Goal: Task Accomplishment & Management: Manage account settings

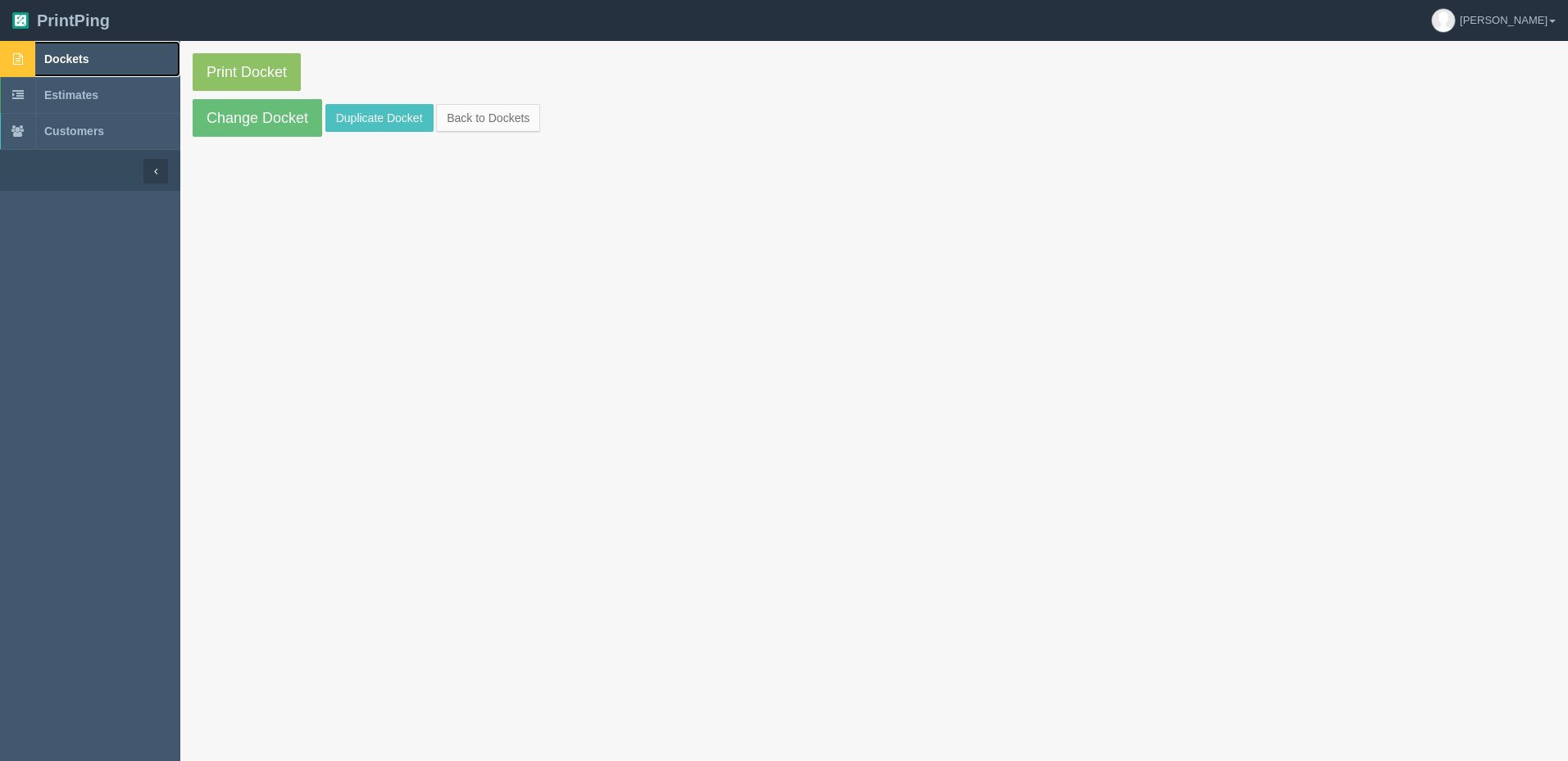
click at [95, 57] on link "Dockets" at bounding box center [90, 59] width 180 height 36
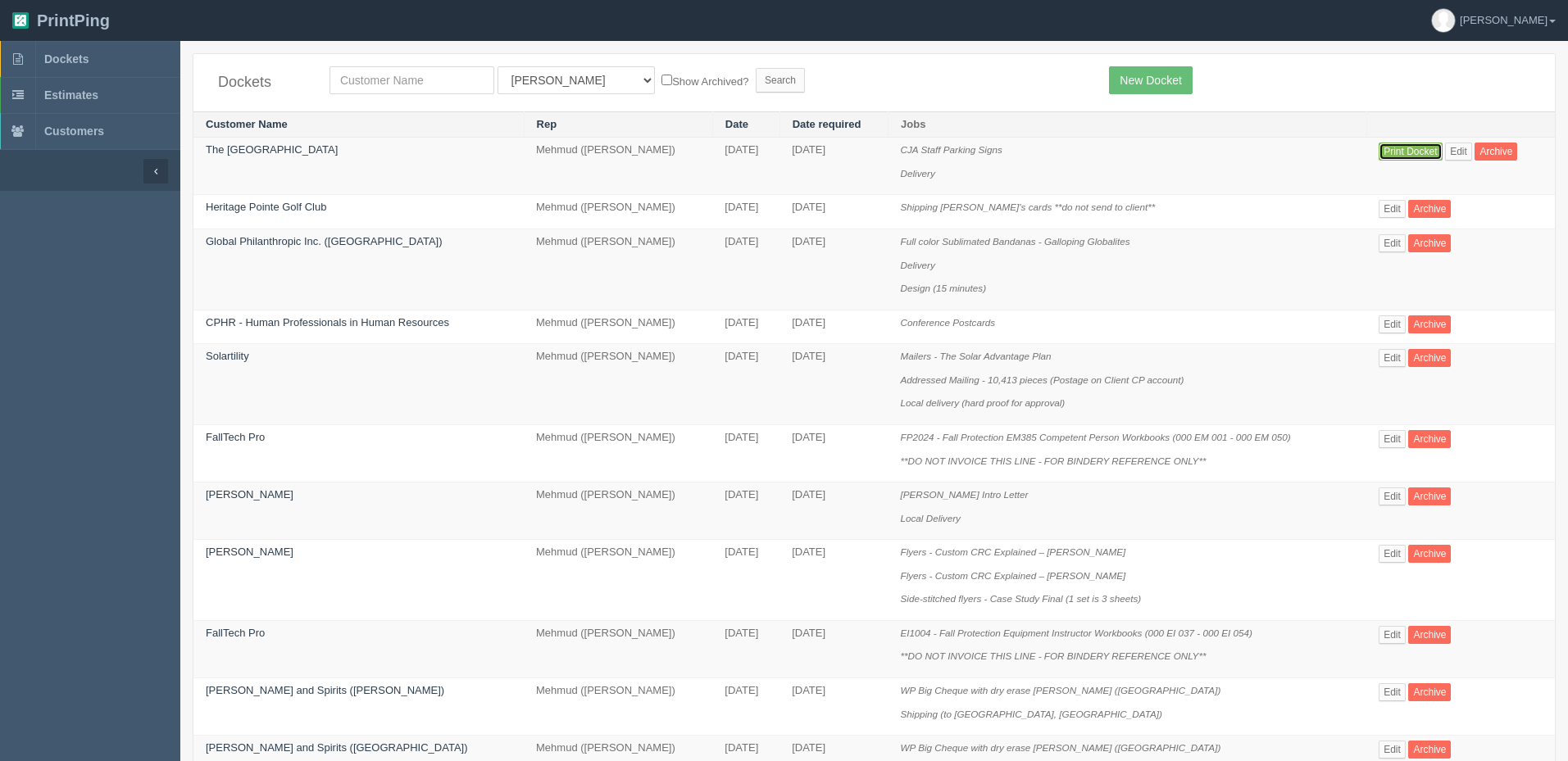
click at [1395, 151] on link "Print Docket" at bounding box center [1410, 151] width 63 height 18
click at [82, 60] on span "Dockets" at bounding box center [66, 59] width 45 height 13
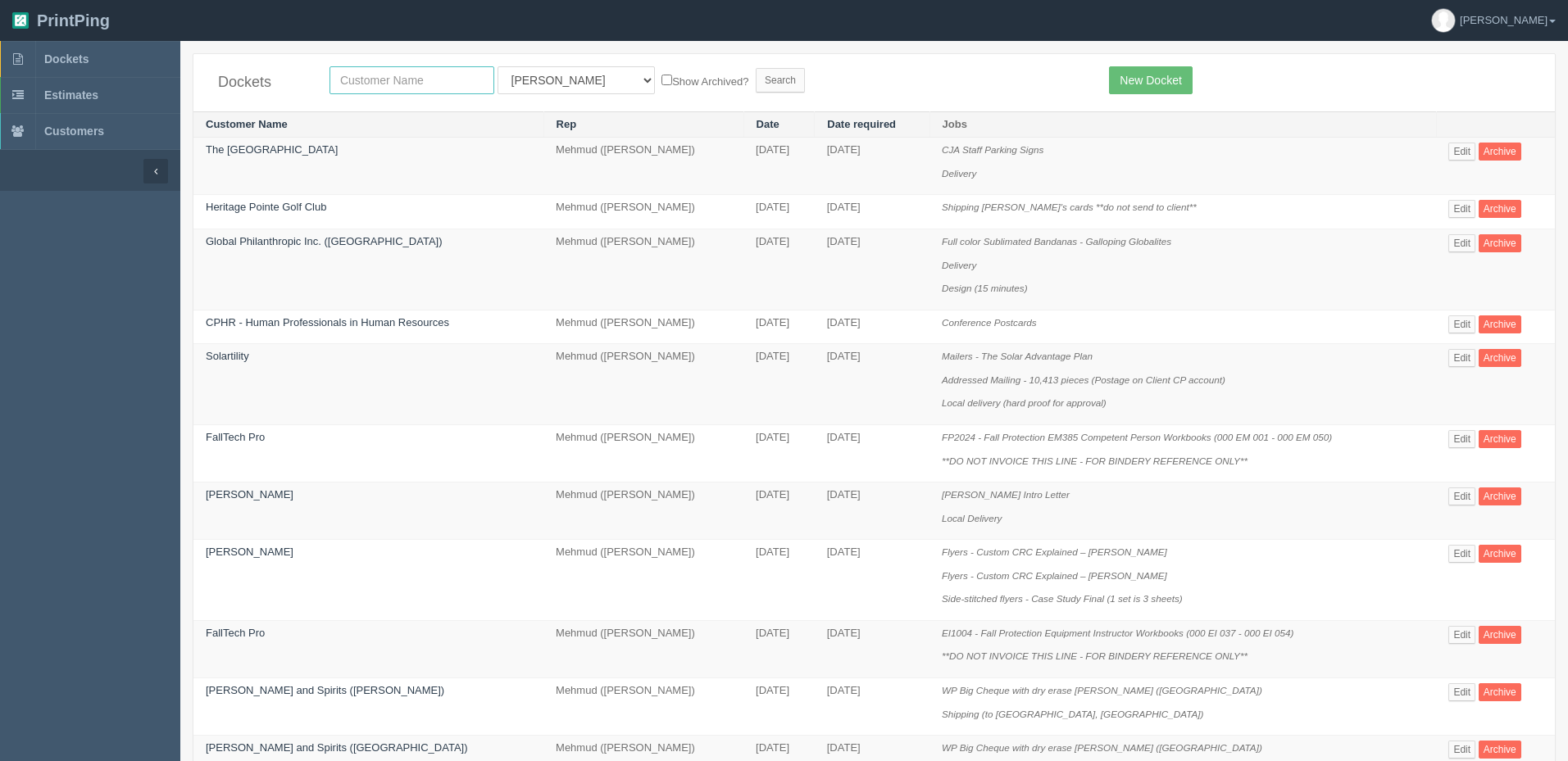
click at [439, 77] on input "text" at bounding box center [412, 80] width 165 height 28
type input "nutrien"
click at [755, 68] on input "Search" at bounding box center [780, 80] width 49 height 24
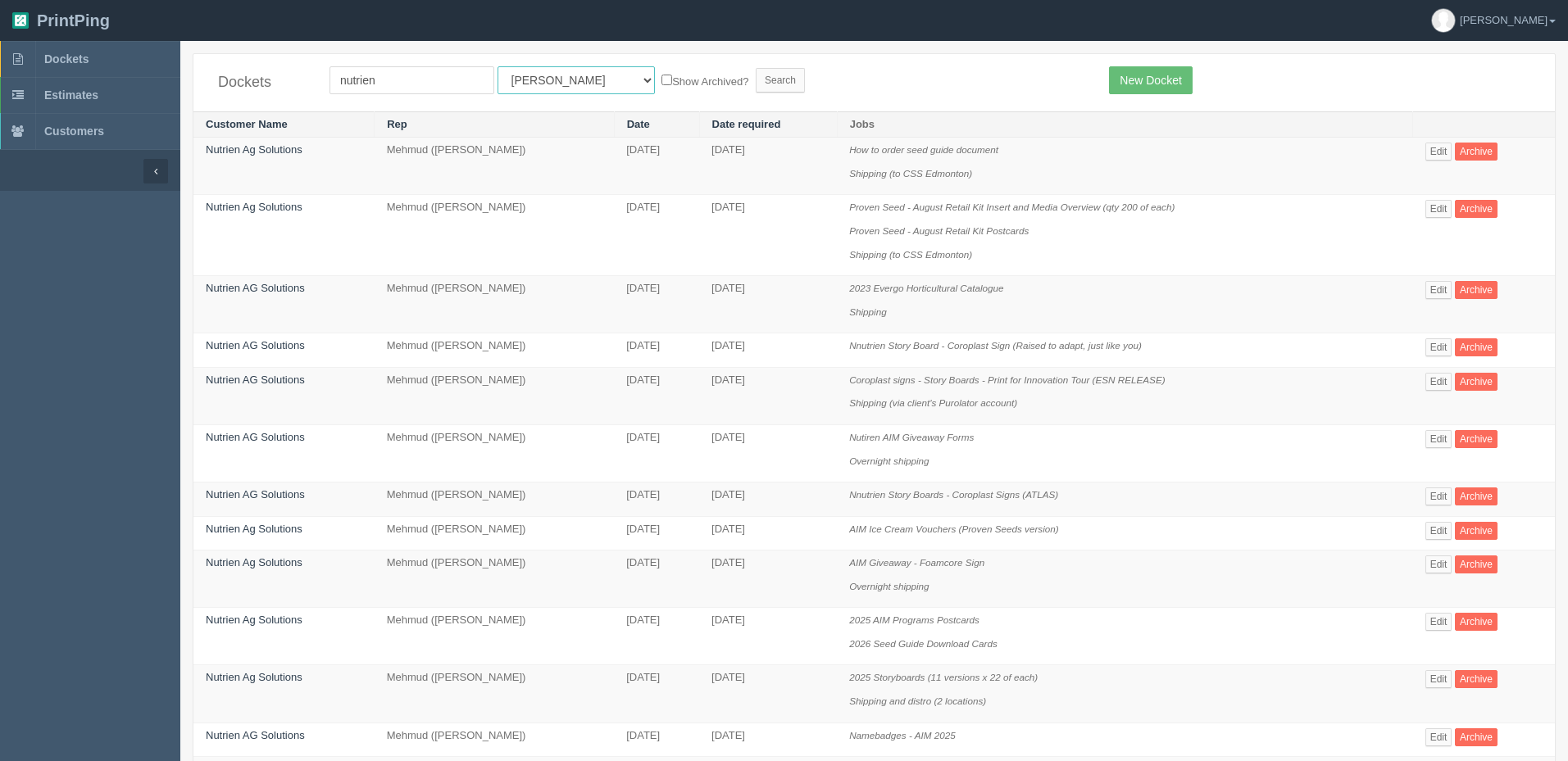
click at [508, 82] on select "All Users Ali Ali Test 1 Aly Amy Ankit Arif Brandon Dan France Greg Jim Mark Ma…" at bounding box center [575, 80] width 157 height 28
select select "8"
click at [497, 66] on select "All Users Ali Ali Test 1 Aly Amy Ankit Arif Brandon Dan France Greg Jim Mark Ma…" at bounding box center [575, 80] width 157 height 28
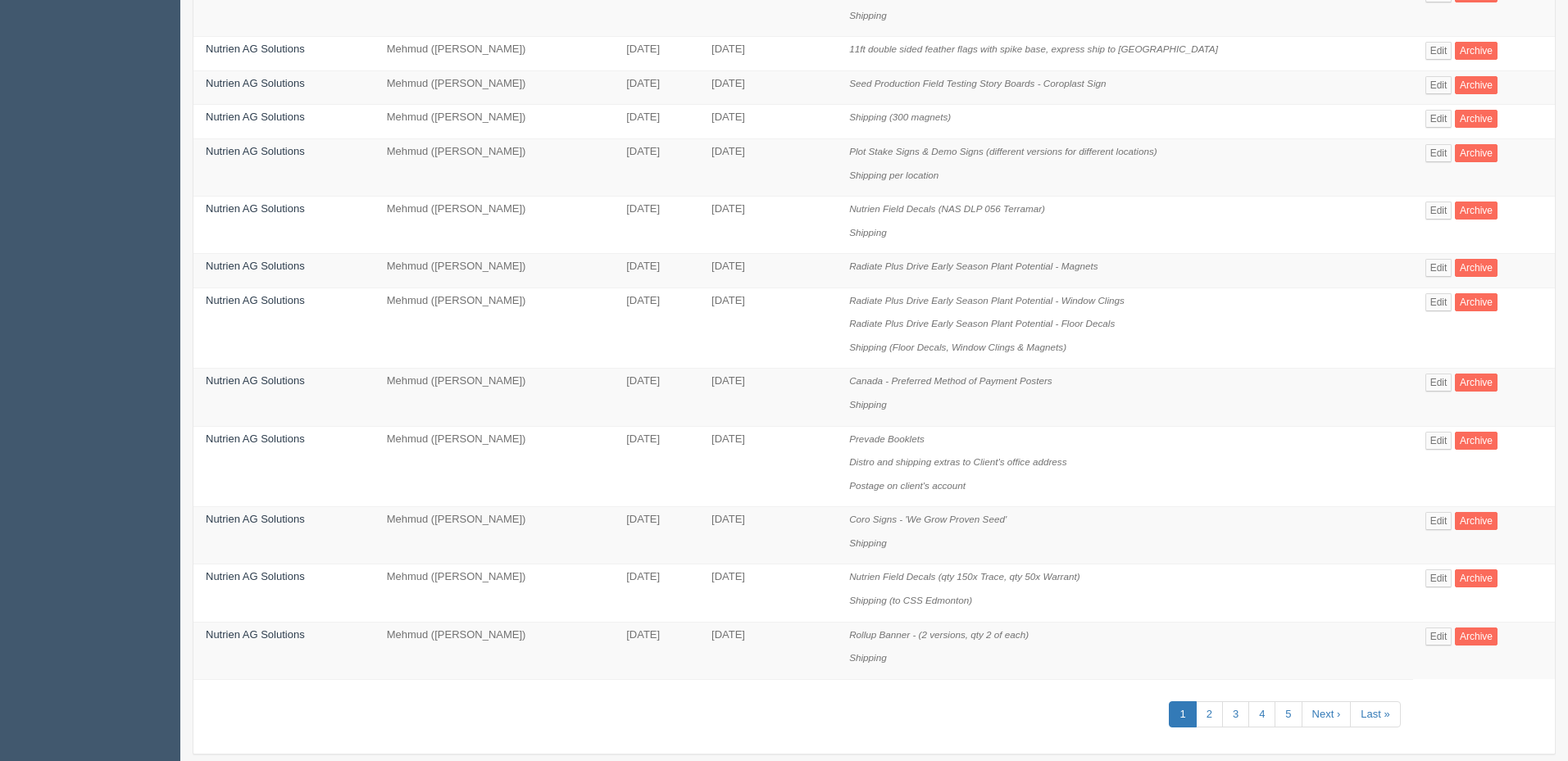
scroll to position [799, 0]
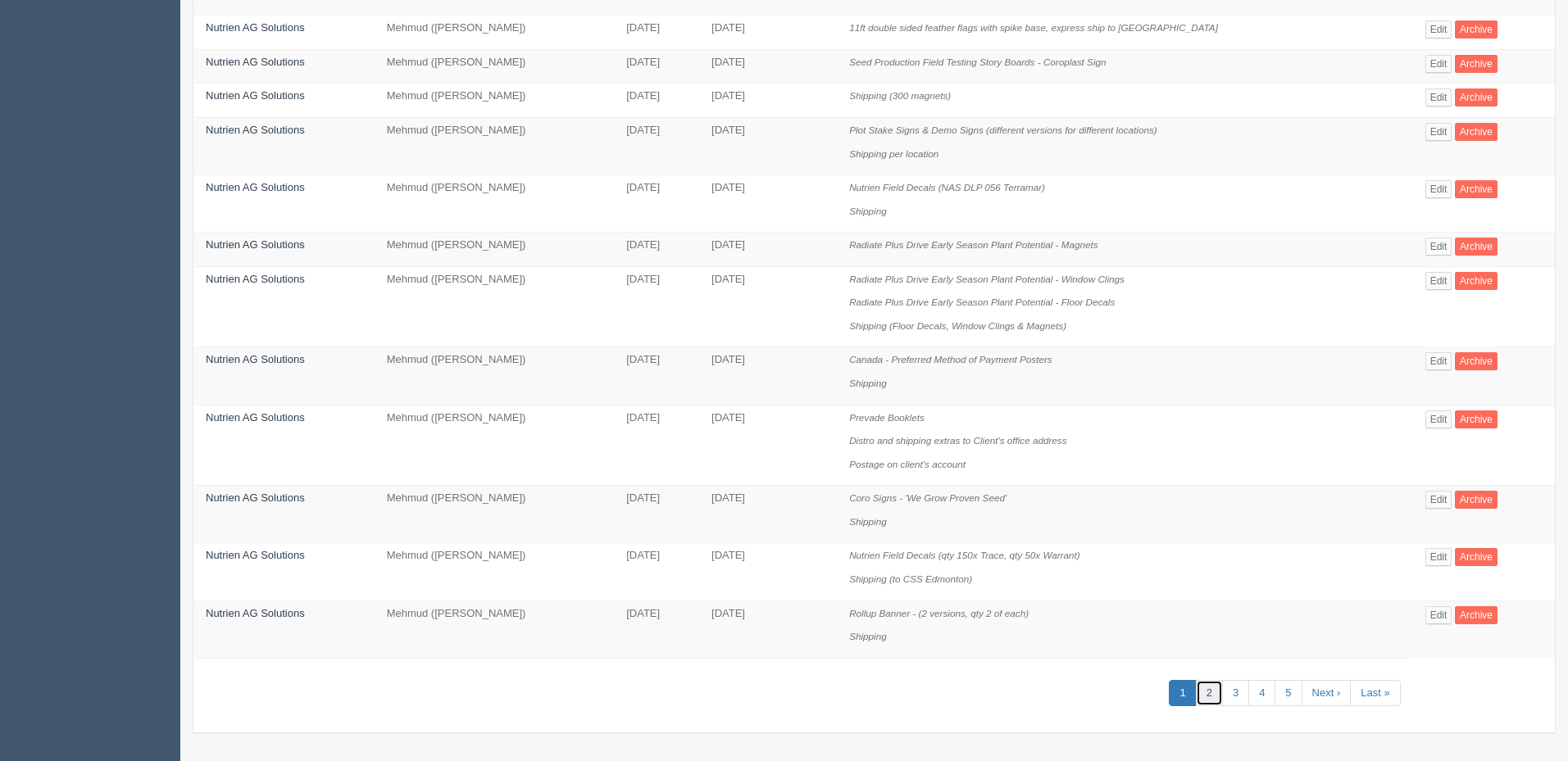
click at [1201, 689] on link "2" at bounding box center [1209, 694] width 27 height 27
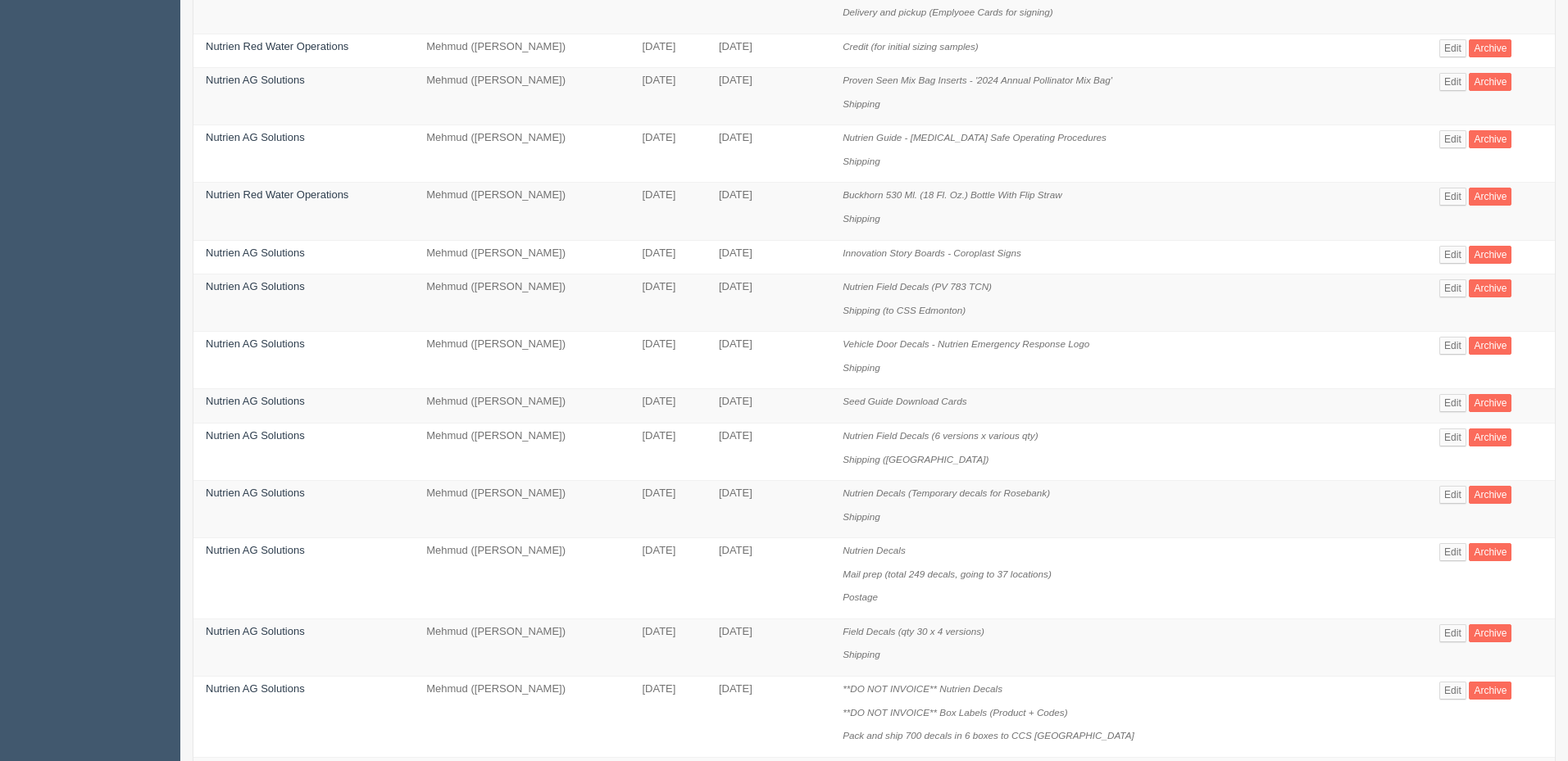
scroll to position [1033, 0]
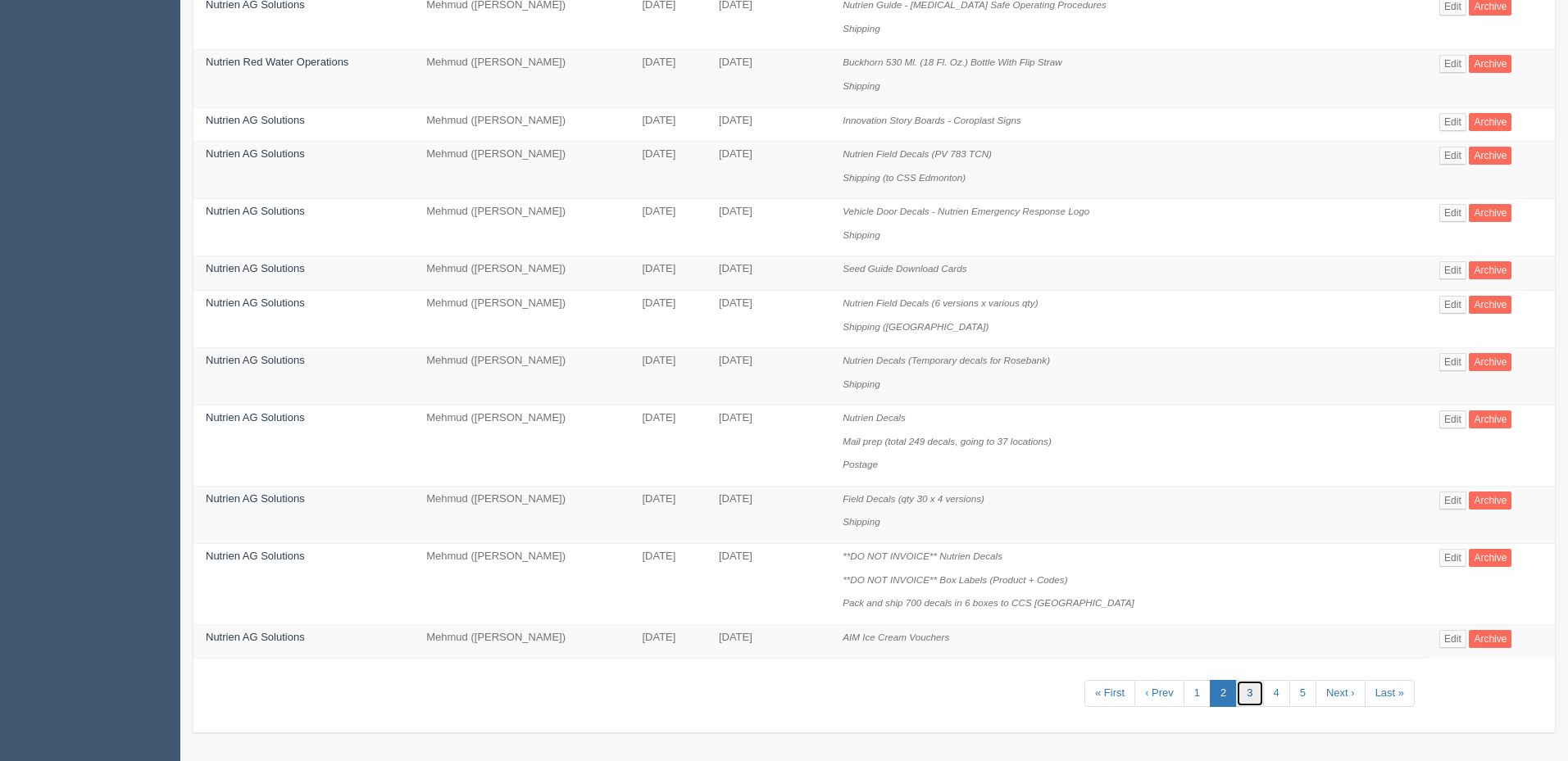
click at [1242, 698] on link "3" at bounding box center [1249, 694] width 27 height 27
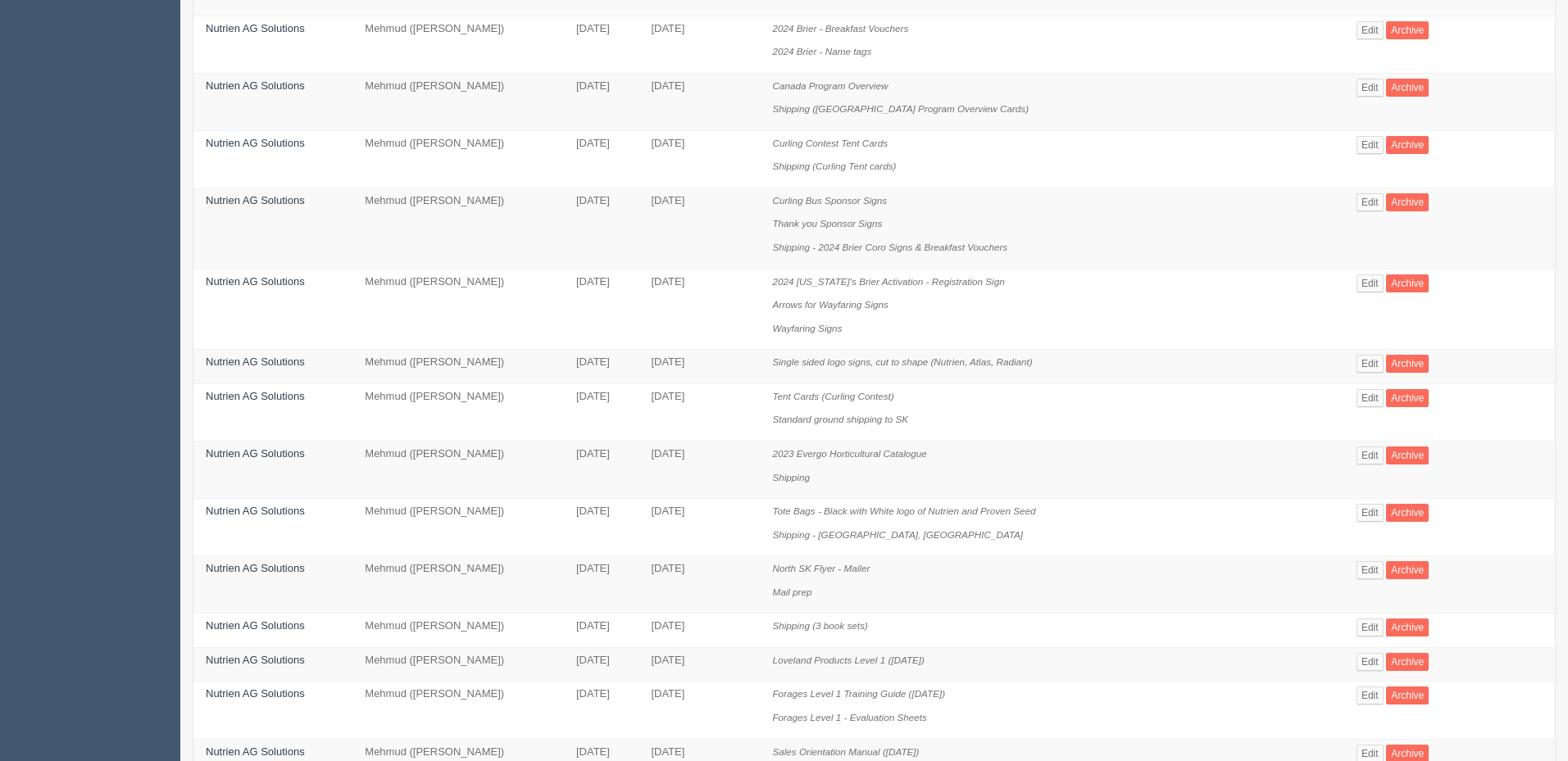
scroll to position [1033, 0]
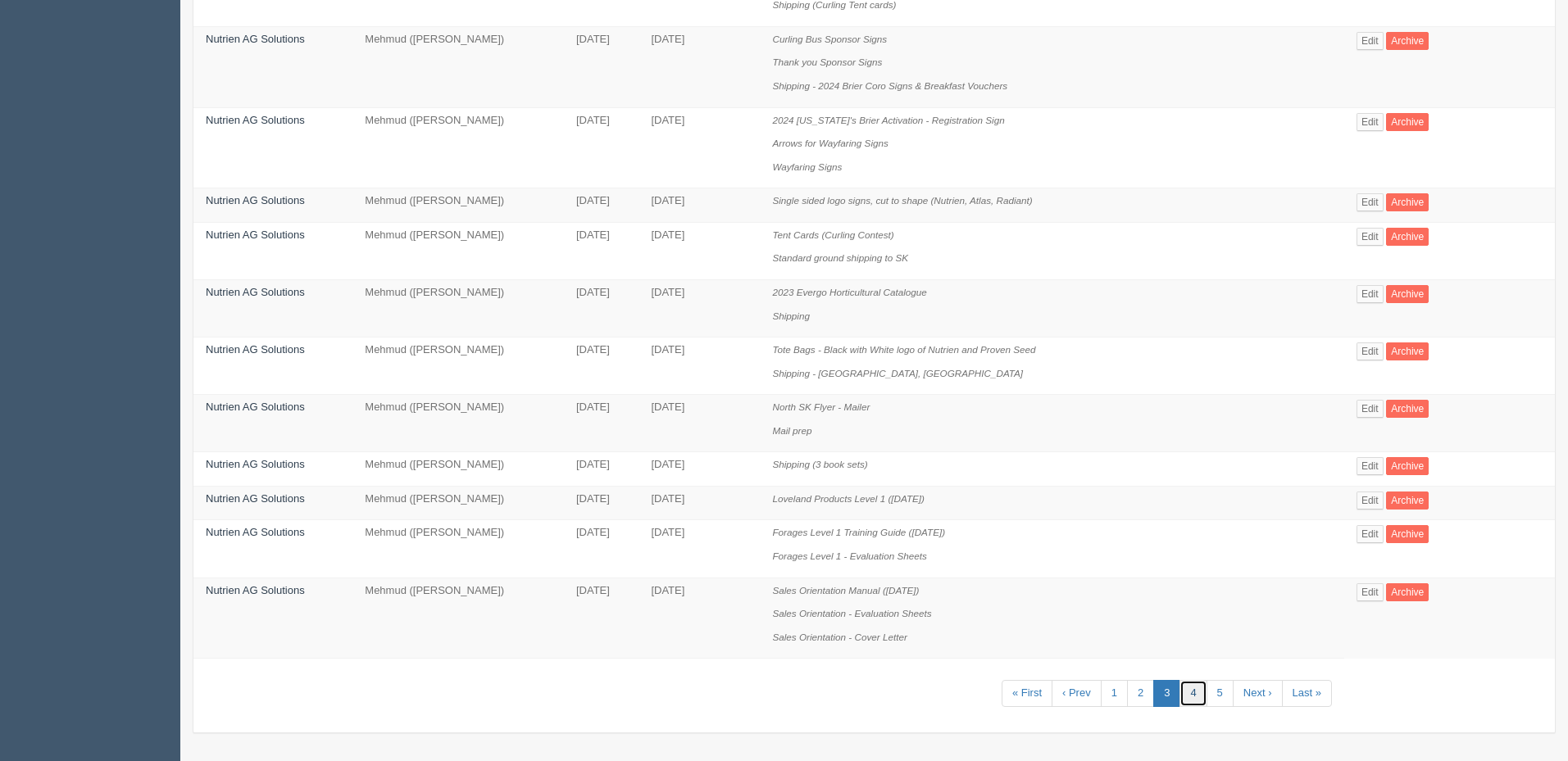
click at [1189, 687] on link "4" at bounding box center [1193, 694] width 27 height 27
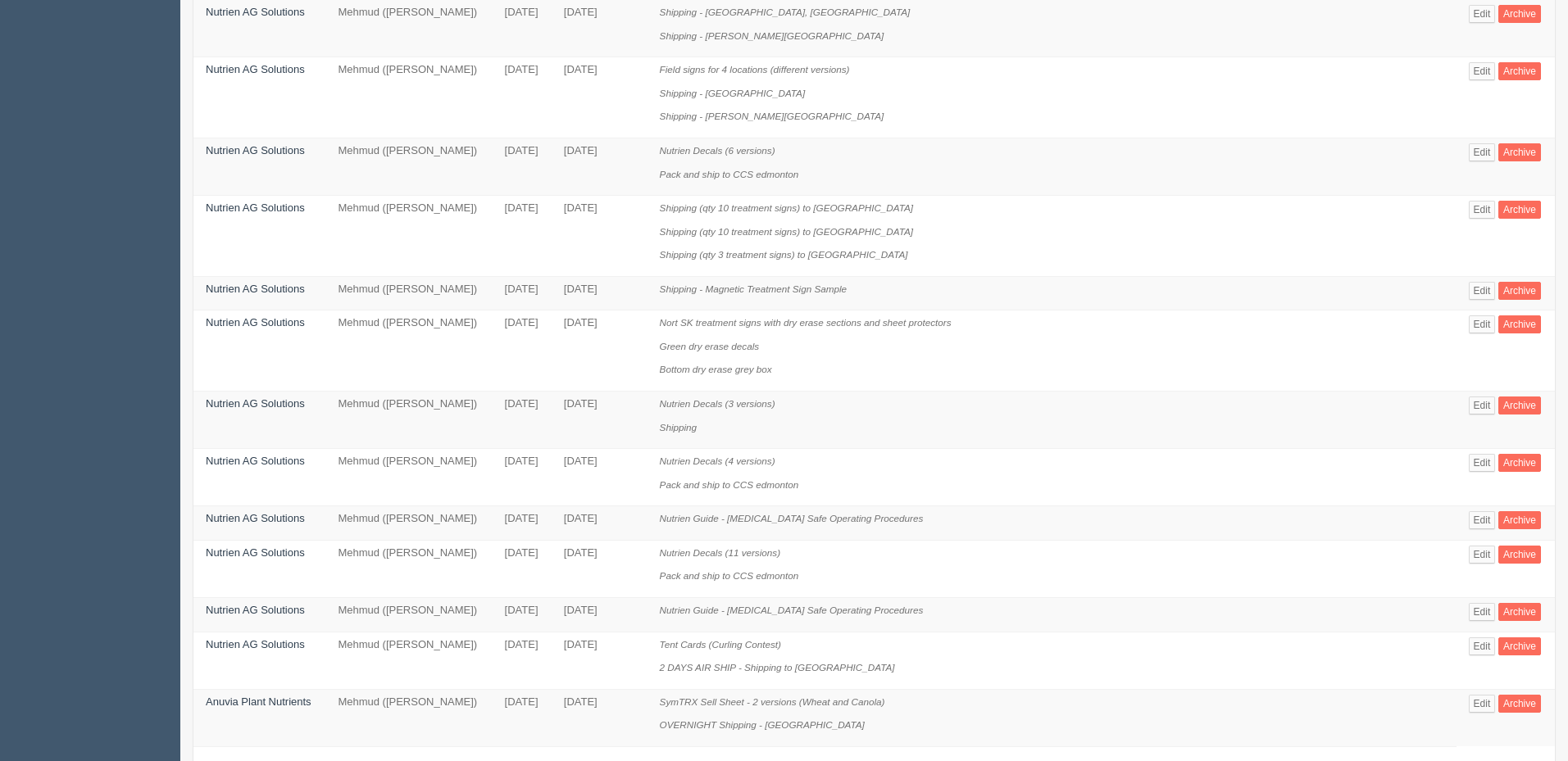
scroll to position [853, 0]
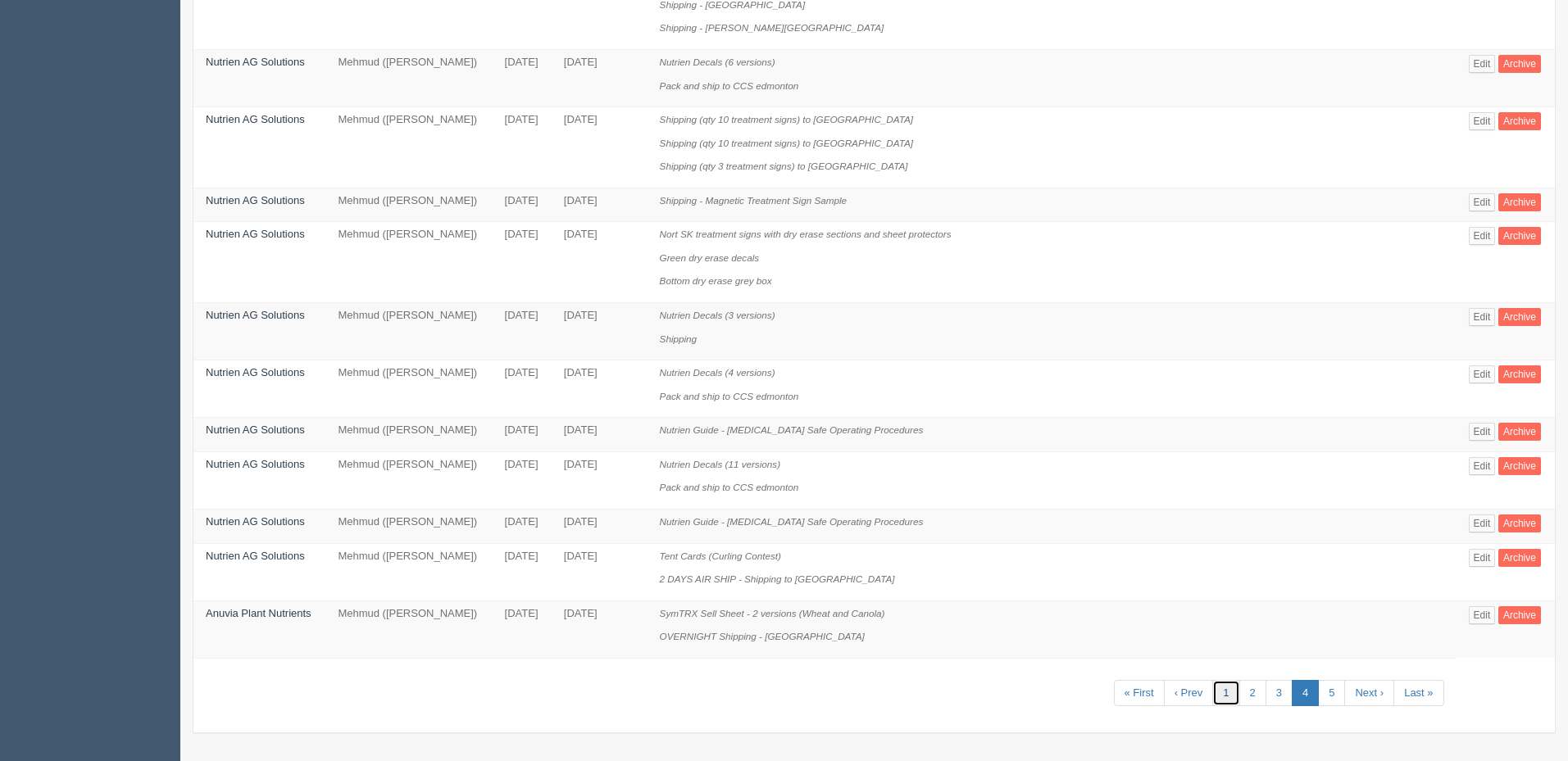
click at [1225, 692] on link "1" at bounding box center [1226, 694] width 27 height 27
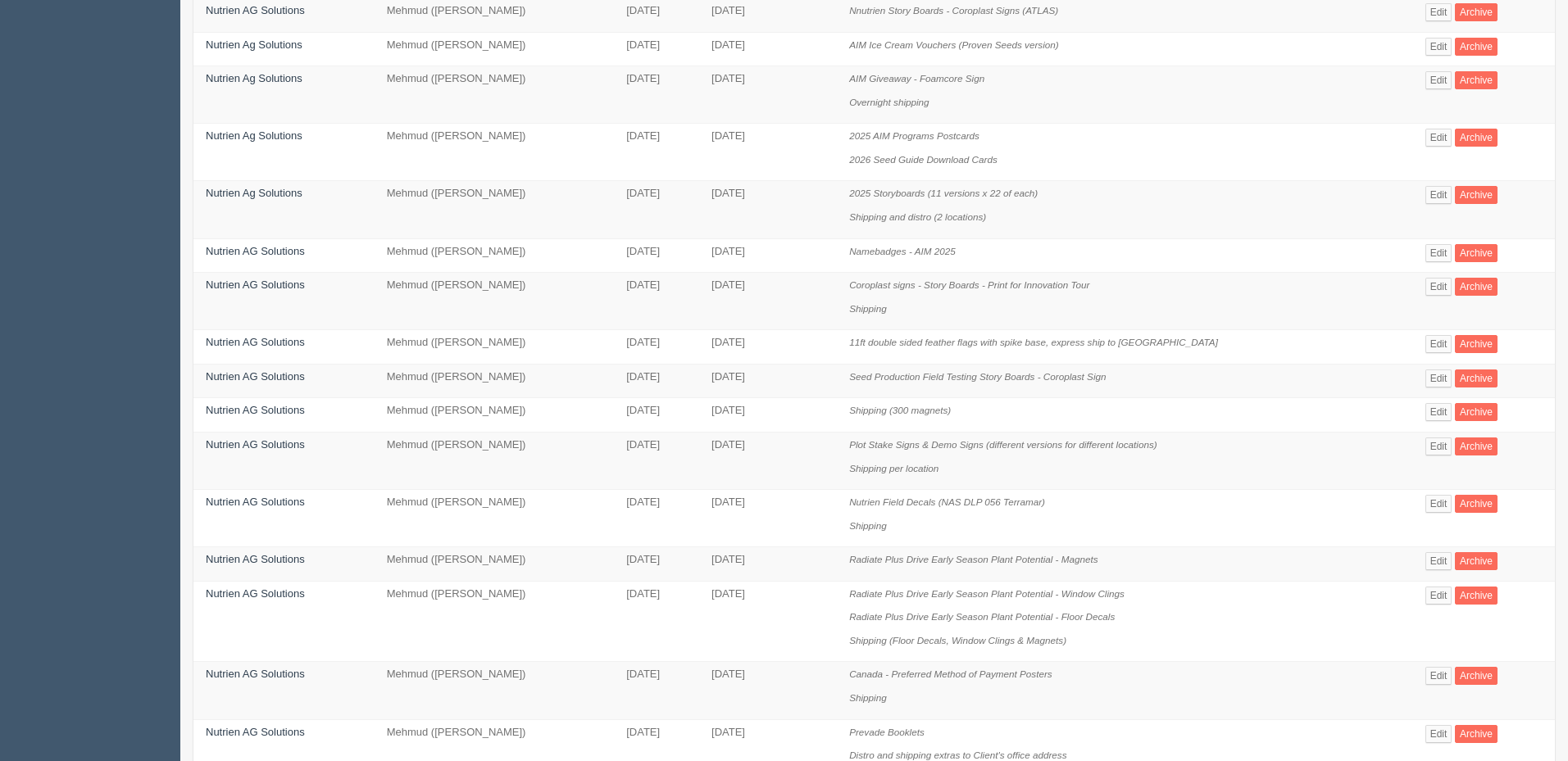
scroll to position [492, 0]
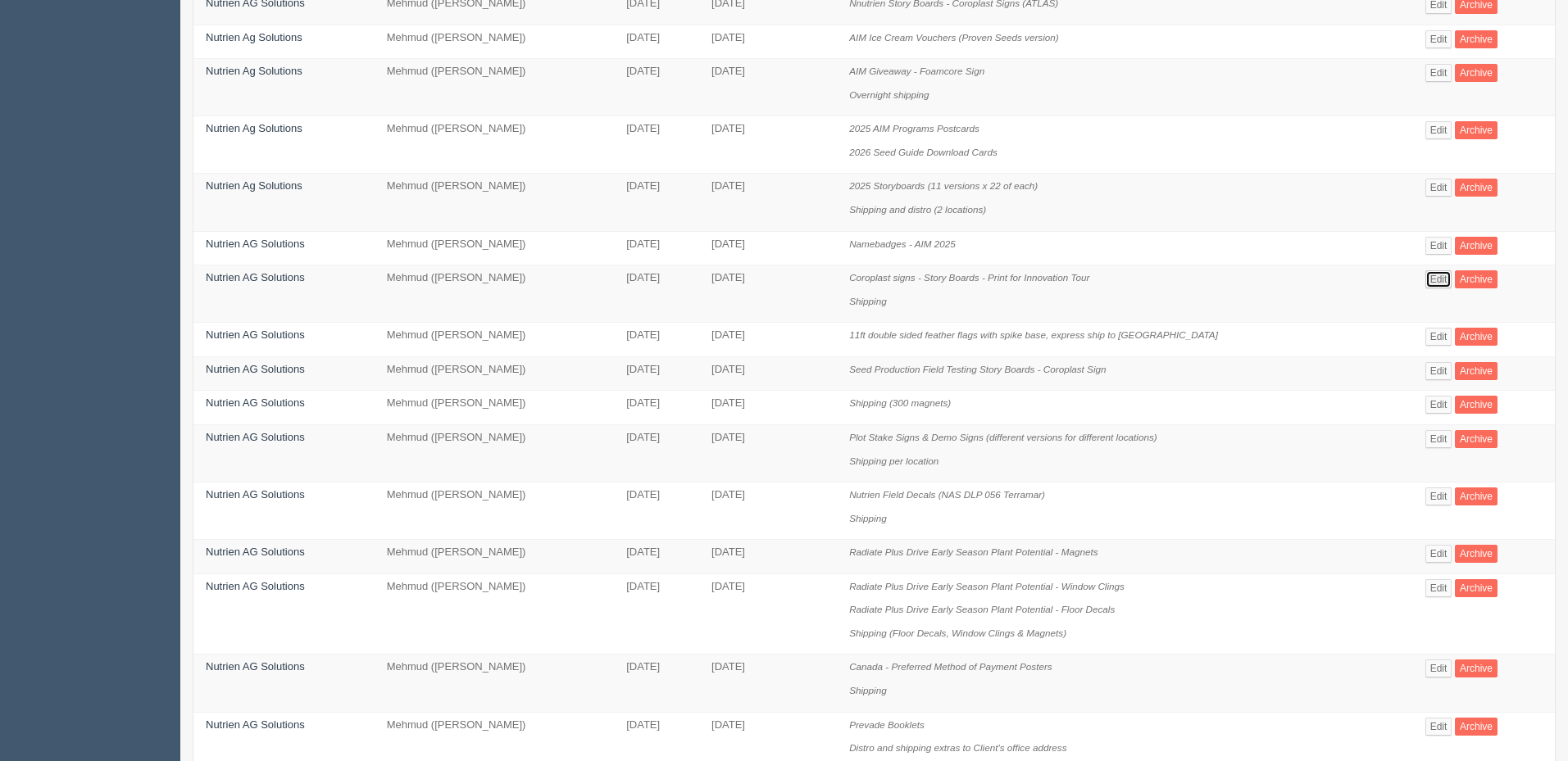
click at [1436, 280] on link "Edit" at bounding box center [1438, 278] width 27 height 18
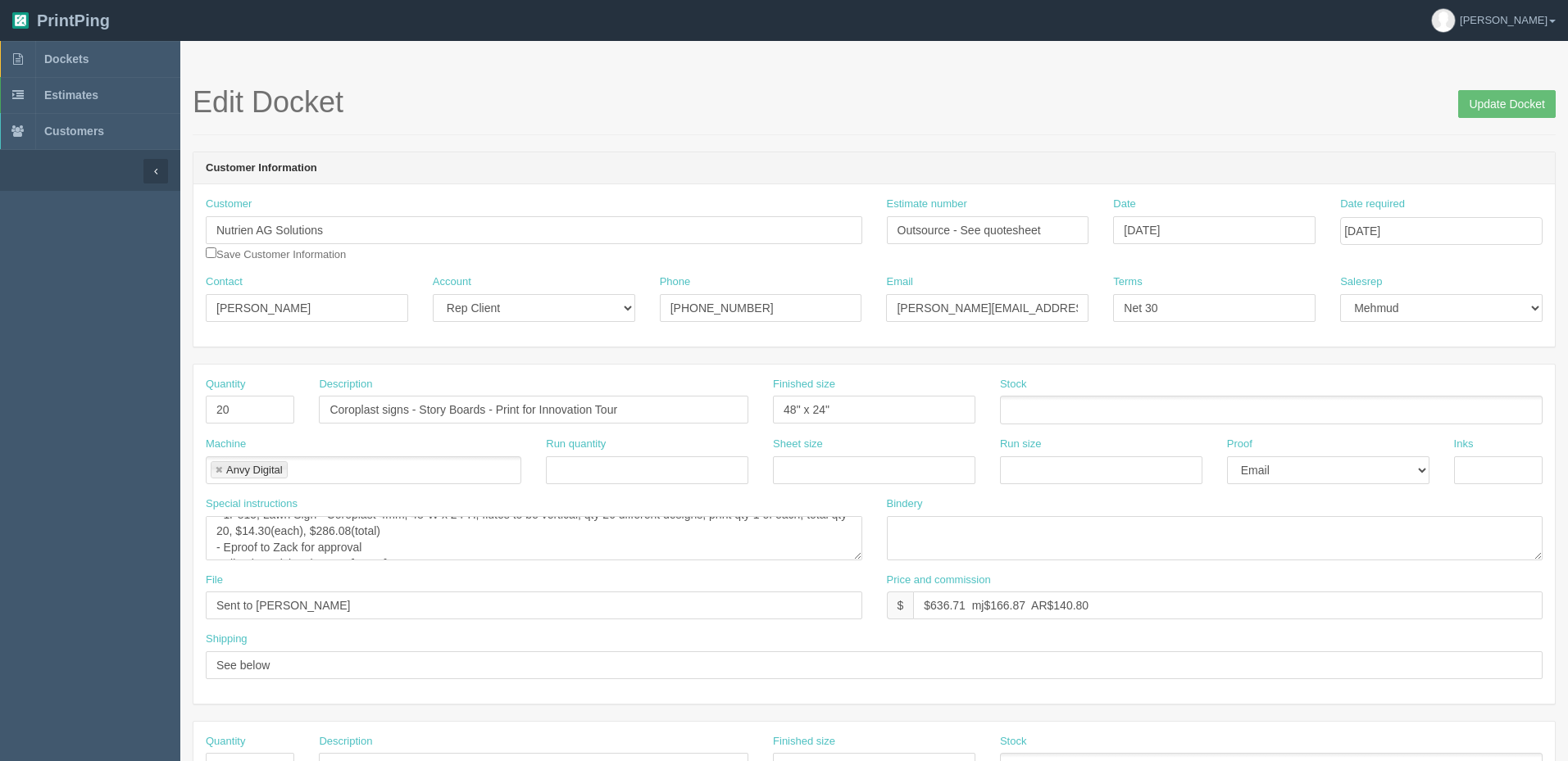
scroll to position [49, 0]
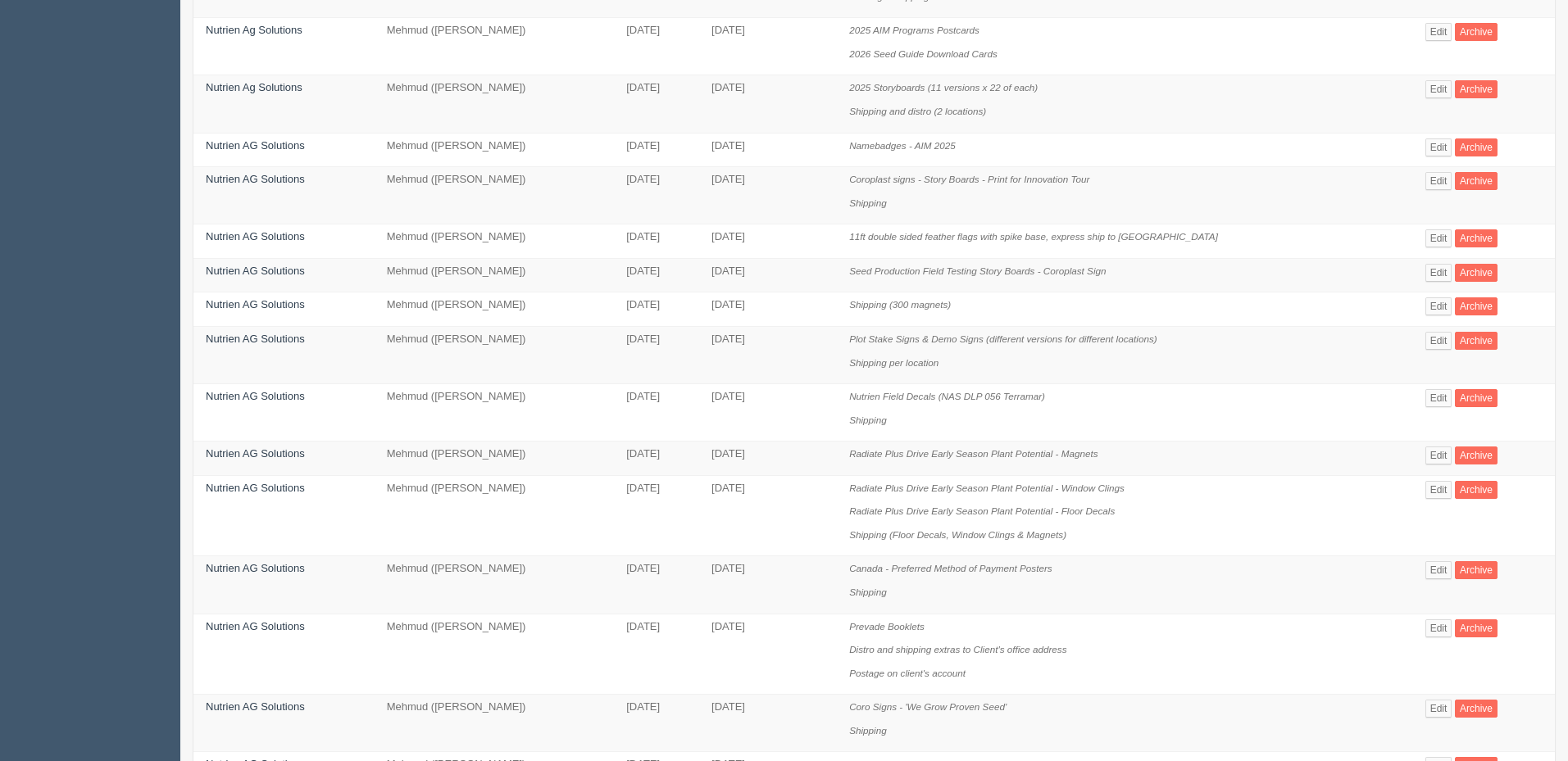
scroll to position [737, 0]
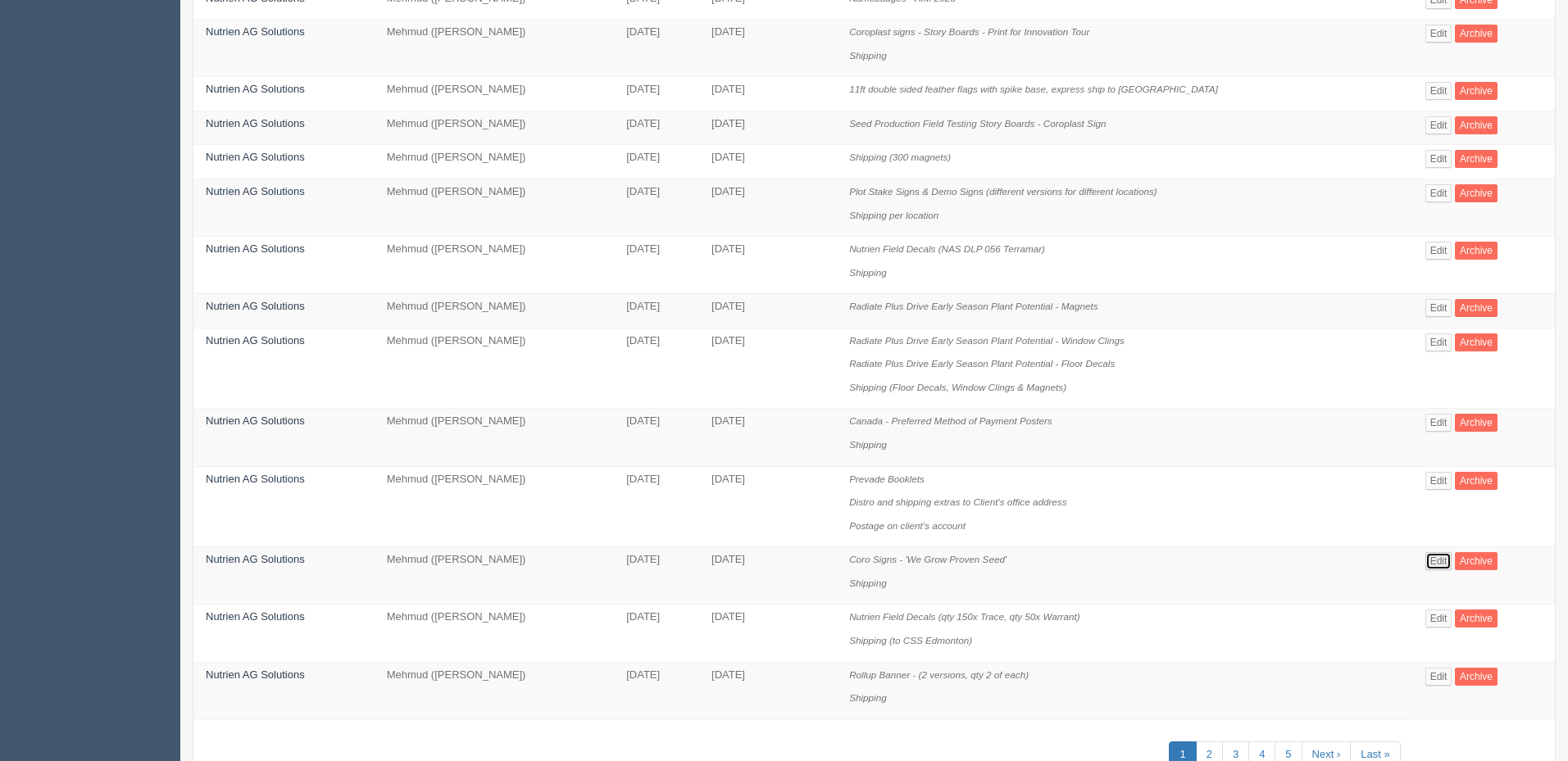
click at [1430, 558] on link "Edit" at bounding box center [1438, 561] width 27 height 18
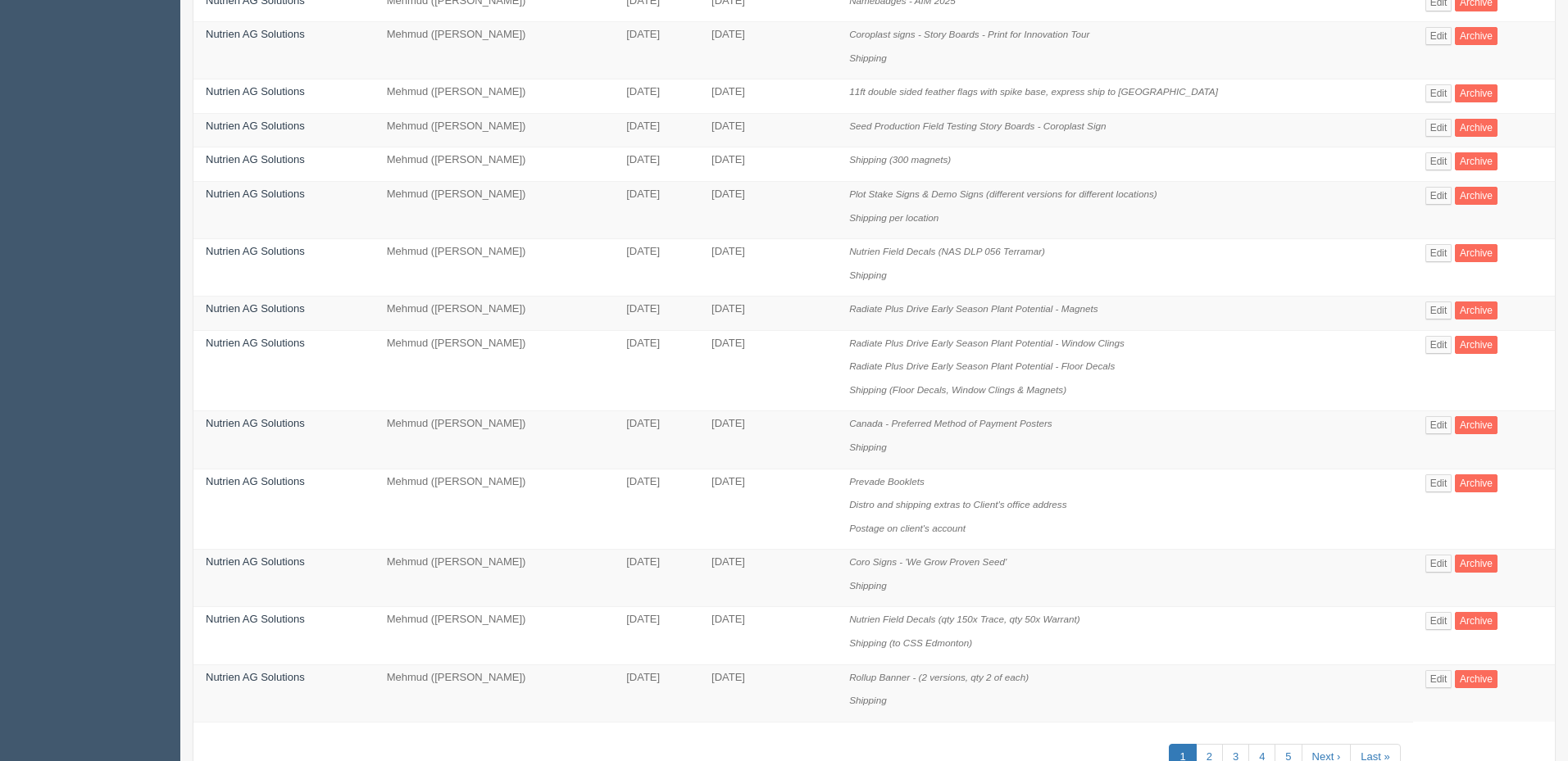
scroll to position [635, 0]
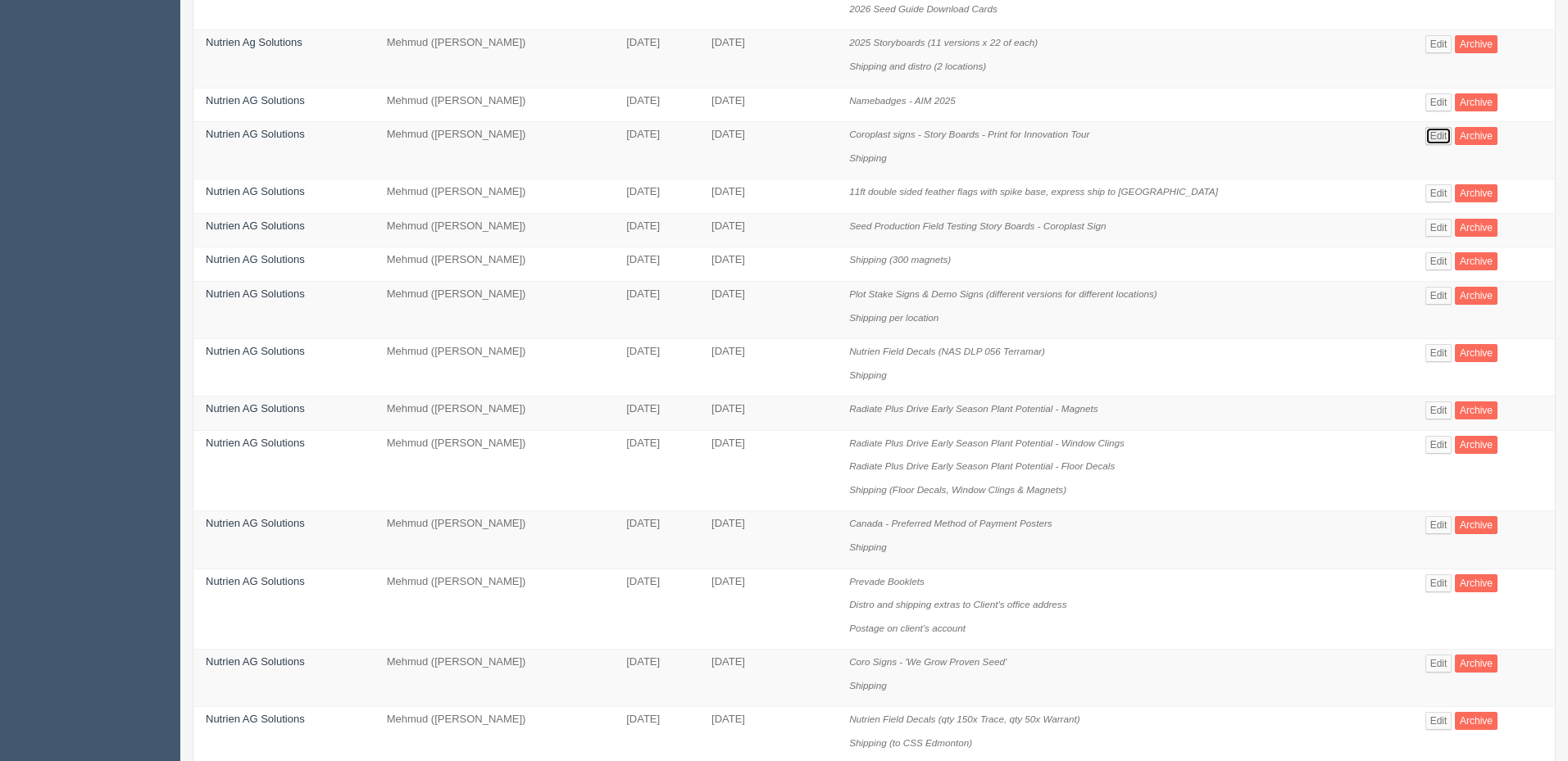
click at [1436, 133] on link "Edit" at bounding box center [1438, 135] width 27 height 18
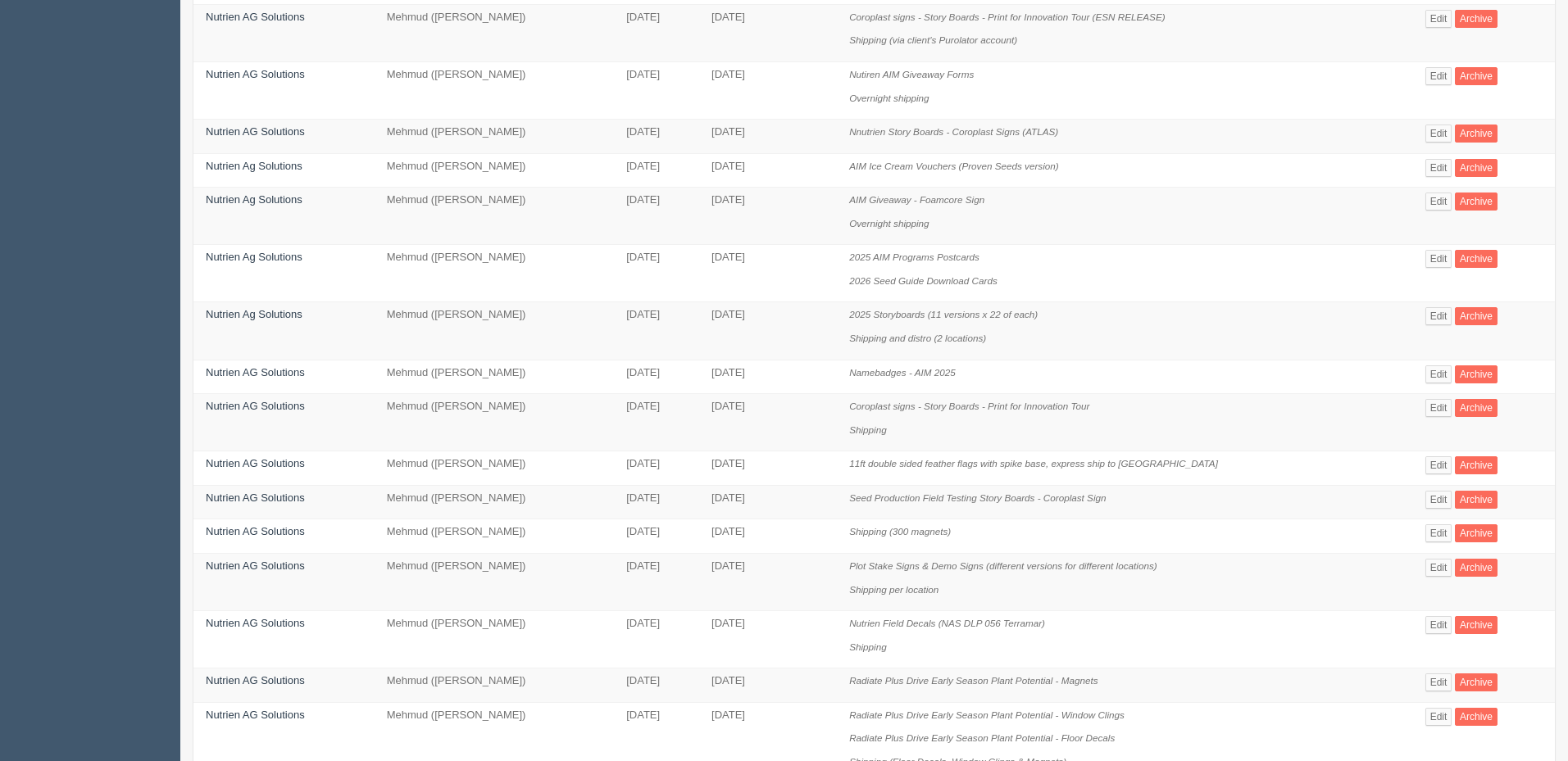
scroll to position [307, 0]
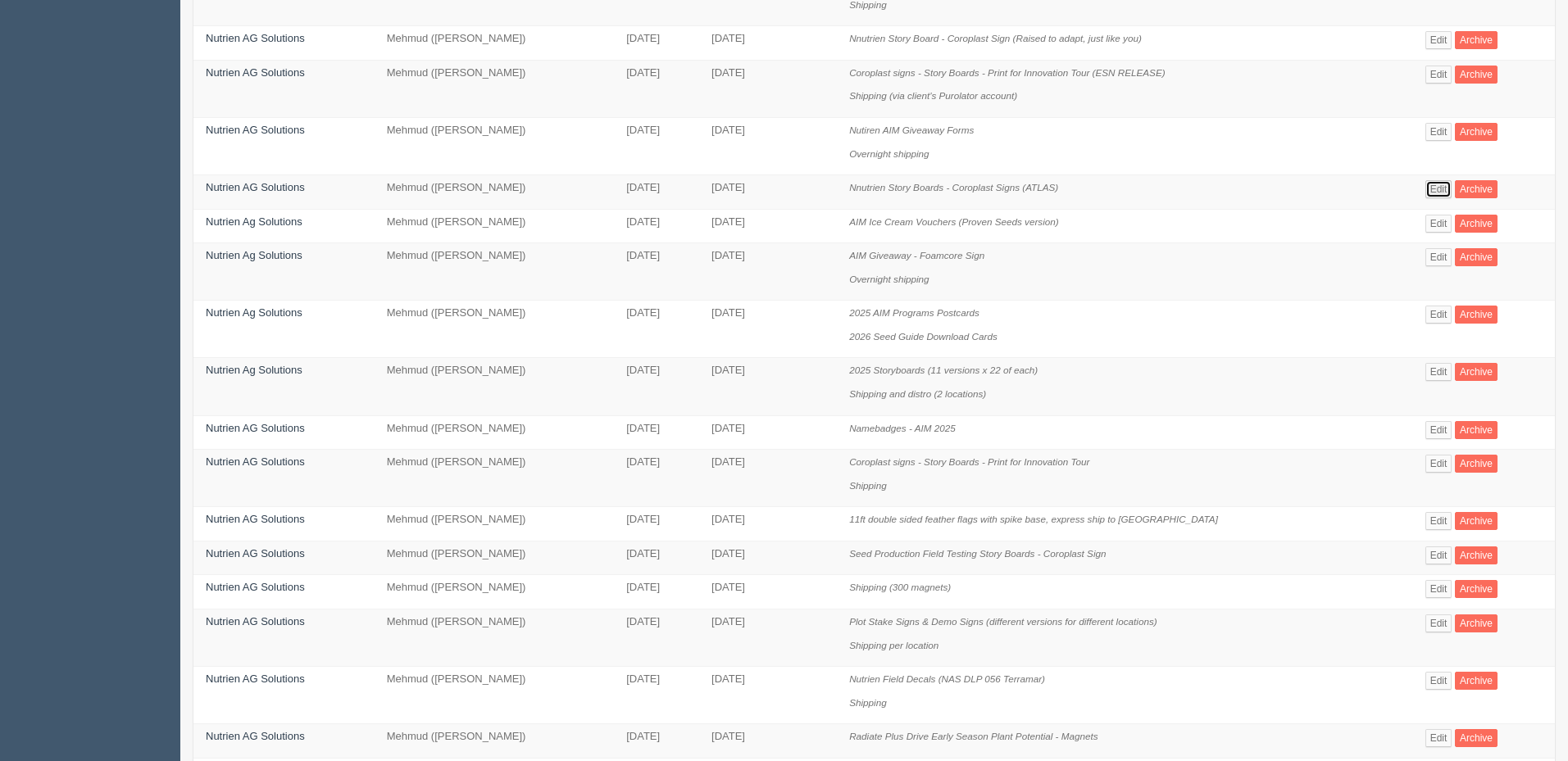
click at [1425, 191] on link "Edit" at bounding box center [1438, 188] width 27 height 18
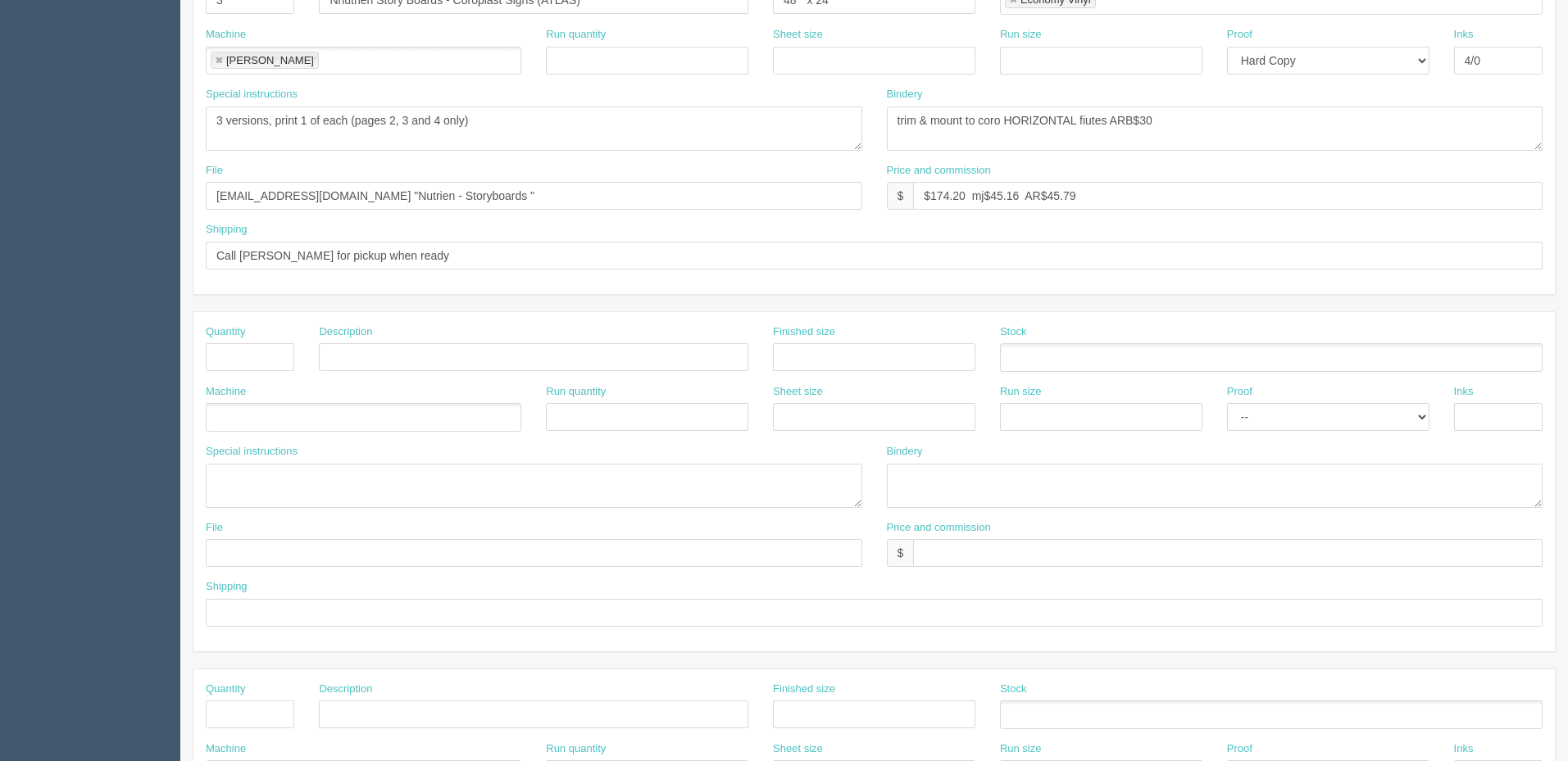
scroll to position [164, 0]
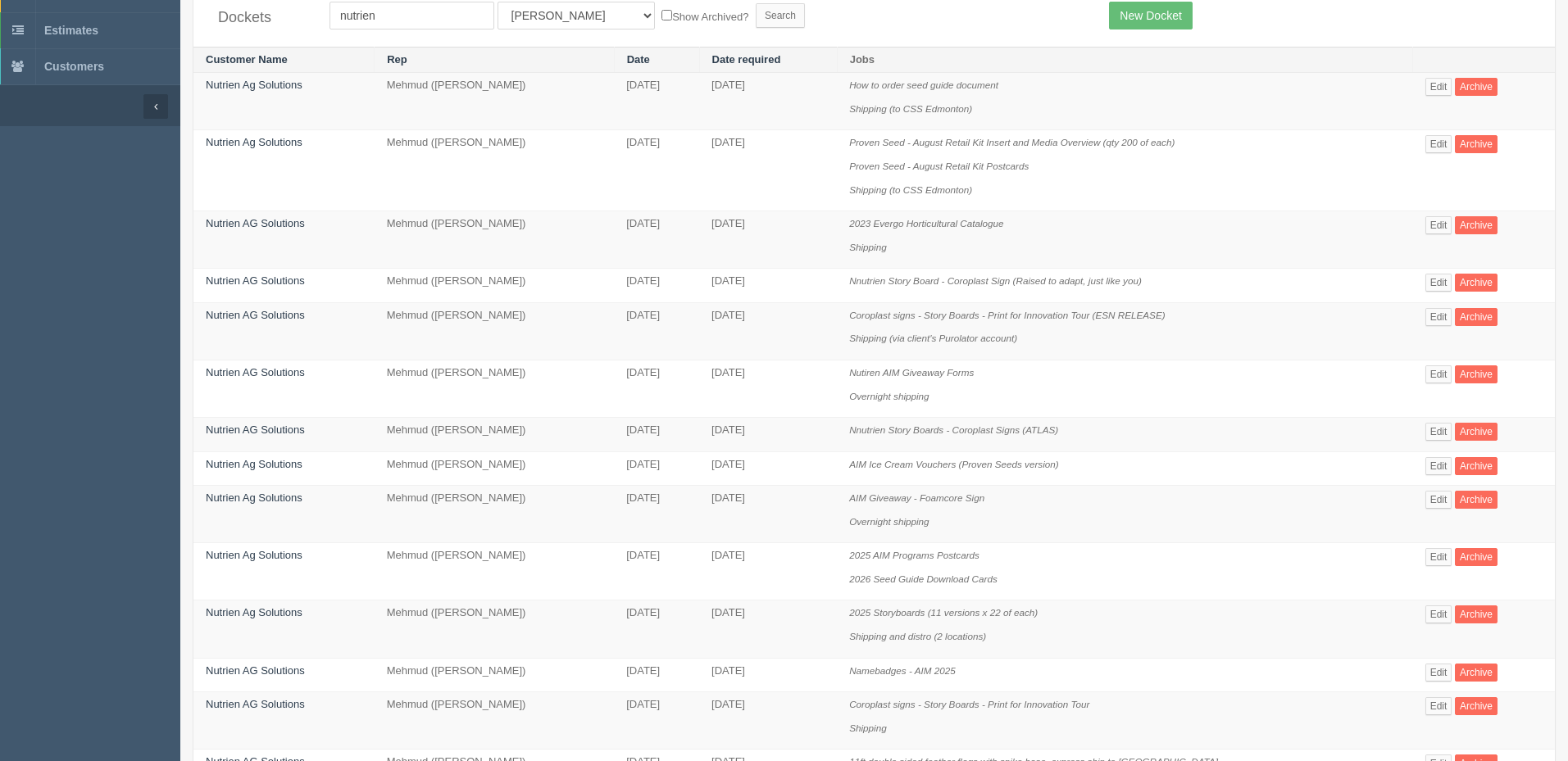
scroll to position [61, 0]
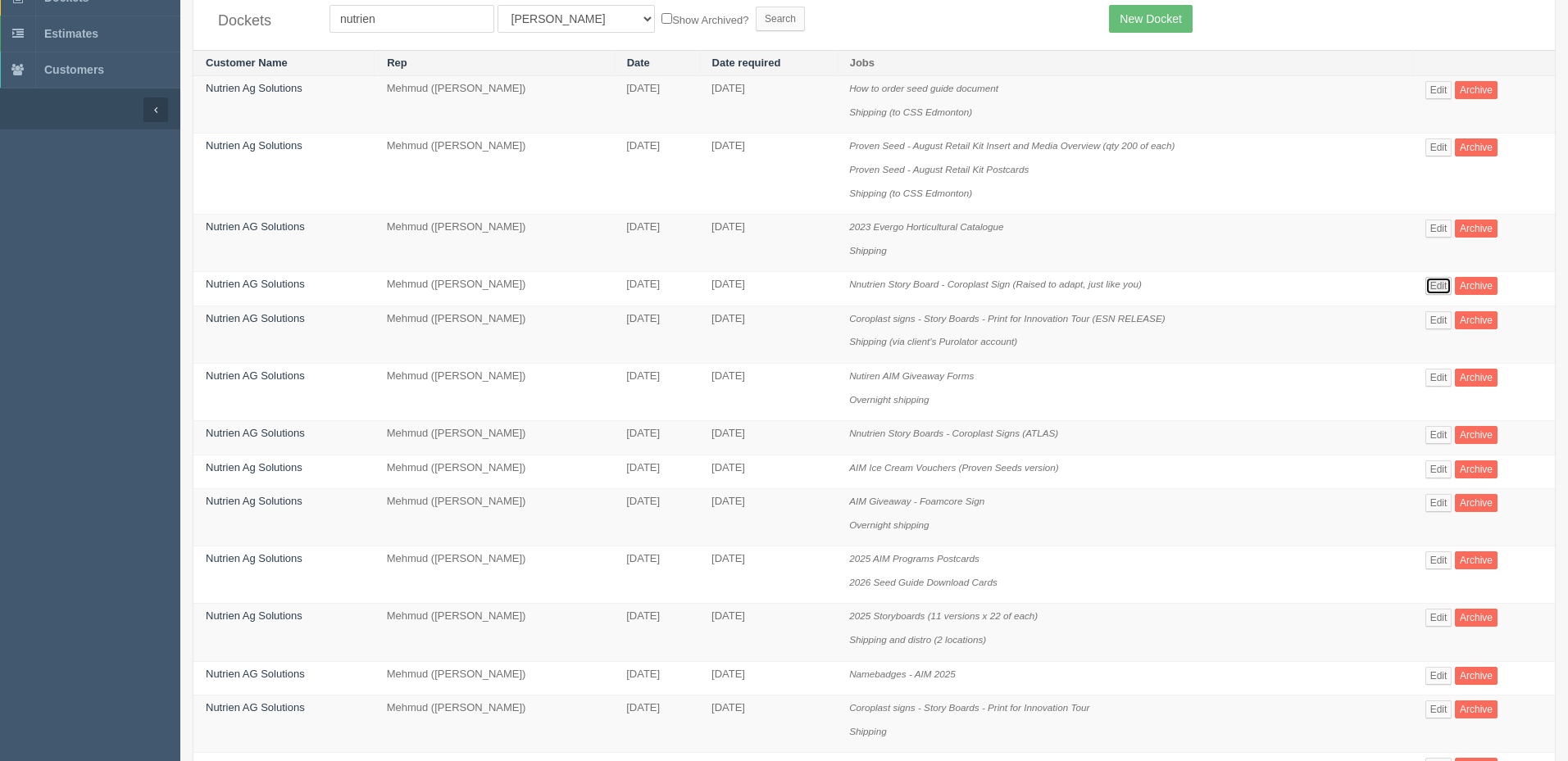
click at [1434, 286] on link "Edit" at bounding box center [1438, 285] width 27 height 18
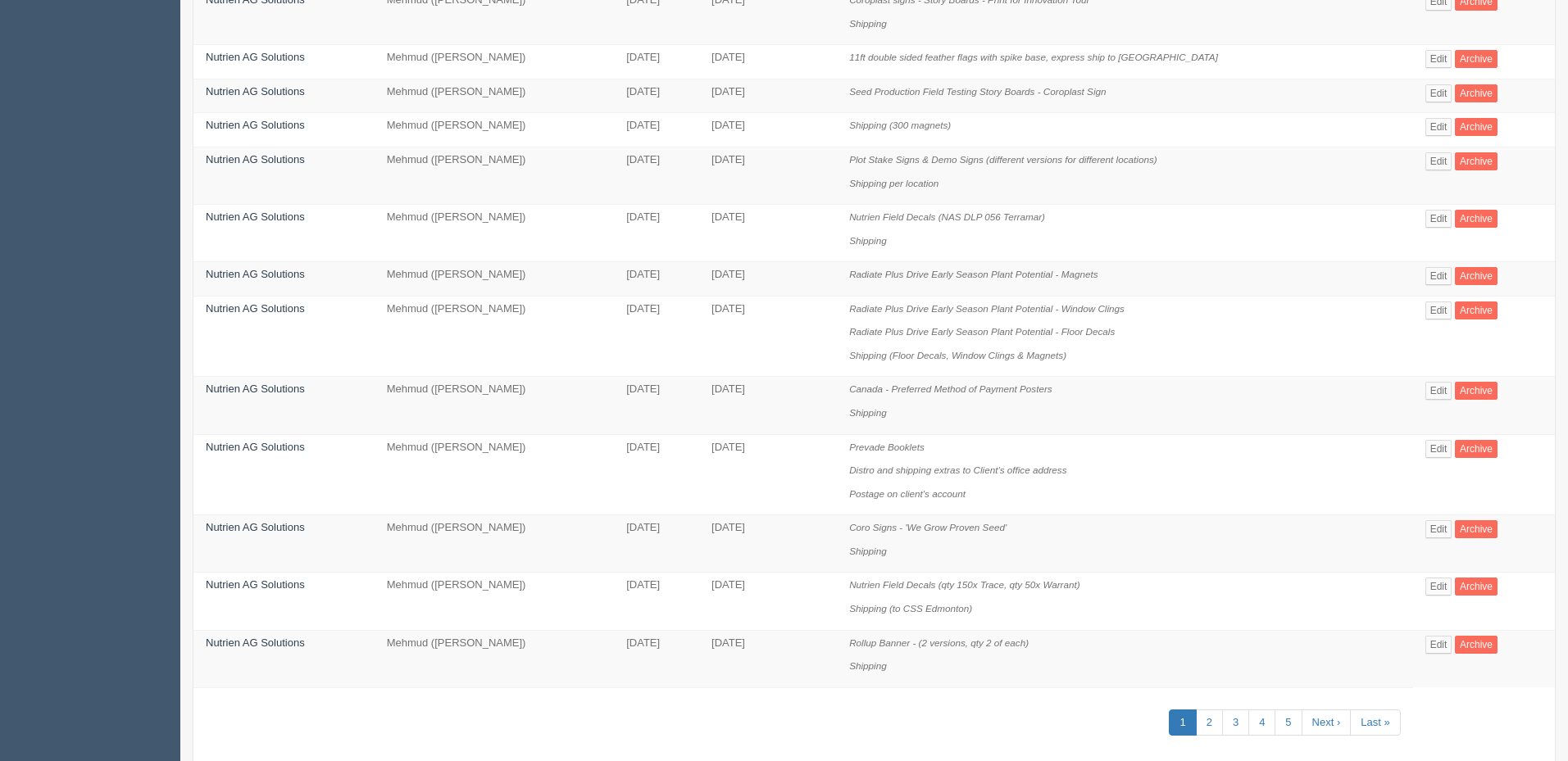
scroll to position [799, 0]
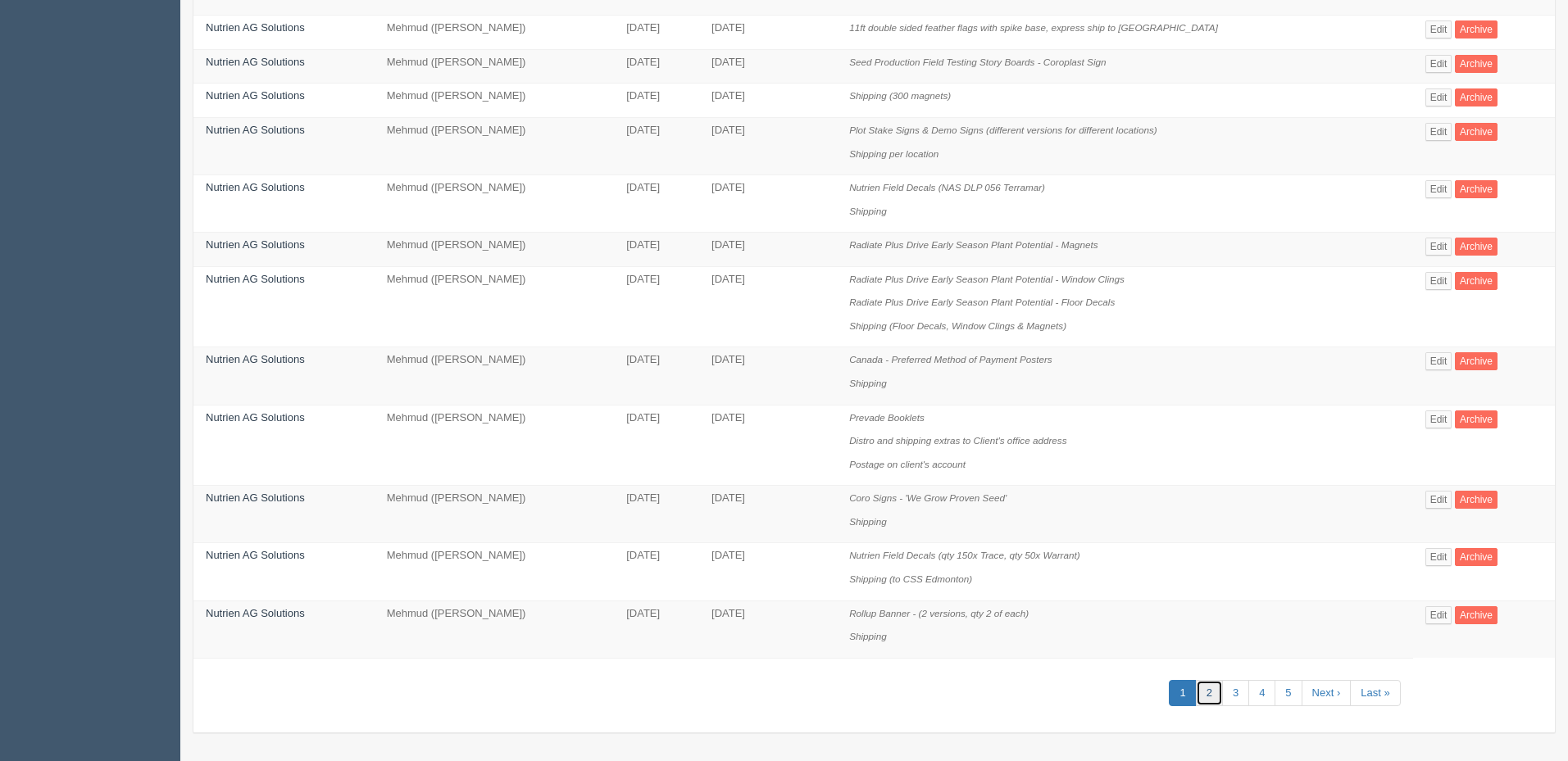
click at [1198, 691] on link "2" at bounding box center [1209, 694] width 27 height 27
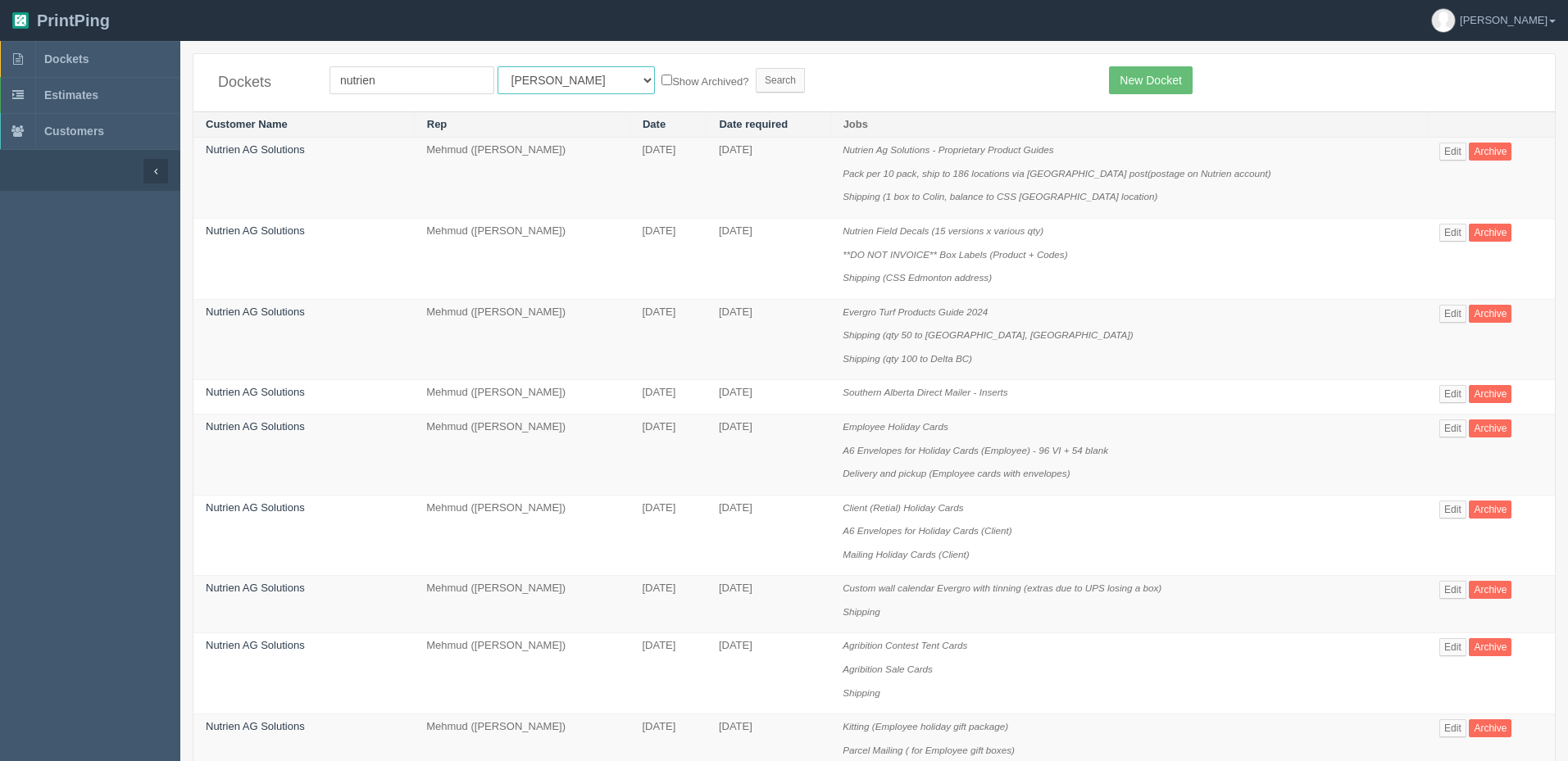
drag, startPoint x: 514, startPoint y: 79, endPoint x: 513, endPoint y: 71, distance: 8.1
click at [515, 75] on select "All Users Ali Ali Test 1 Aly Amy Ankit Arif Brandon Dan France Greg Jim Mark Ma…" at bounding box center [575, 80] width 157 height 28
select select "8"
click at [497, 66] on select "All Users Ali Ali Test 1 Aly Amy Ankit Arif Brandon Dan France Greg Jim Mark Ma…" at bounding box center [575, 80] width 157 height 28
click at [755, 81] on input "Search" at bounding box center [780, 80] width 49 height 24
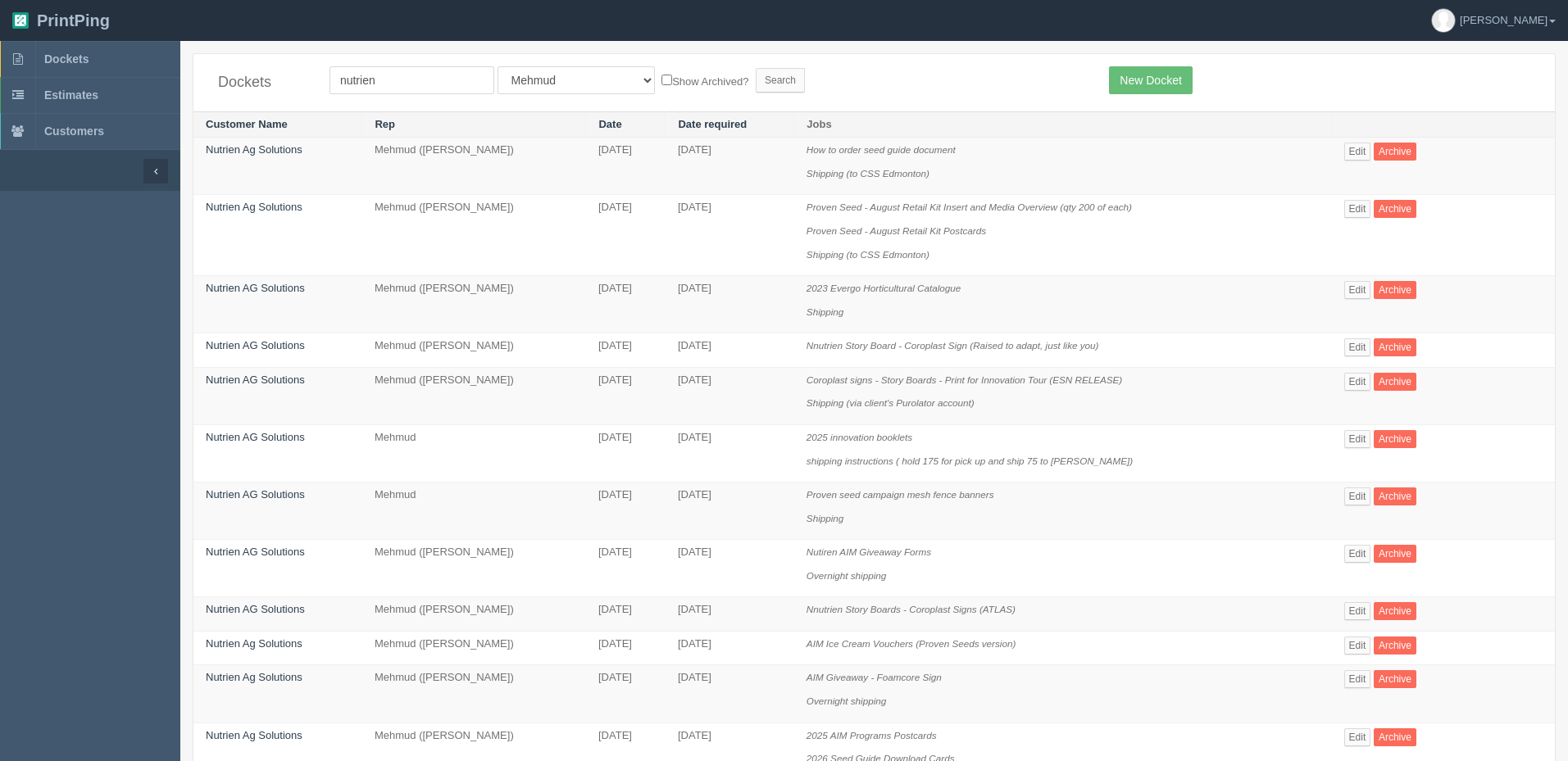
click at [860, 100] on div "Dockets nutrien All Users Ali Ali Test 1 Aly Amy Ankit Arif Brandon Dan France …" at bounding box center [874, 82] width 1361 height 57
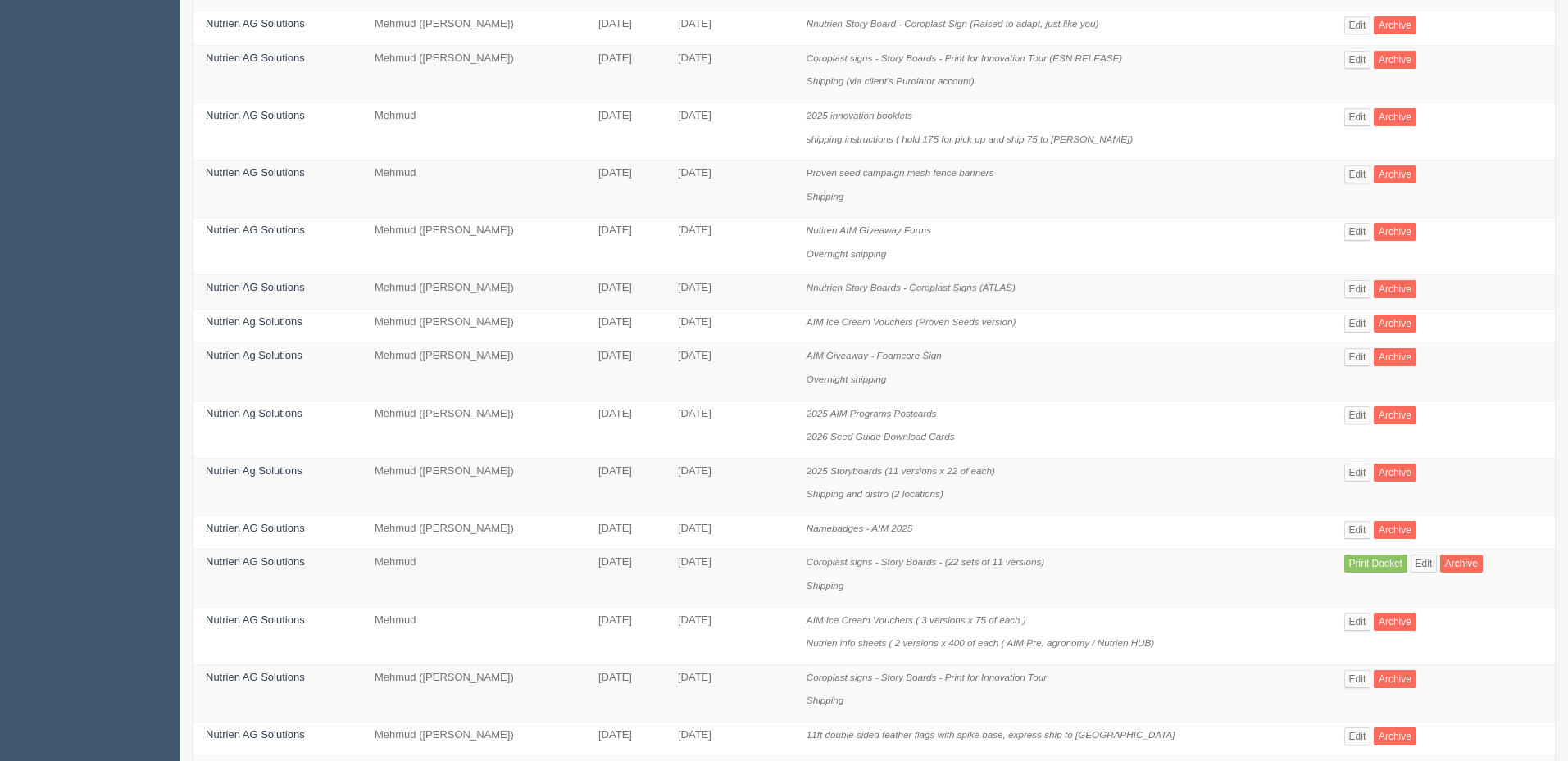
scroll to position [752, 0]
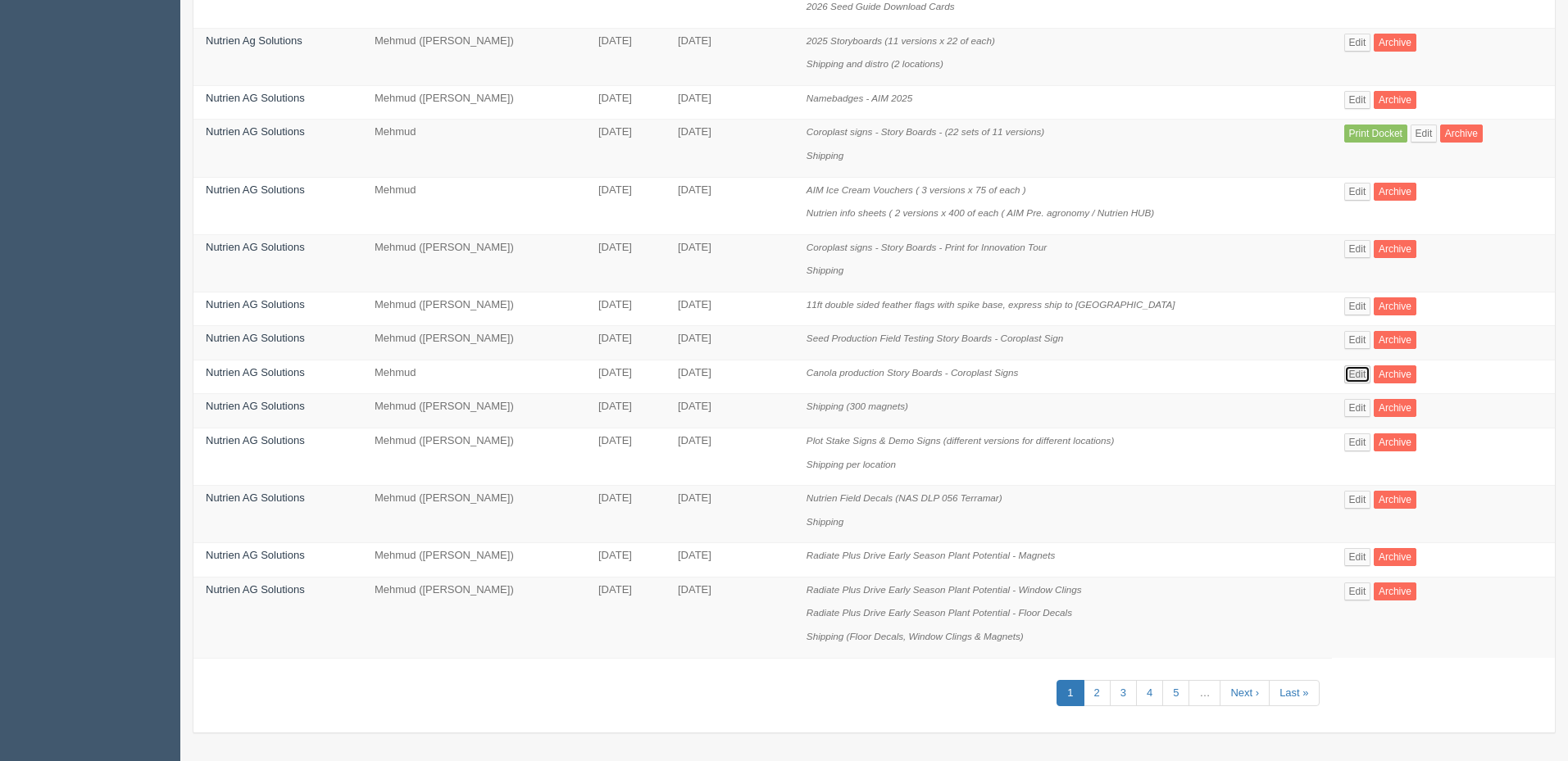
click at [1364, 375] on link "Edit" at bounding box center [1358, 374] width 27 height 18
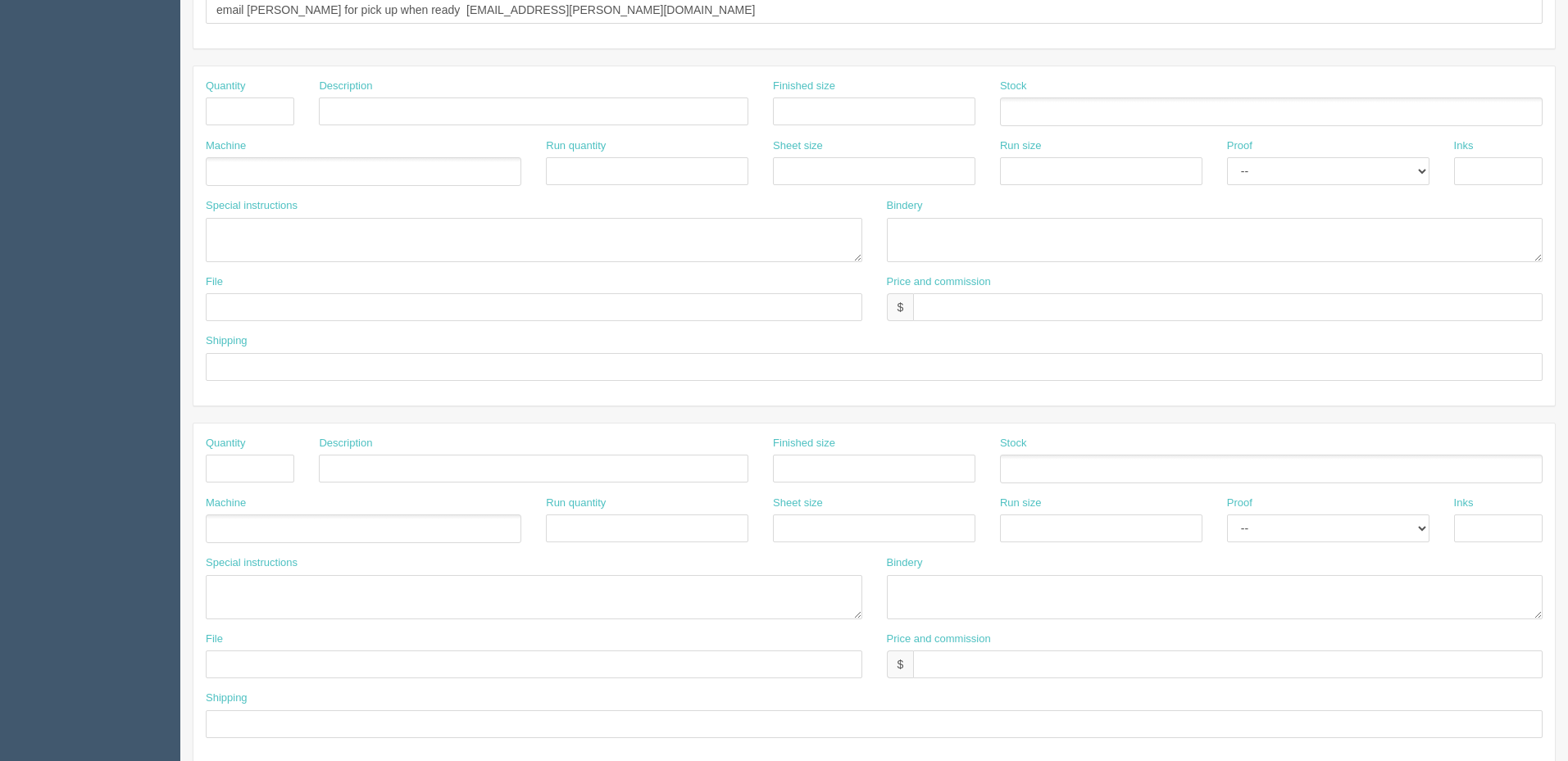
scroll to position [752, 0]
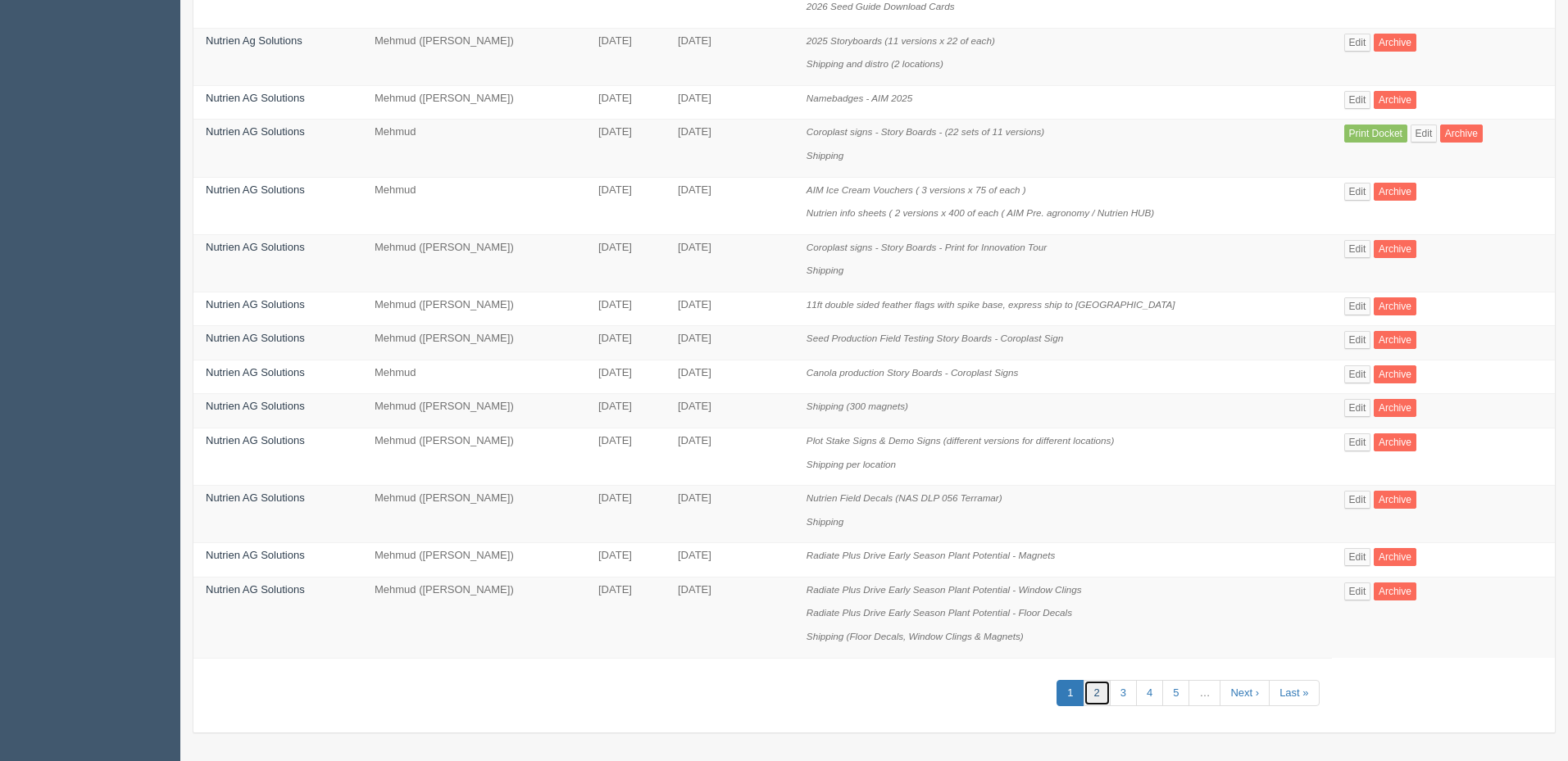
click at [1097, 693] on link "2" at bounding box center [1097, 694] width 27 height 27
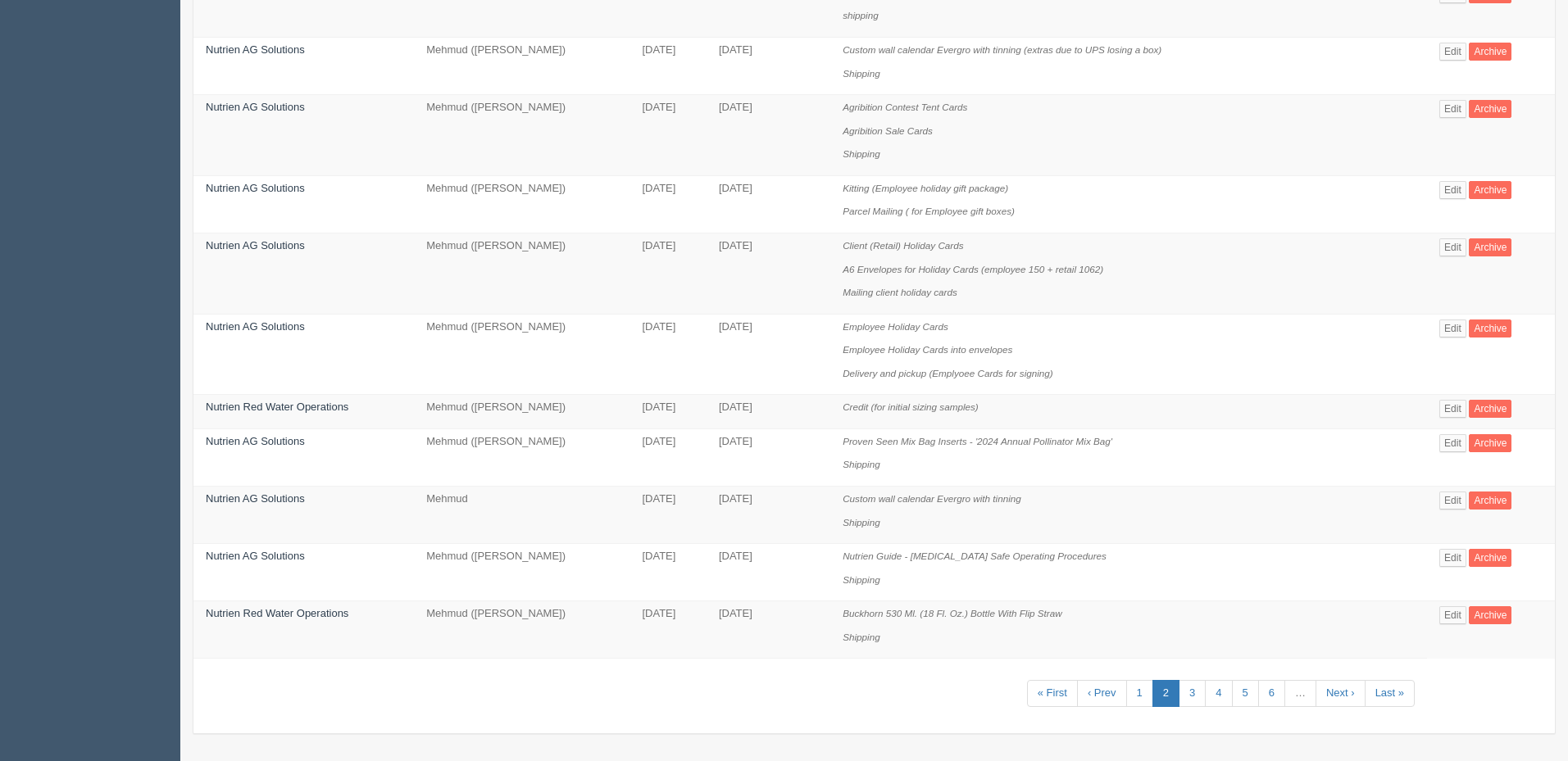
scroll to position [1080, 0]
click at [1188, 691] on link "3" at bounding box center [1192, 693] width 27 height 27
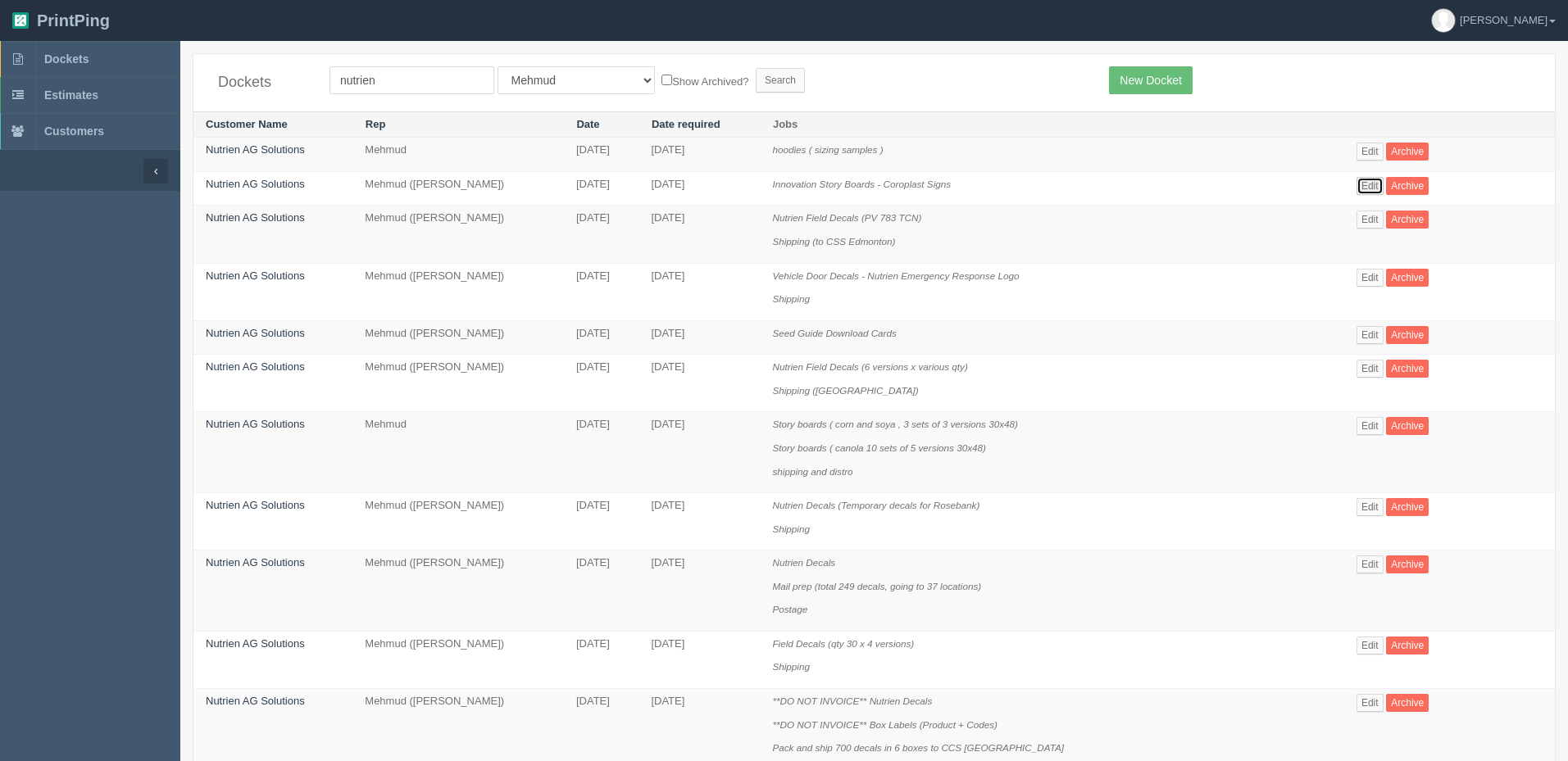
click at [1362, 188] on link "Edit" at bounding box center [1369, 185] width 27 height 18
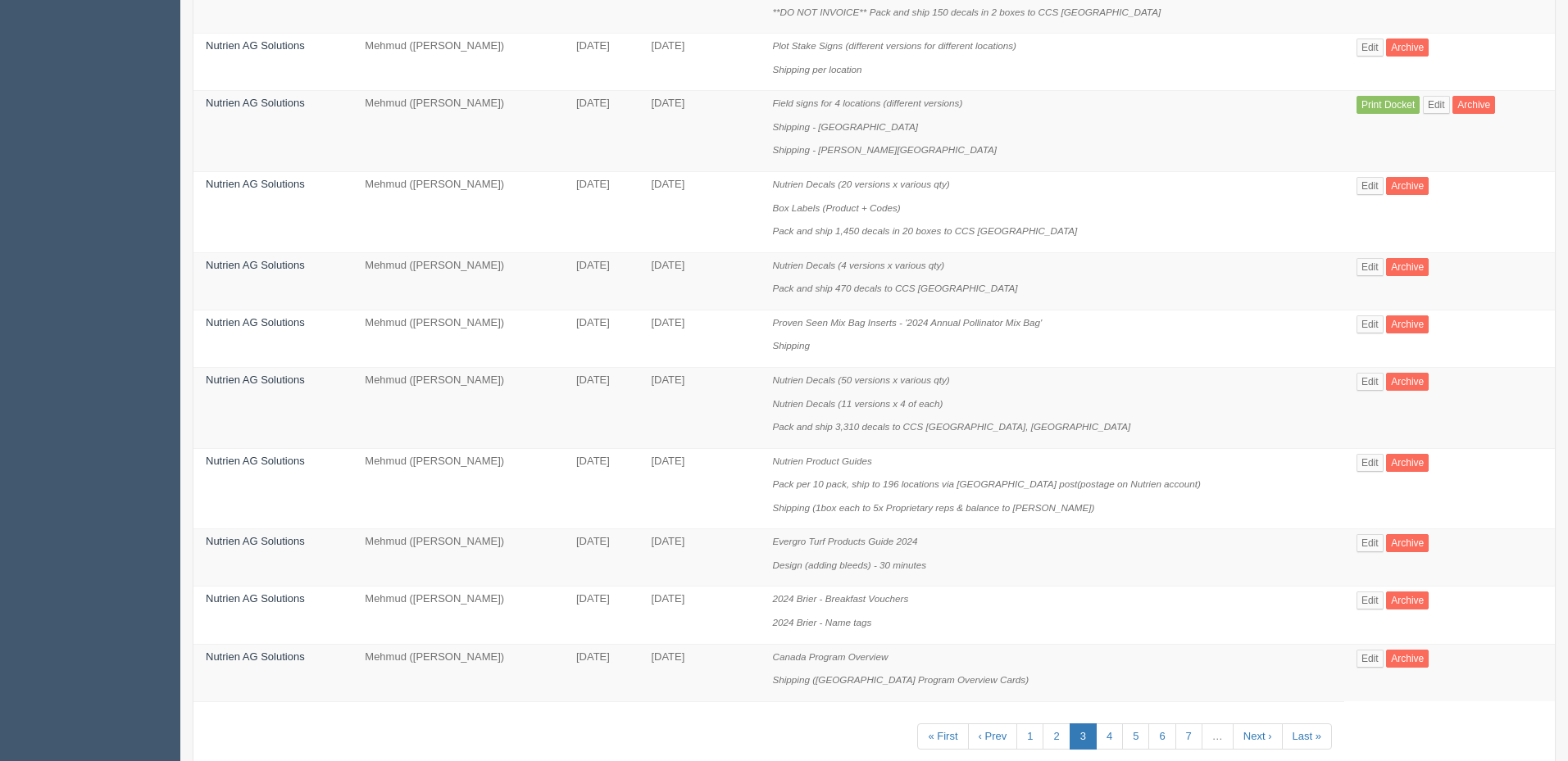
scroll to position [1009, 0]
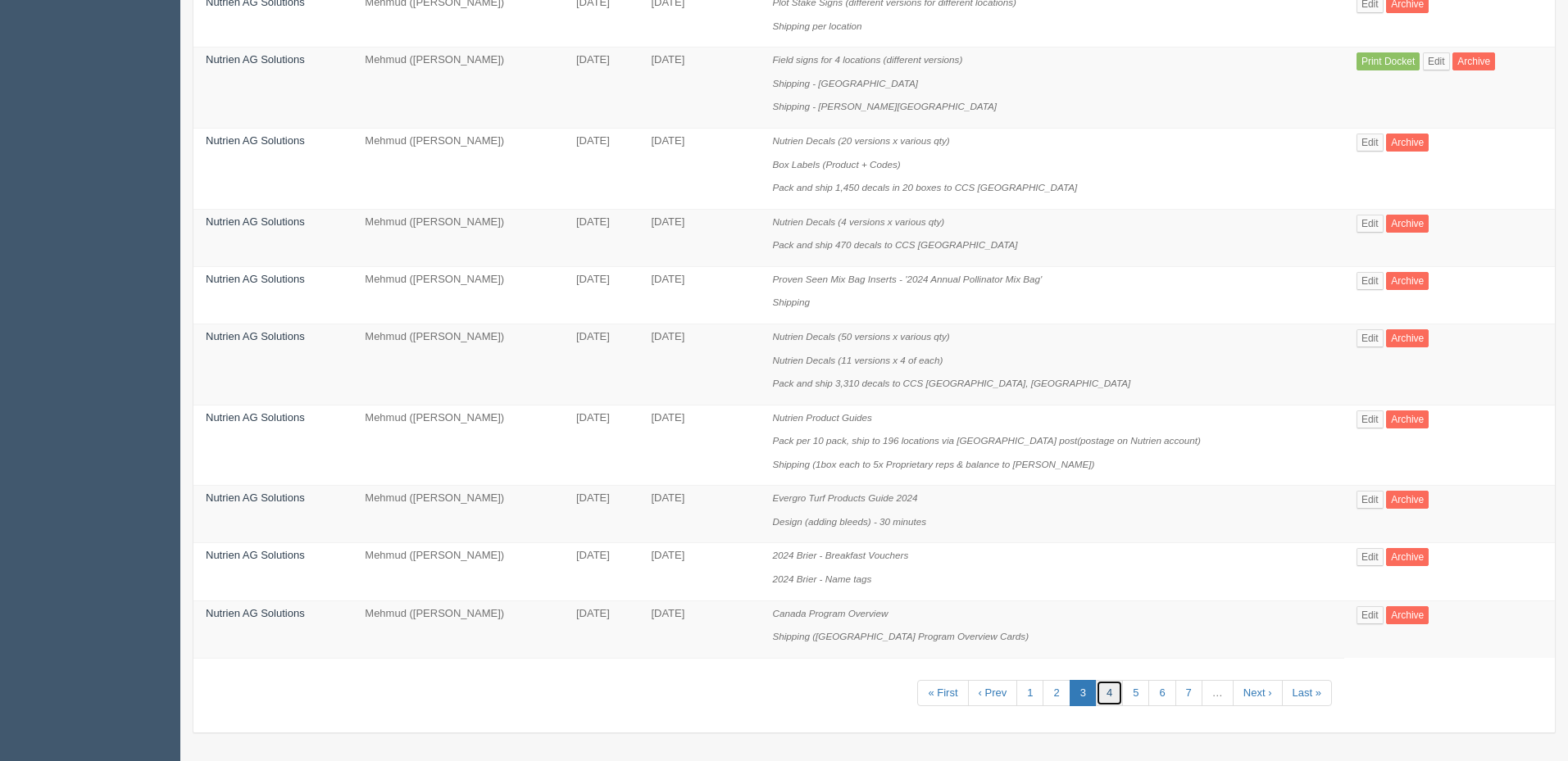
click at [1104, 688] on link "4" at bounding box center [1110, 694] width 27 height 27
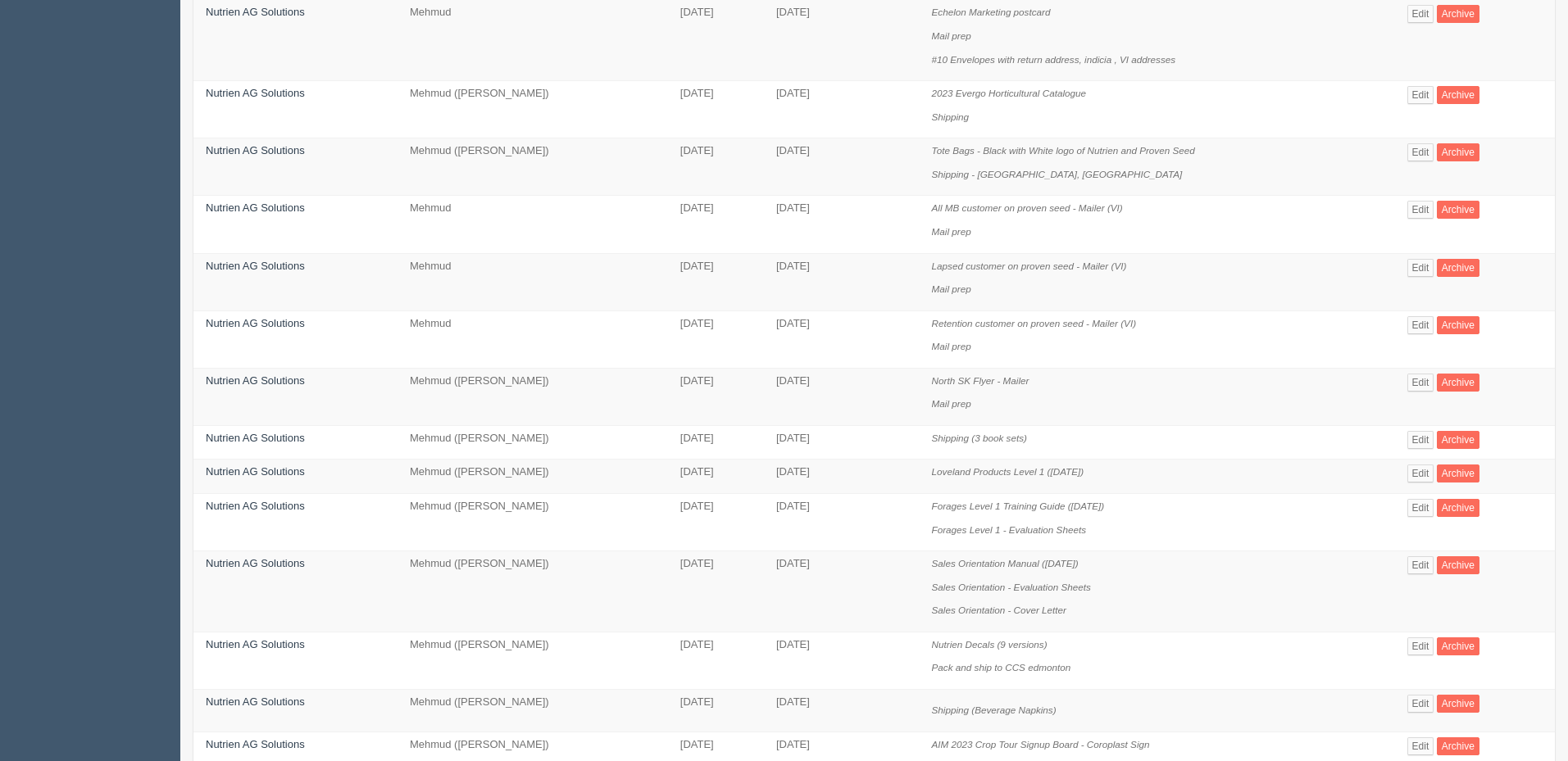
scroll to position [655, 0]
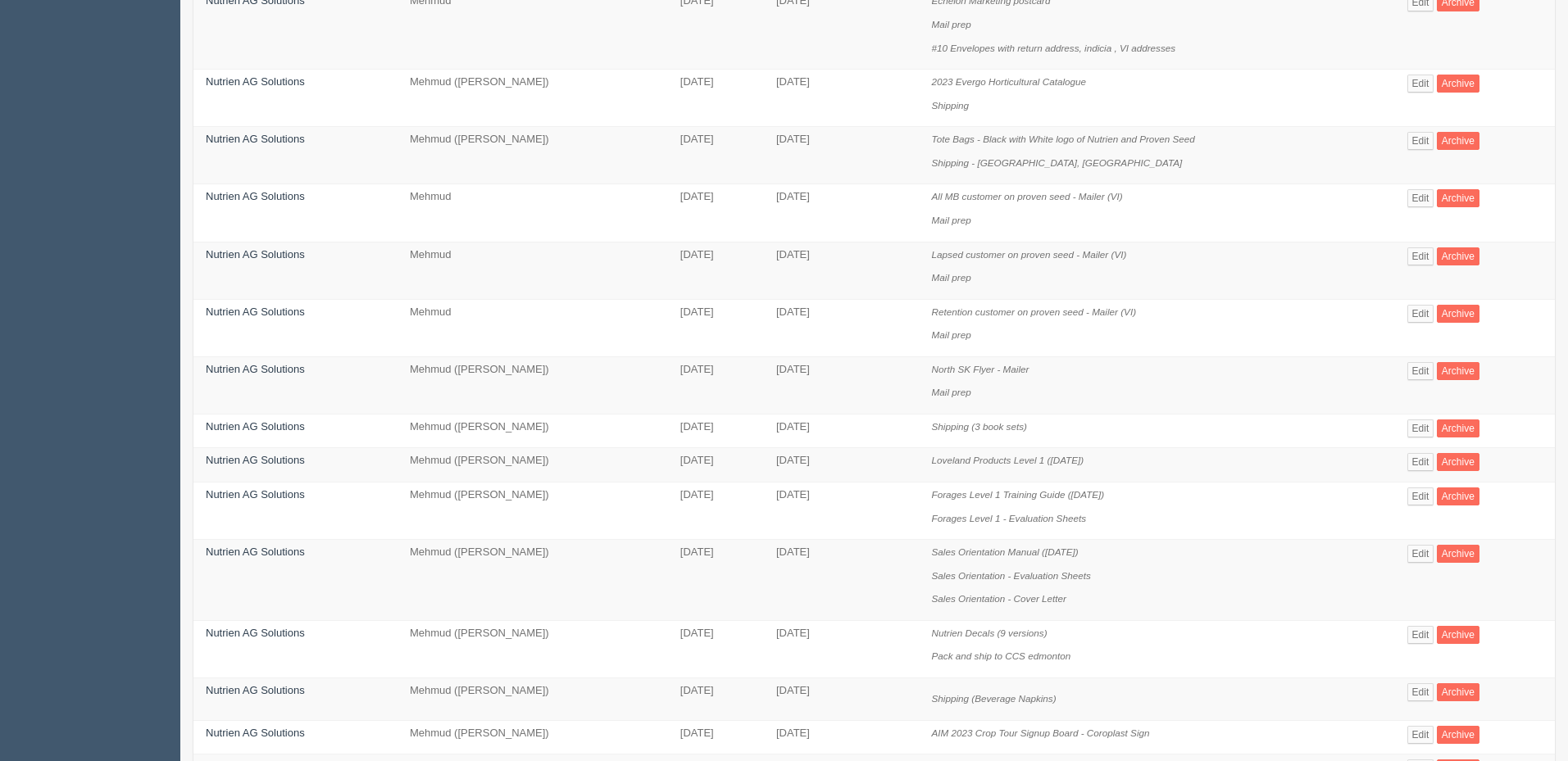
click at [1163, 493] on p "Forages Level 1 Training Guide ([DATE])" at bounding box center [1157, 495] width 451 height 16
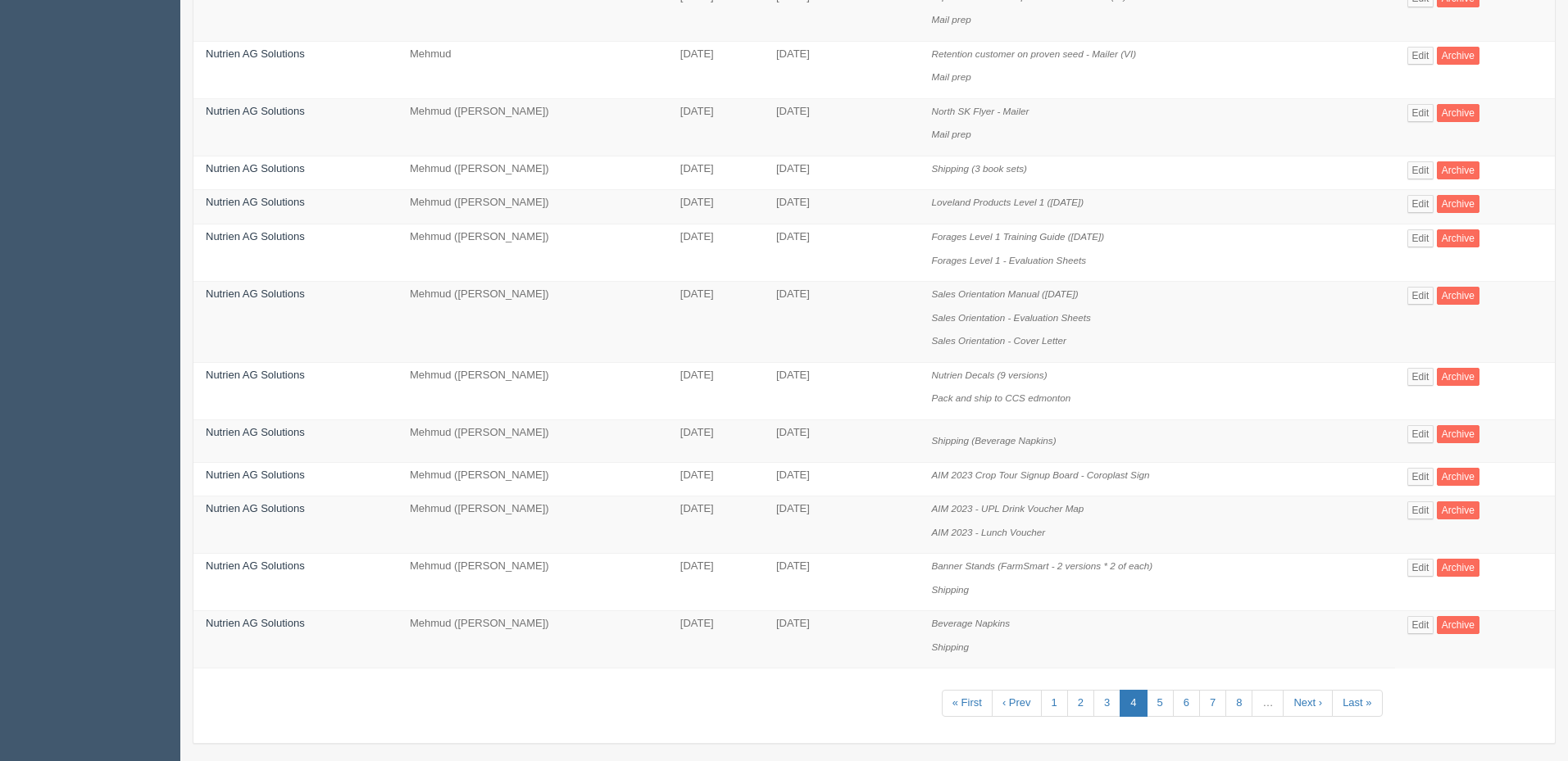
scroll to position [924, 0]
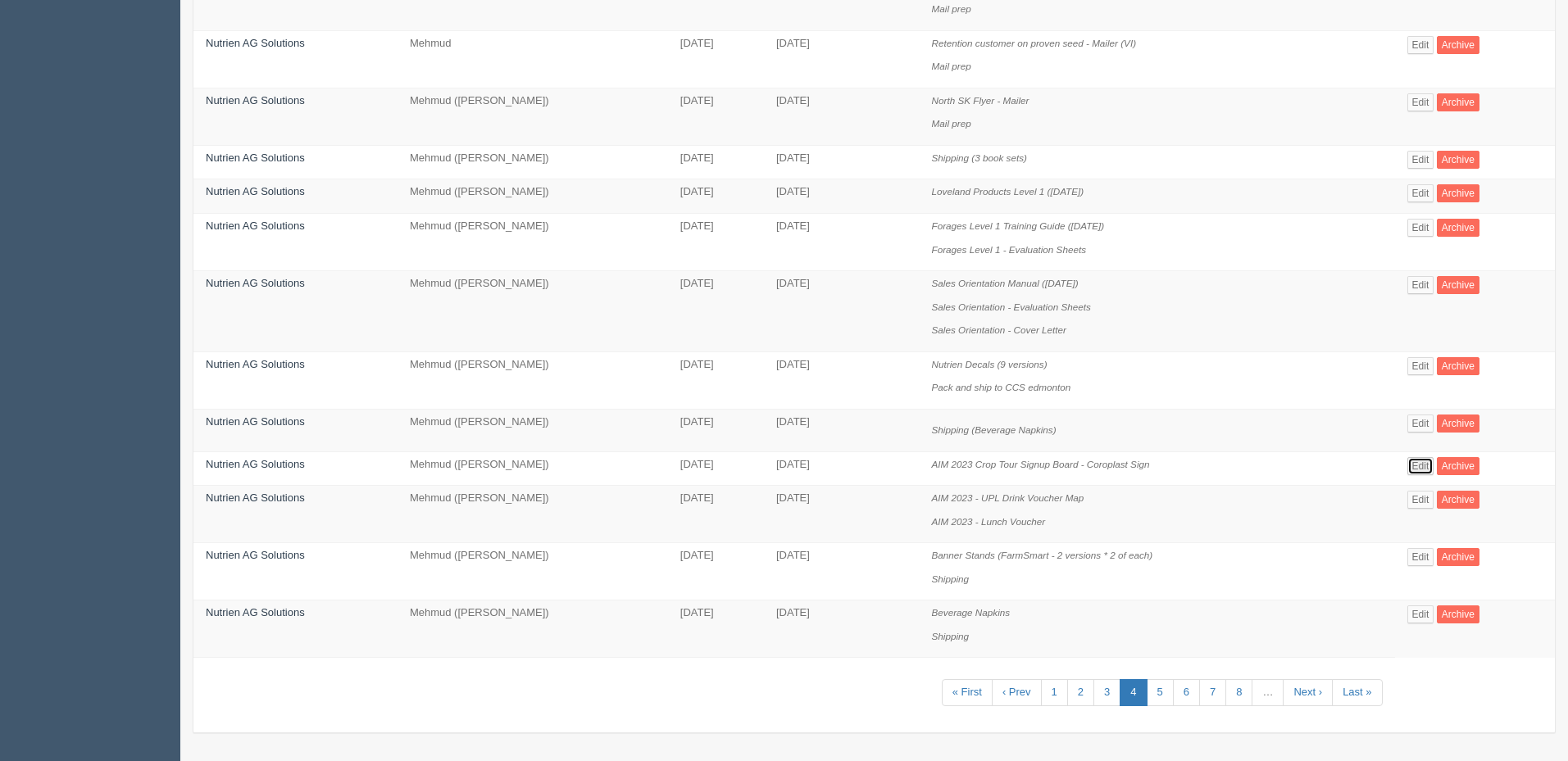
click at [1428, 464] on link "Edit" at bounding box center [1421, 466] width 27 height 18
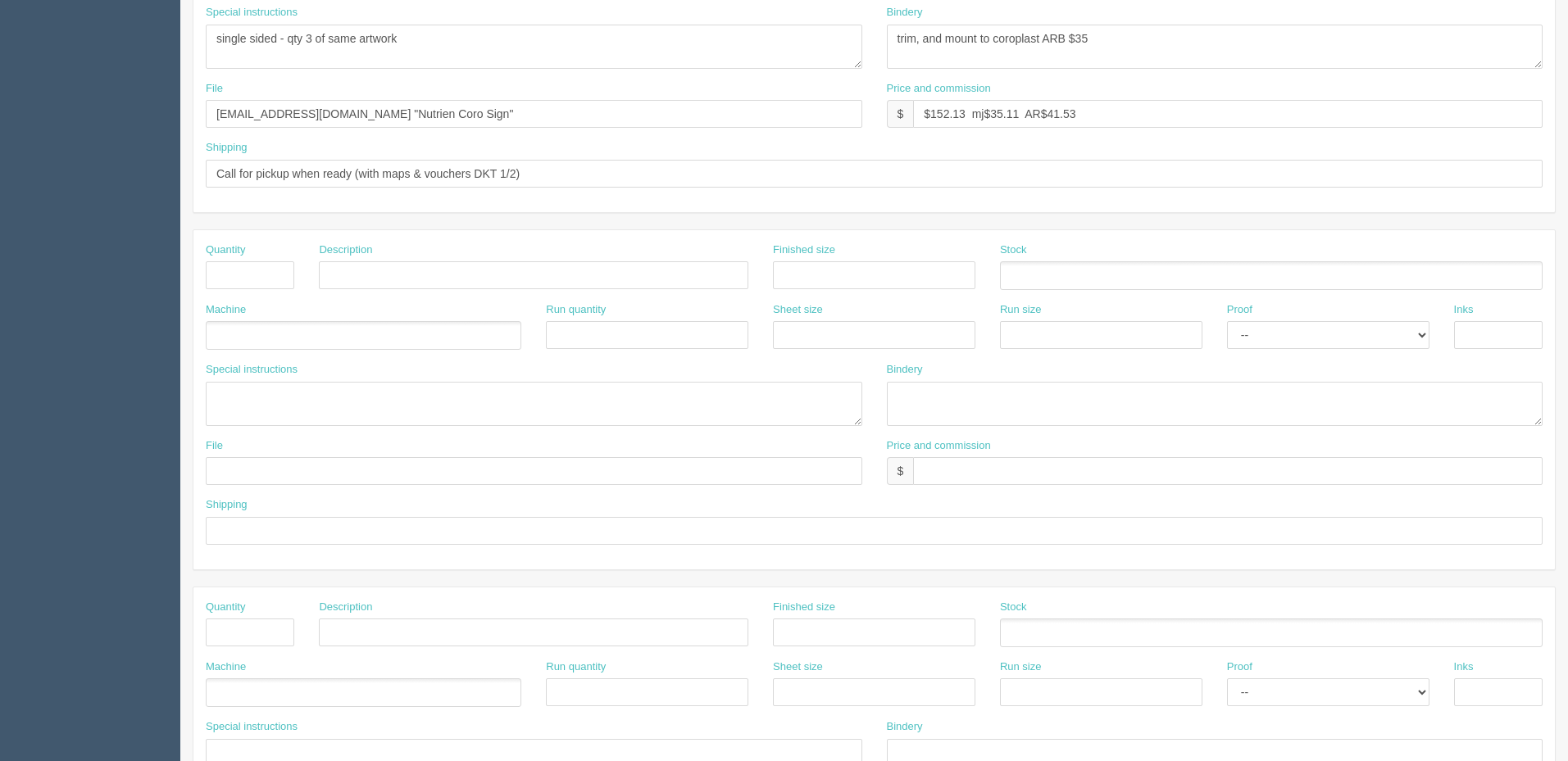
scroll to position [82, 0]
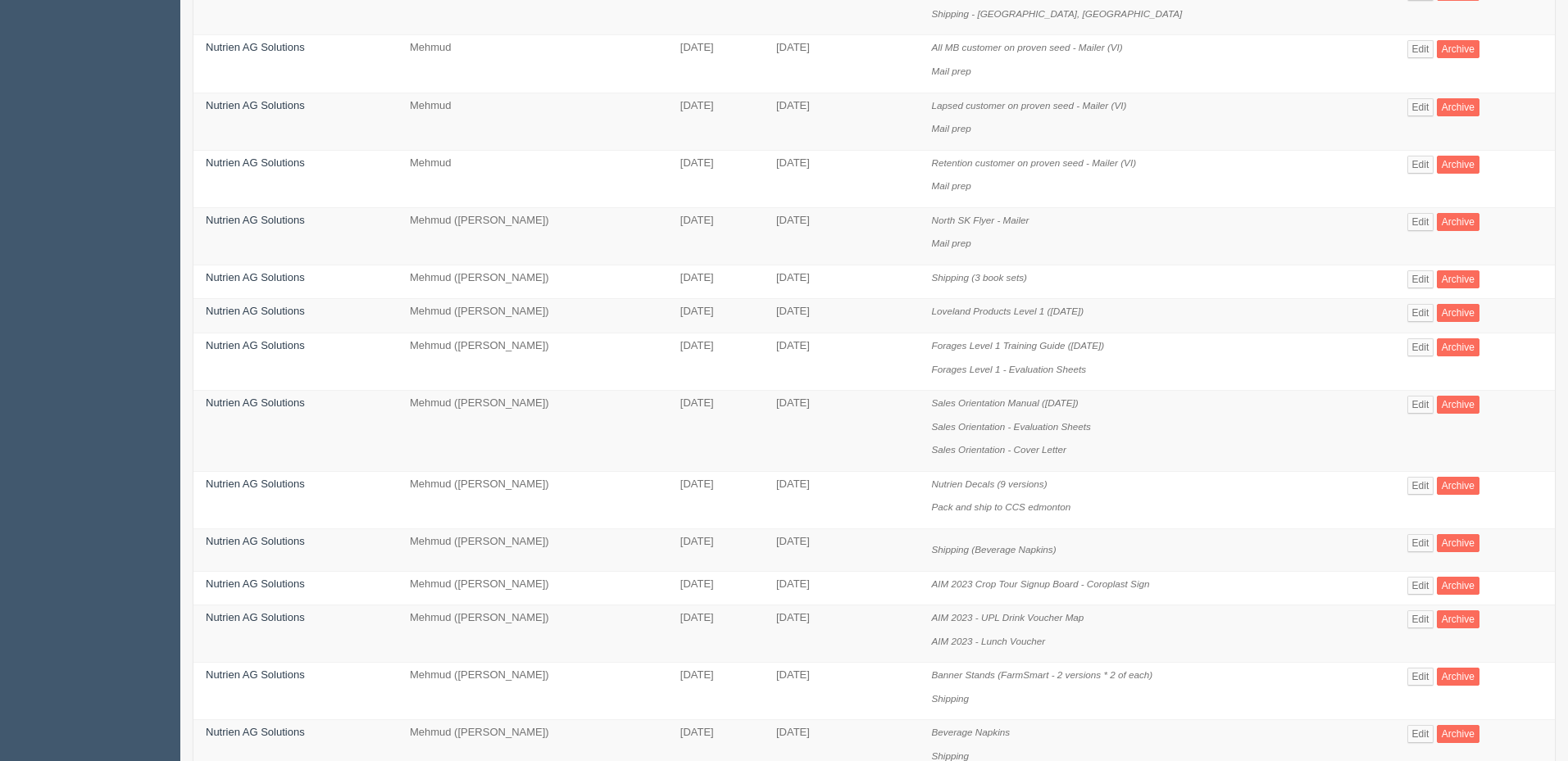
scroll to position [924, 0]
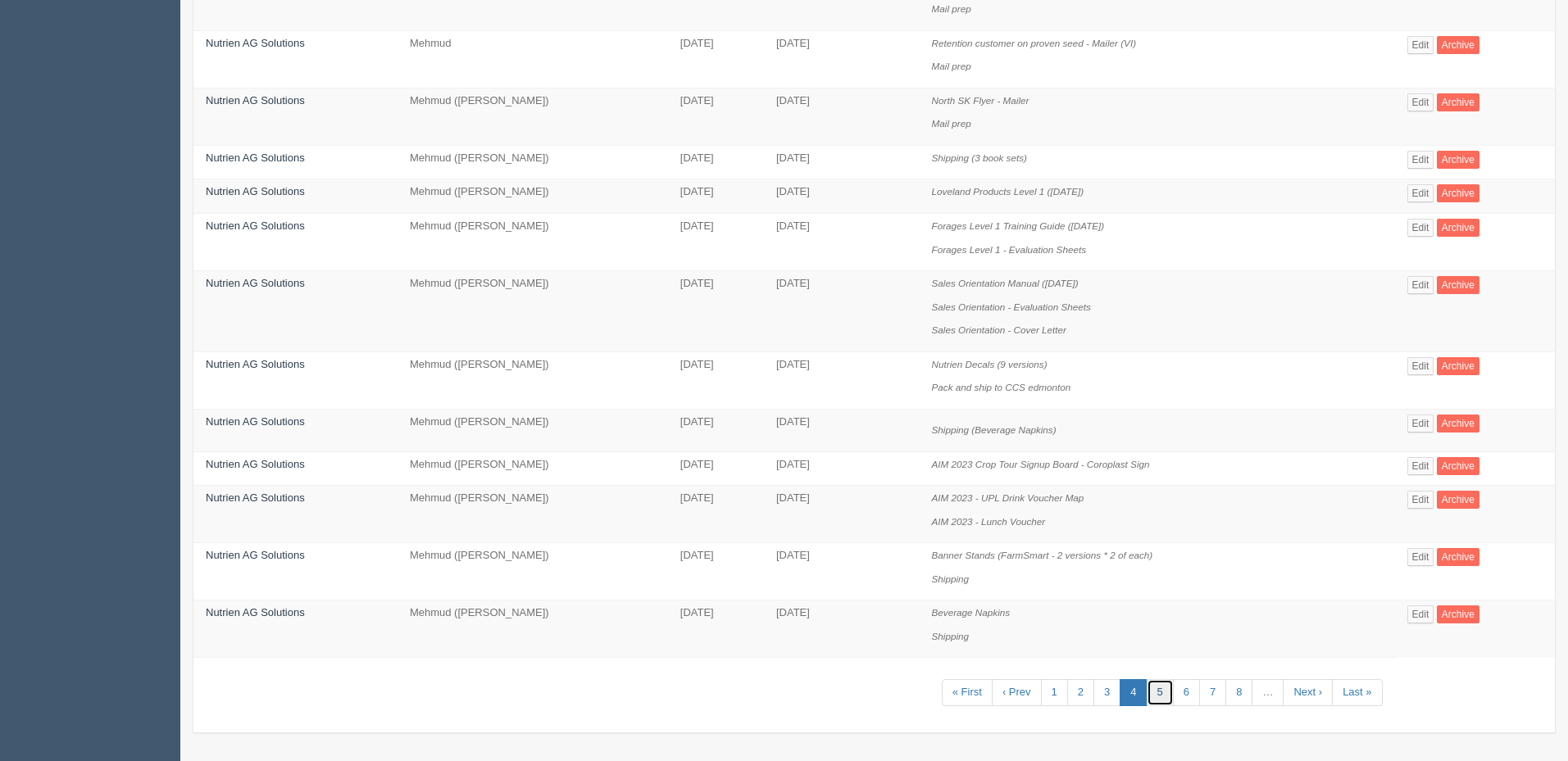
click at [1168, 690] on link "5" at bounding box center [1160, 693] width 27 height 27
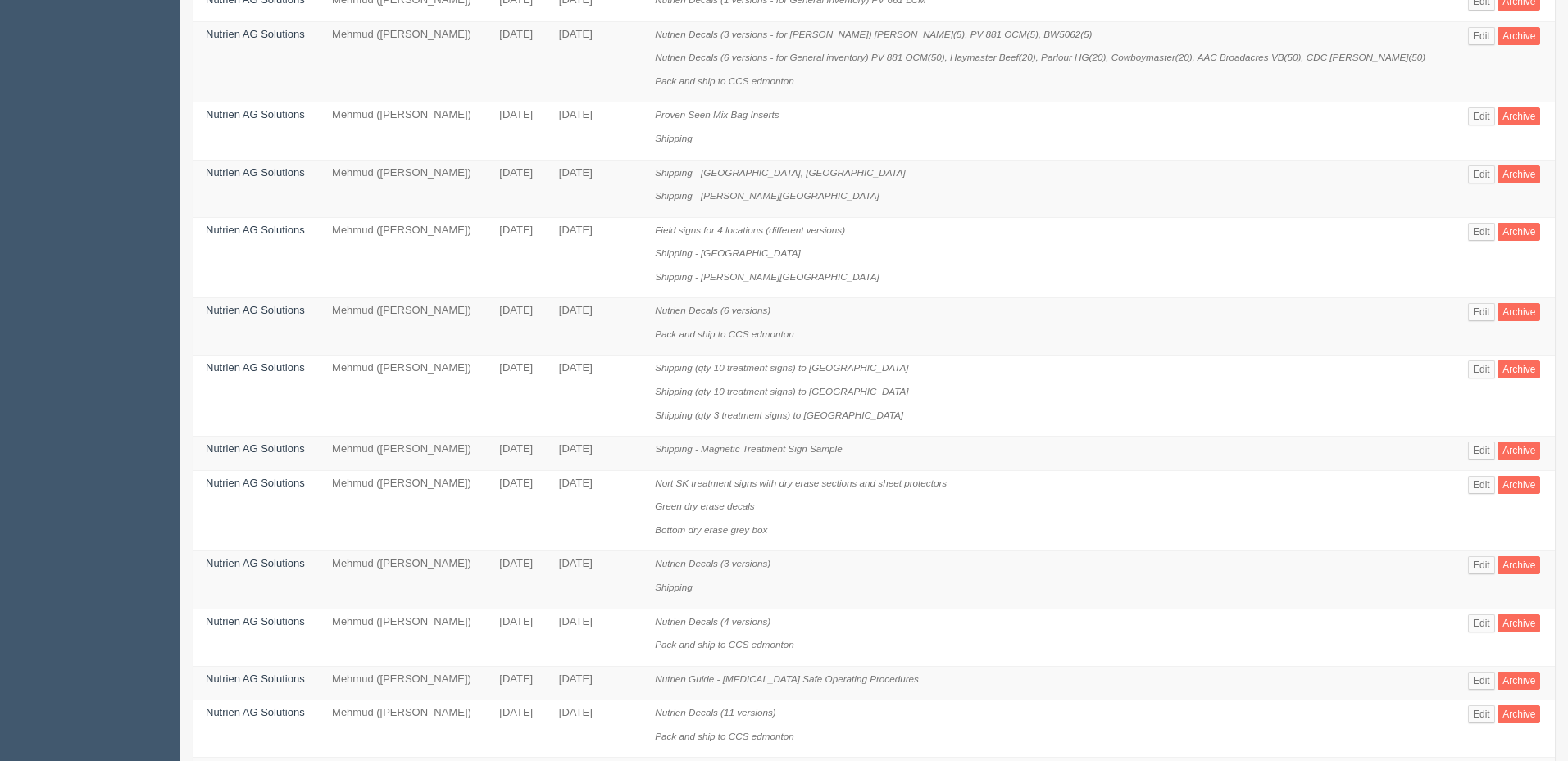
scroll to position [328, 0]
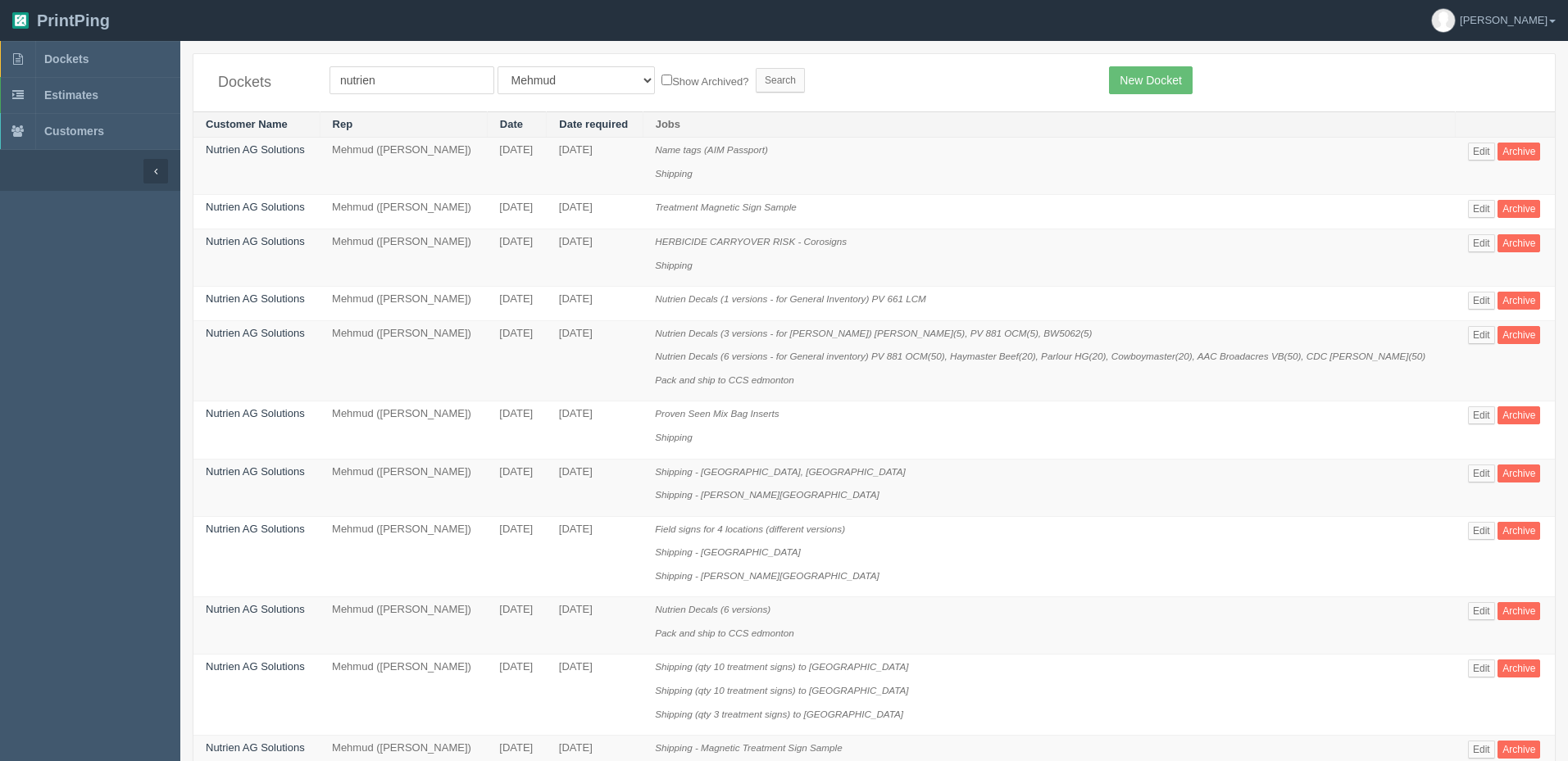
scroll to position [328, 0]
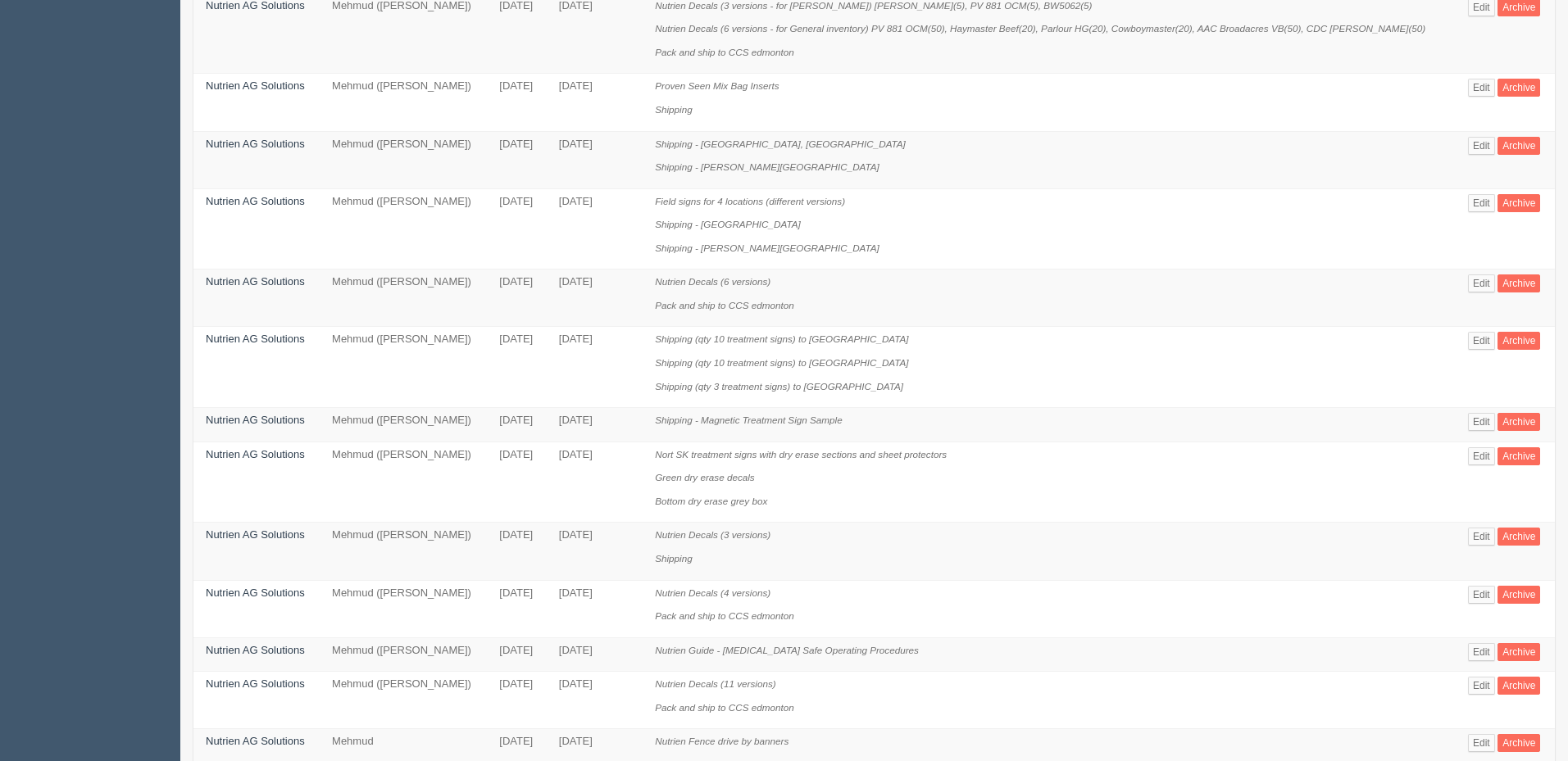
click at [970, 553] on p "Shipping" at bounding box center [1048, 559] width 788 height 16
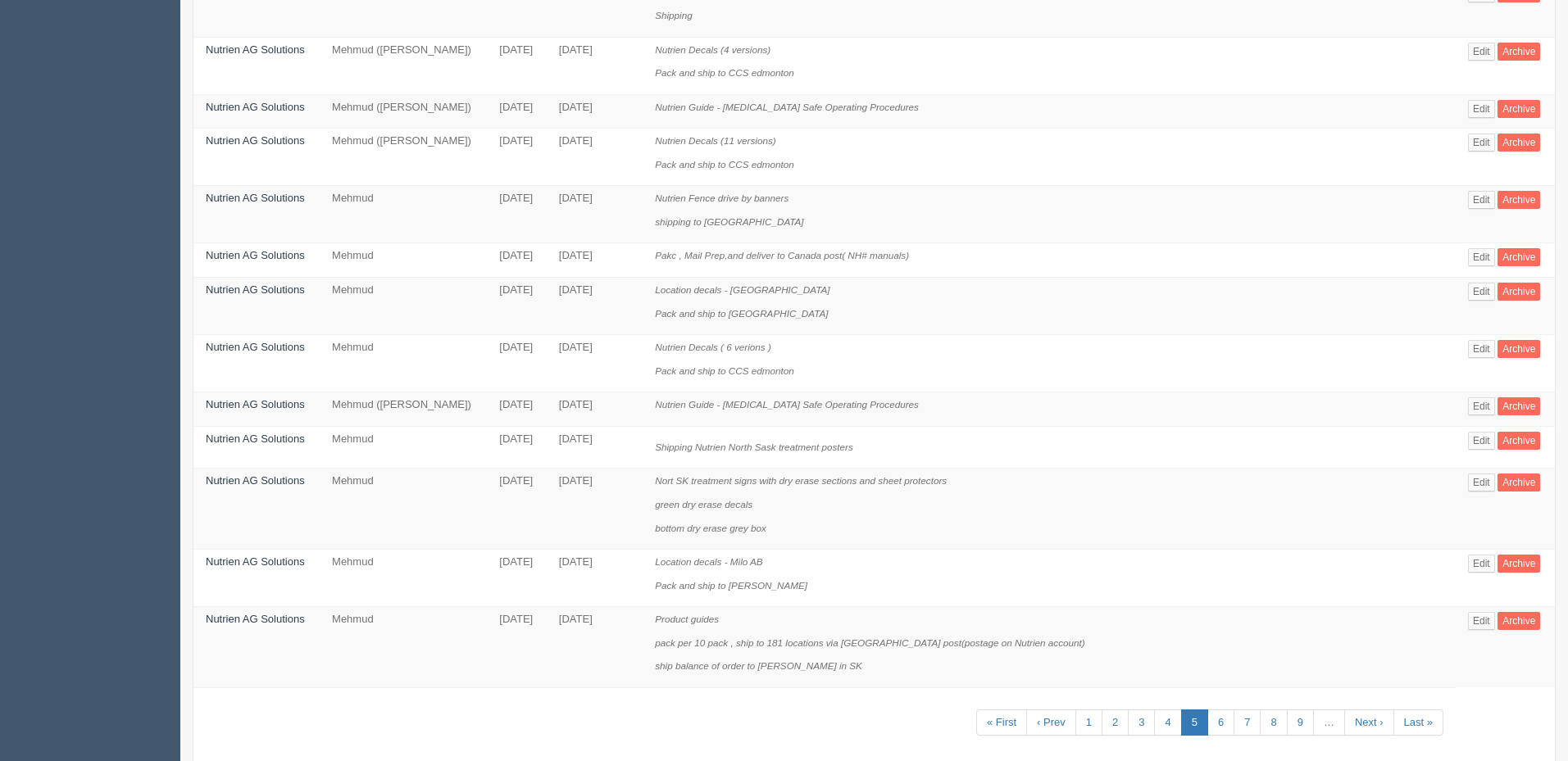
scroll to position [901, 0]
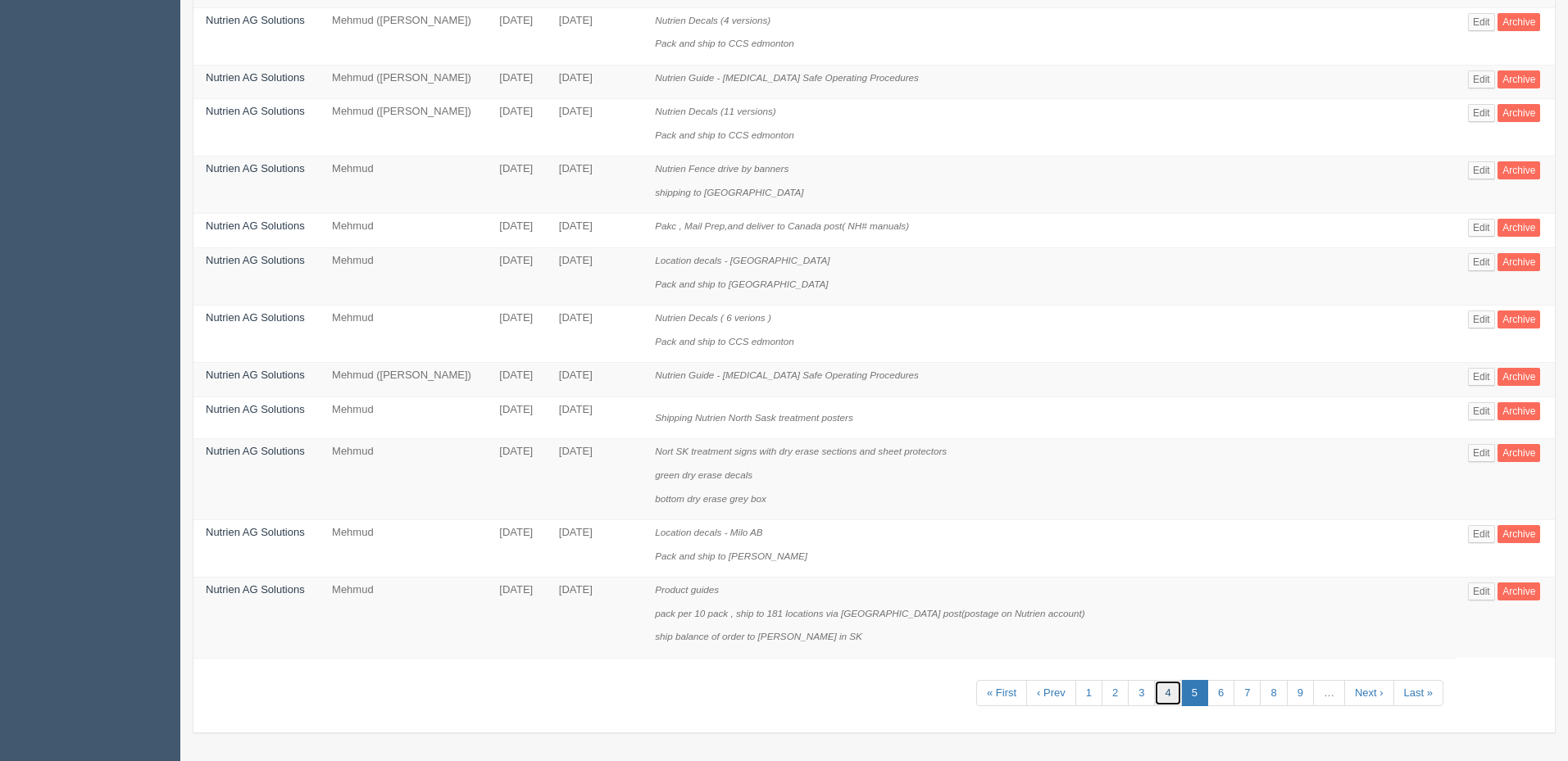
click at [1160, 698] on link "4" at bounding box center [1168, 694] width 27 height 27
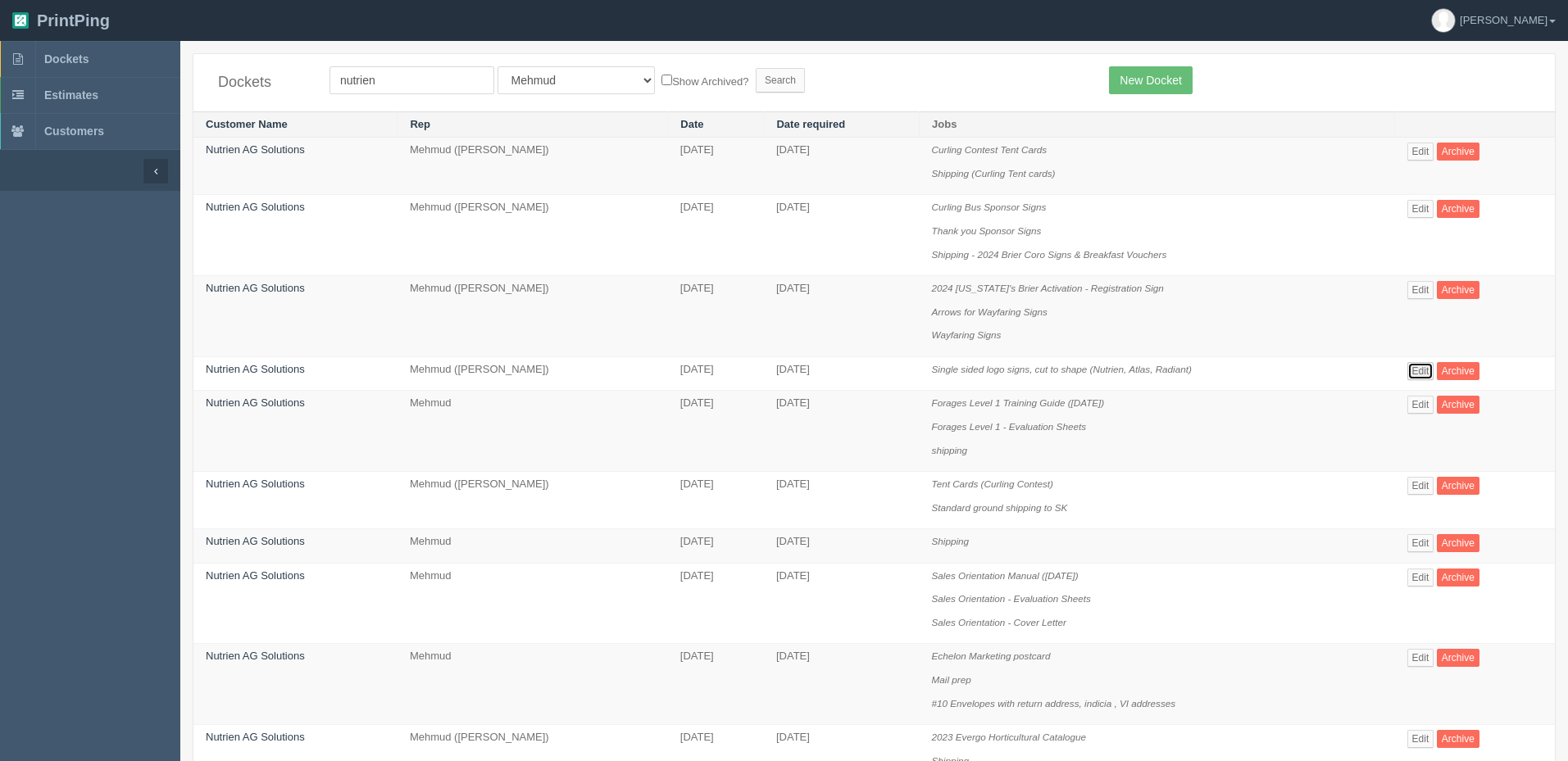
click at [1415, 369] on link "Edit" at bounding box center [1421, 371] width 27 height 18
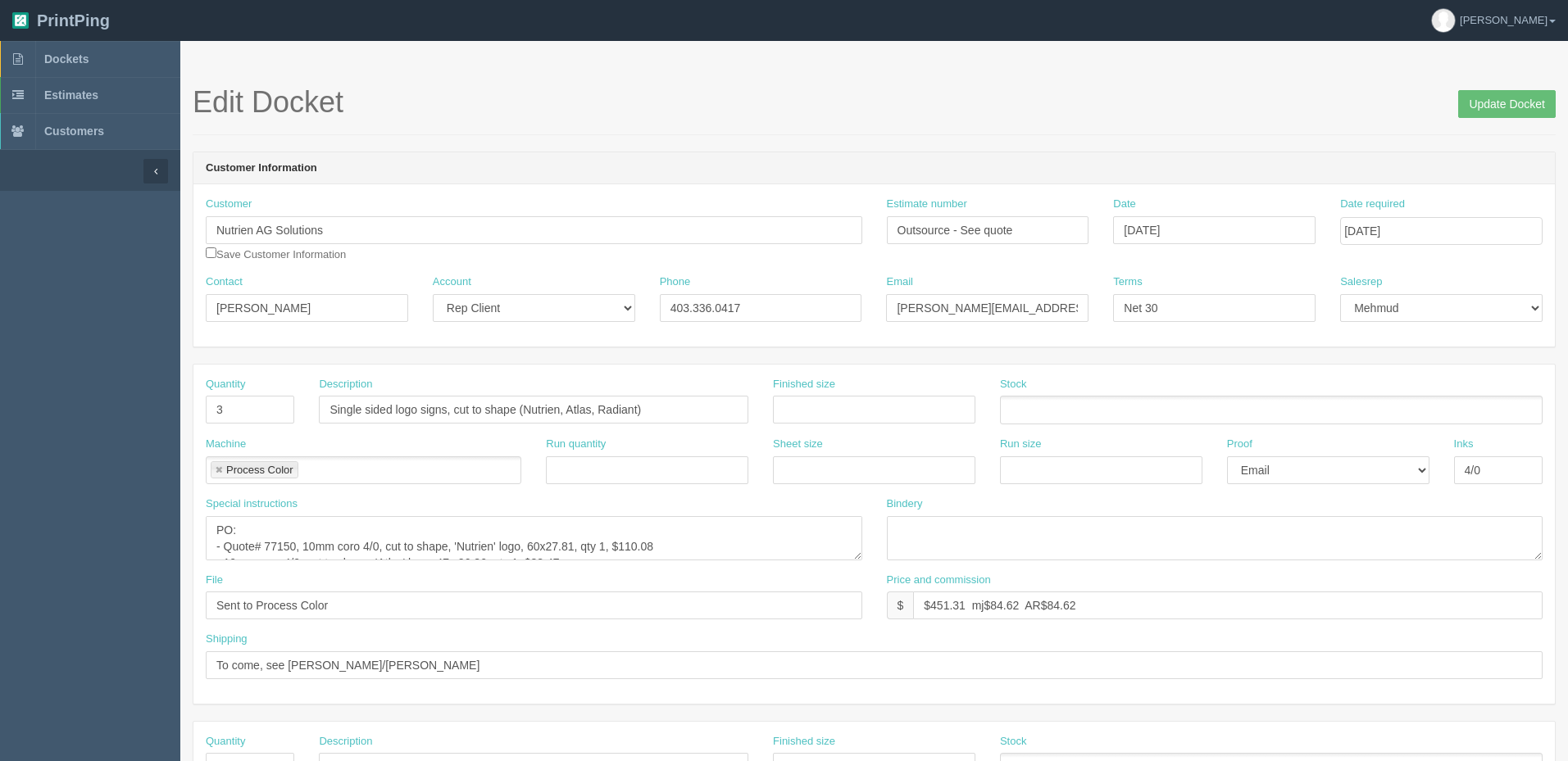
drag, startPoint x: 859, startPoint y: 557, endPoint x: 865, endPoint y: 620, distance: 63.3
click at [862, 560] on textarea "PO: - Quote# 77150, 10mm coro 4/0, cut to shape, 'Nutrien' logo, 60x27.81, qty …" at bounding box center [534, 538] width 656 height 45
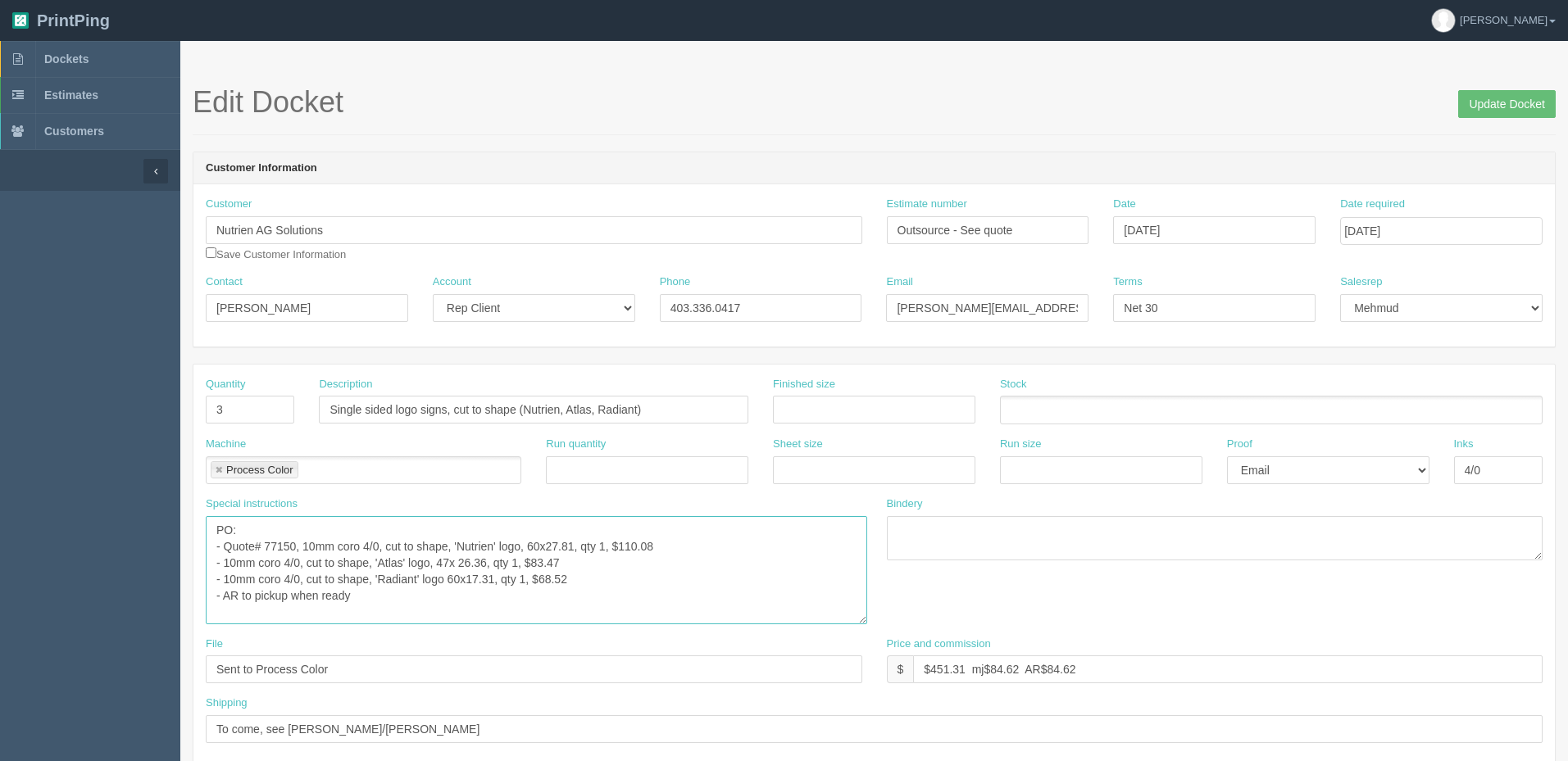
click at [673, 584] on textarea "PO: - Quote# 77150, 10mm coro 4/0, cut to shape, 'Nutrien' logo, 60x27.81, qty …" at bounding box center [537, 570] width 661 height 108
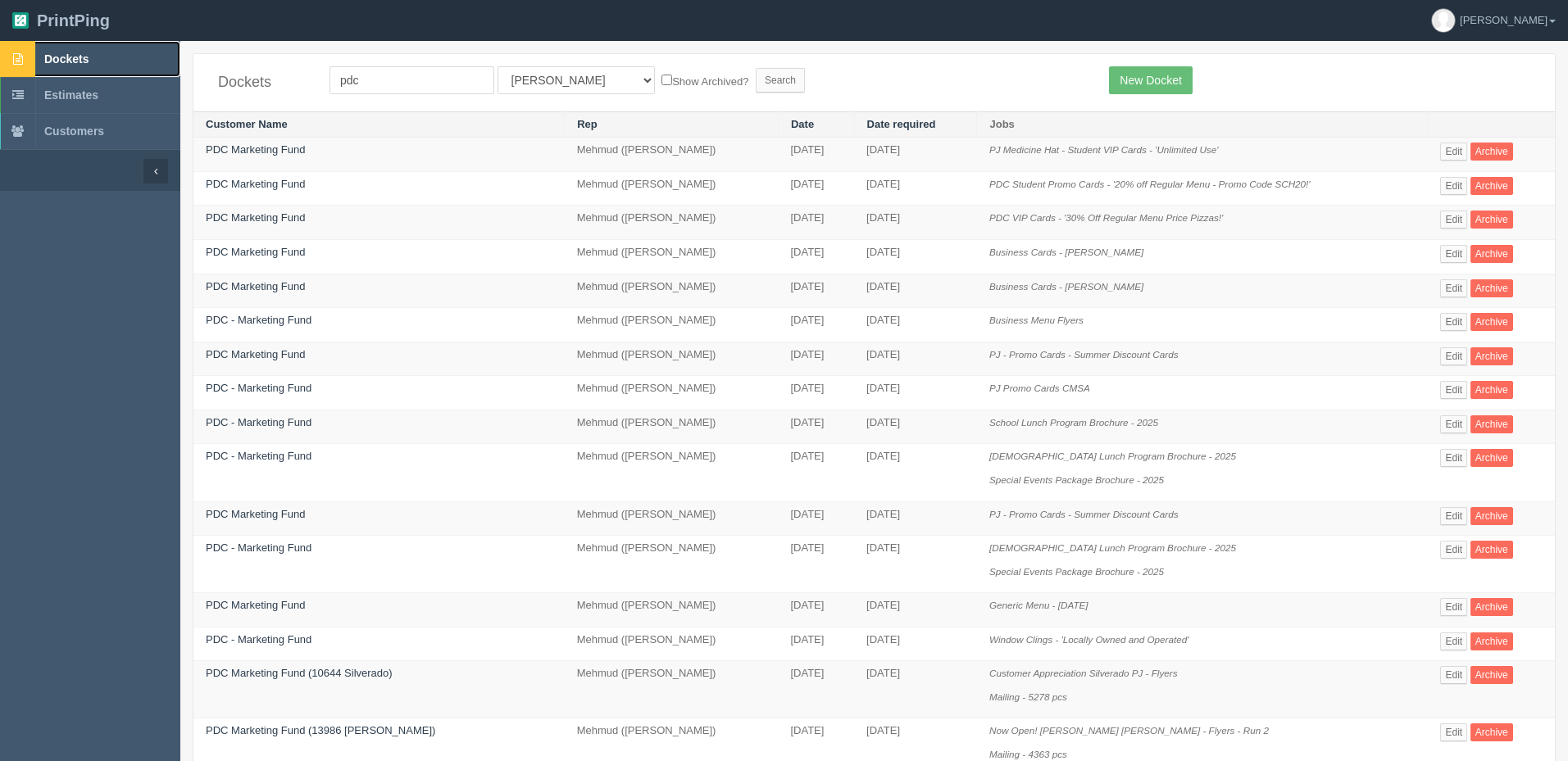
click at [142, 55] on link "Dockets" at bounding box center [90, 59] width 180 height 36
click at [380, 80] on input "pdc" at bounding box center [412, 80] width 165 height 28
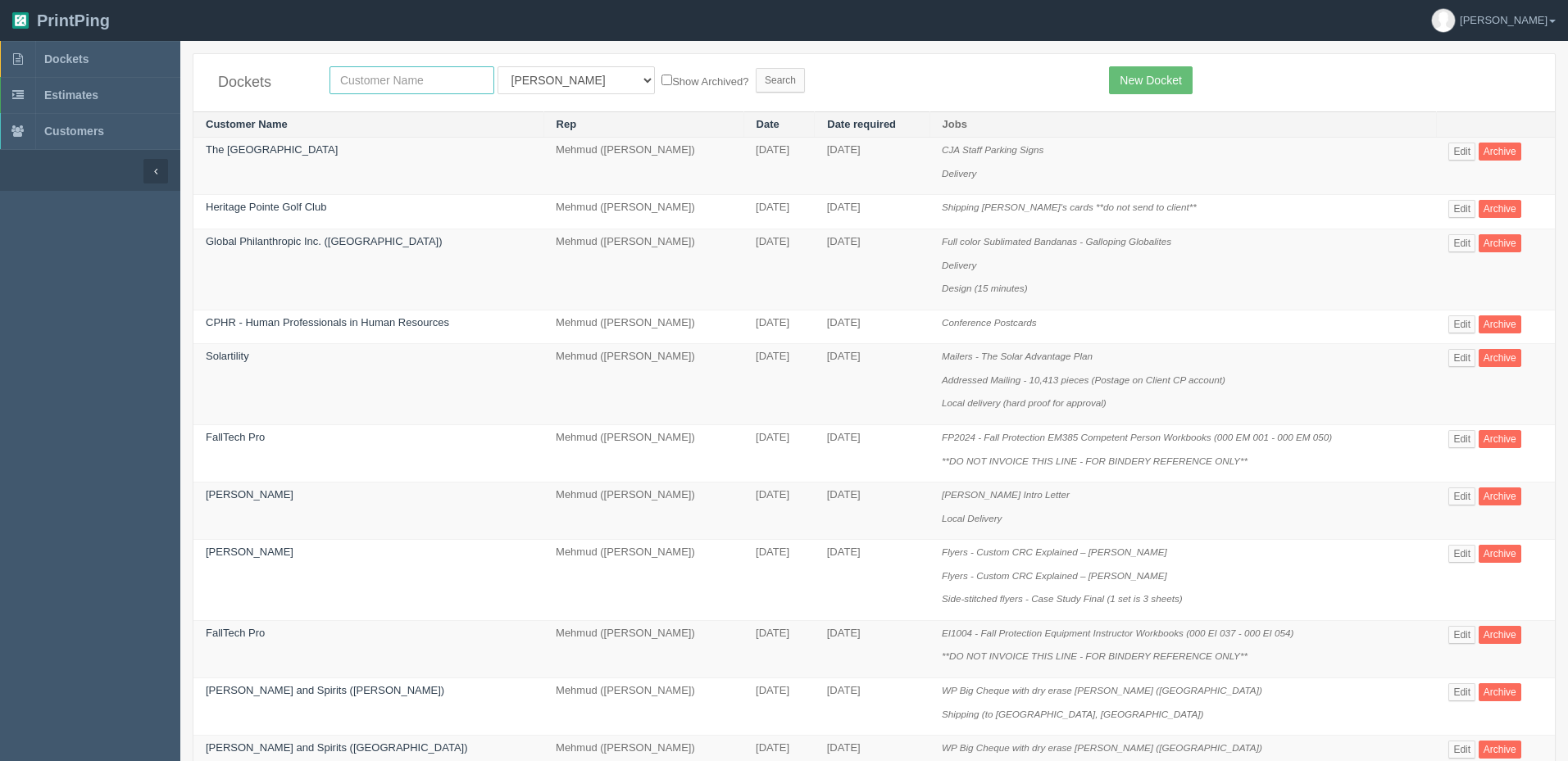
drag, startPoint x: 416, startPoint y: 81, endPoint x: 294, endPoint y: 72, distance: 122.3
click at [297, 72] on div "Dockets All Users [PERSON_NAME] Test 1 [PERSON_NAME] [PERSON_NAME] [PERSON_NAME…" at bounding box center [874, 82] width 1361 height 57
click at [385, 82] on input "text" at bounding box center [412, 80] width 165 height 28
type input "solarti"
click at [755, 68] on input "Search" at bounding box center [780, 80] width 49 height 24
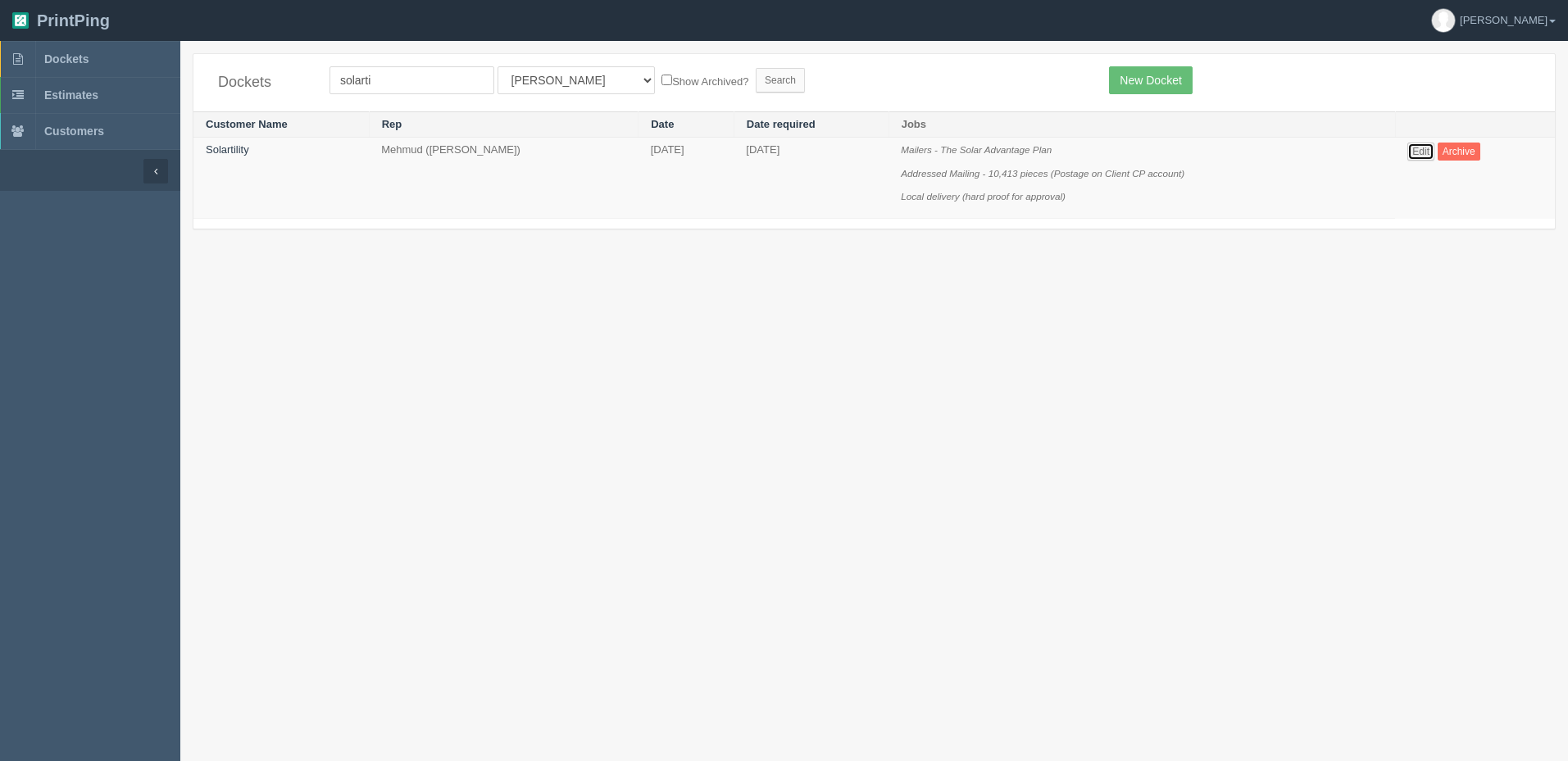
click at [1433, 145] on link "Edit" at bounding box center [1421, 151] width 27 height 18
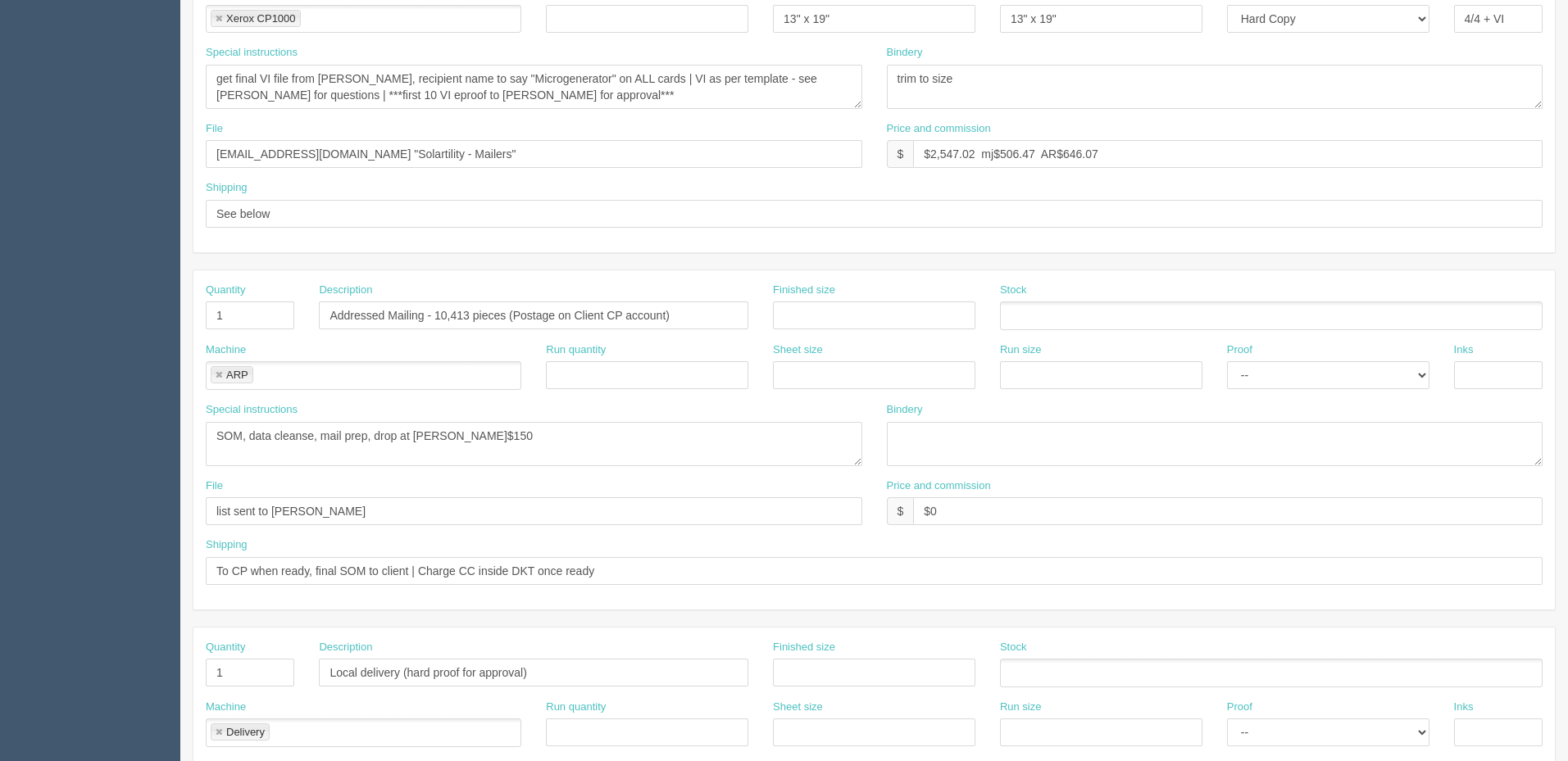
scroll to position [492, 0]
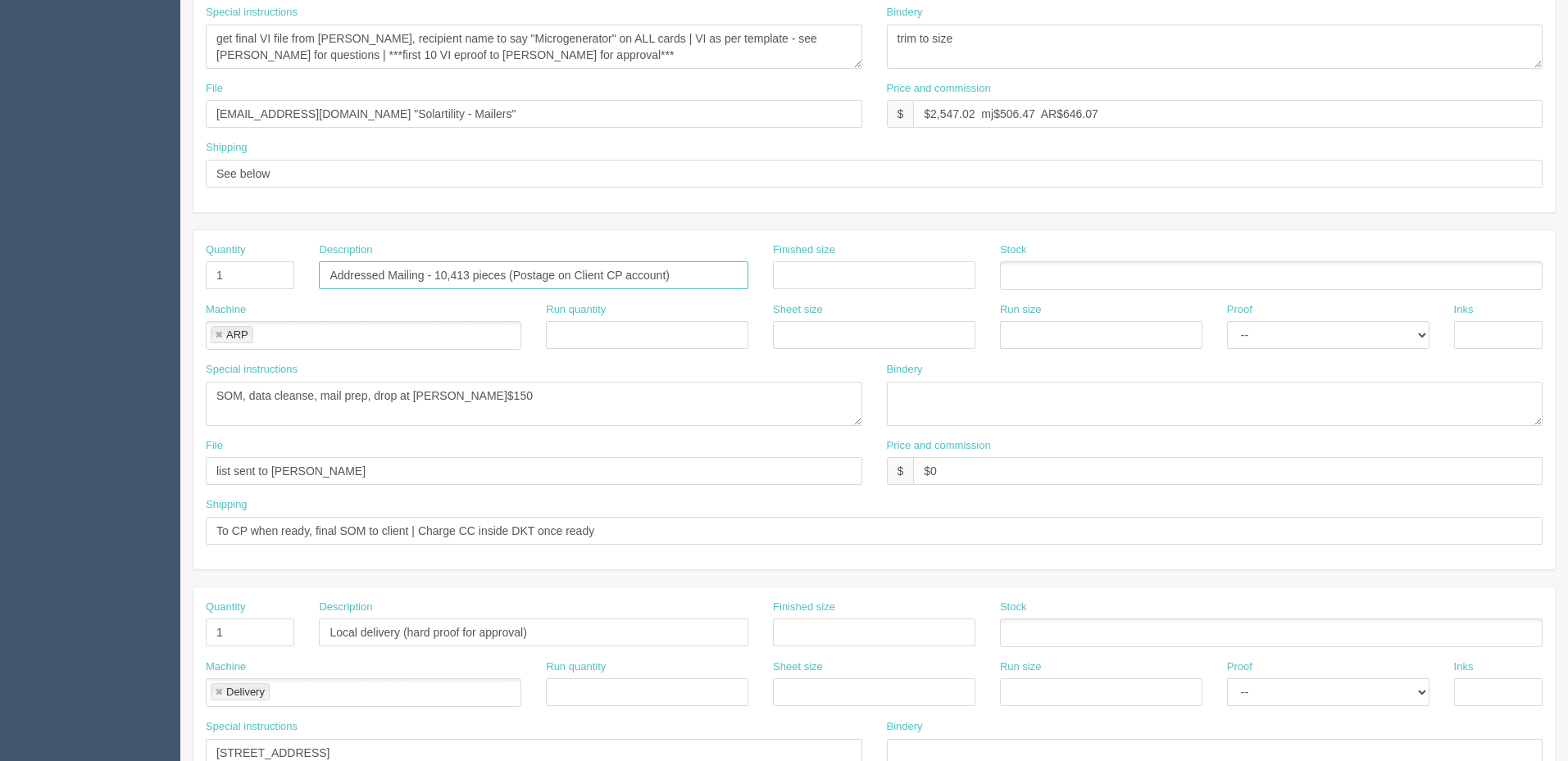
click at [469, 272] on input "Addressed Mailing - 10,413 pieces (Postage on Client CP account)" at bounding box center [533, 275] width 429 height 28
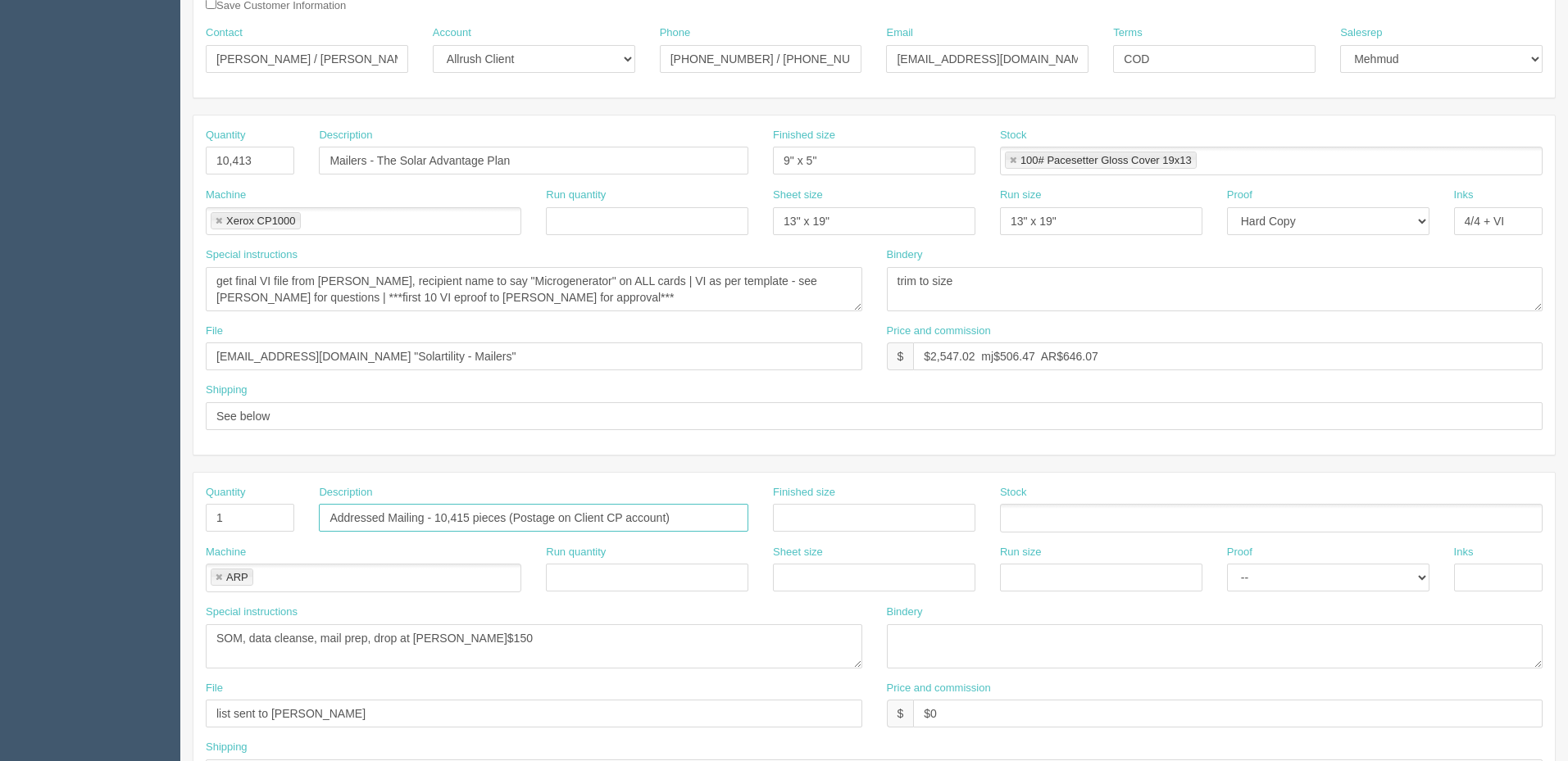
scroll to position [246, 0]
type input "Addressed Mailing - 10,415 pieces (Postage on Client CP account)"
click at [246, 161] on input "10,413" at bounding box center [250, 163] width 88 height 28
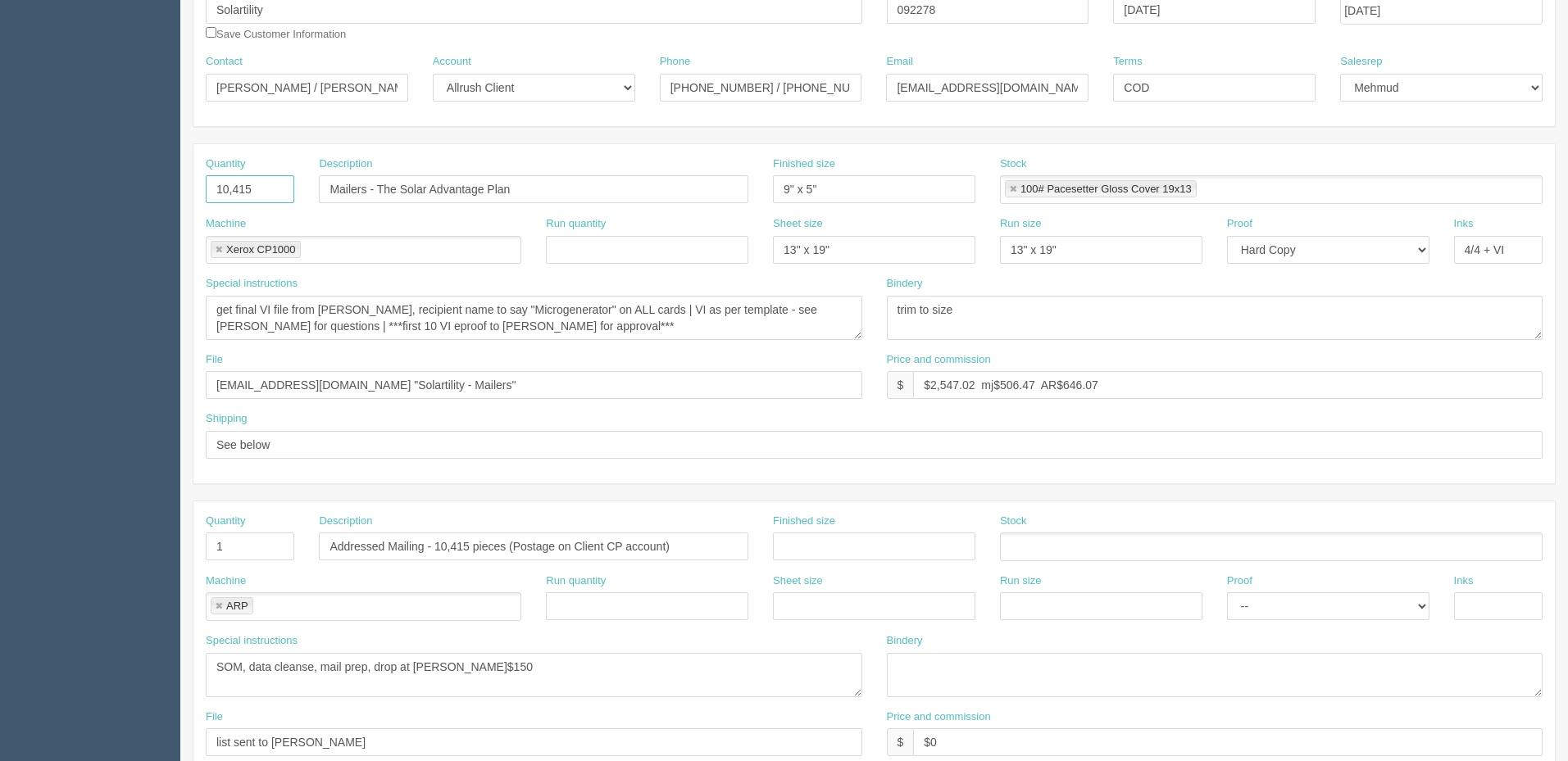
scroll to position [82, 0]
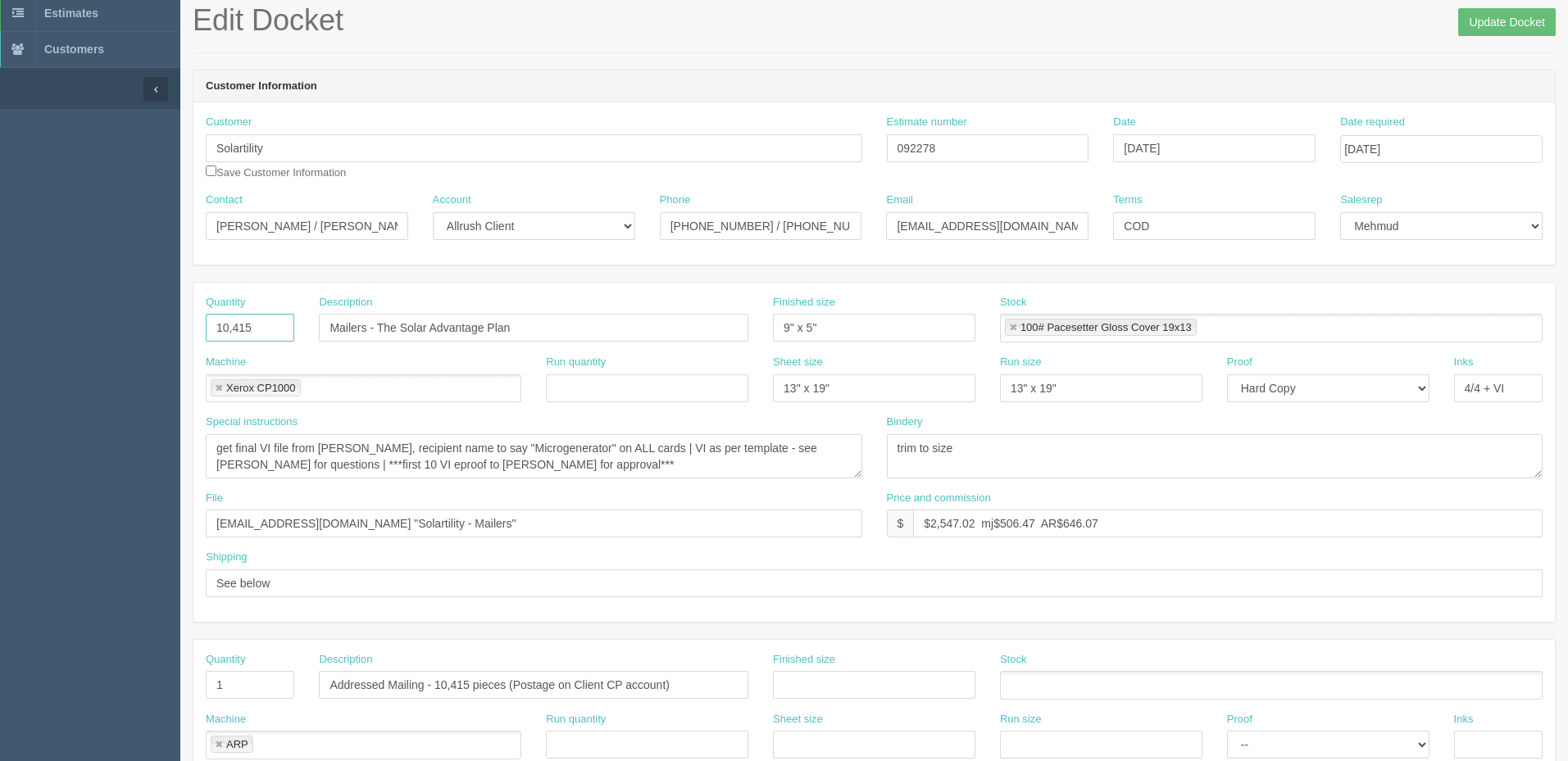
type input "10,415"
click at [954, 522] on input "$2,547.02 mj$506.47 AR$646.07" at bounding box center [1227, 523] width 629 height 28
type input "$2,548.02 mj$506.47 AR$646.07"
click at [1479, 21] on input "Update Docket" at bounding box center [1507, 22] width 98 height 28
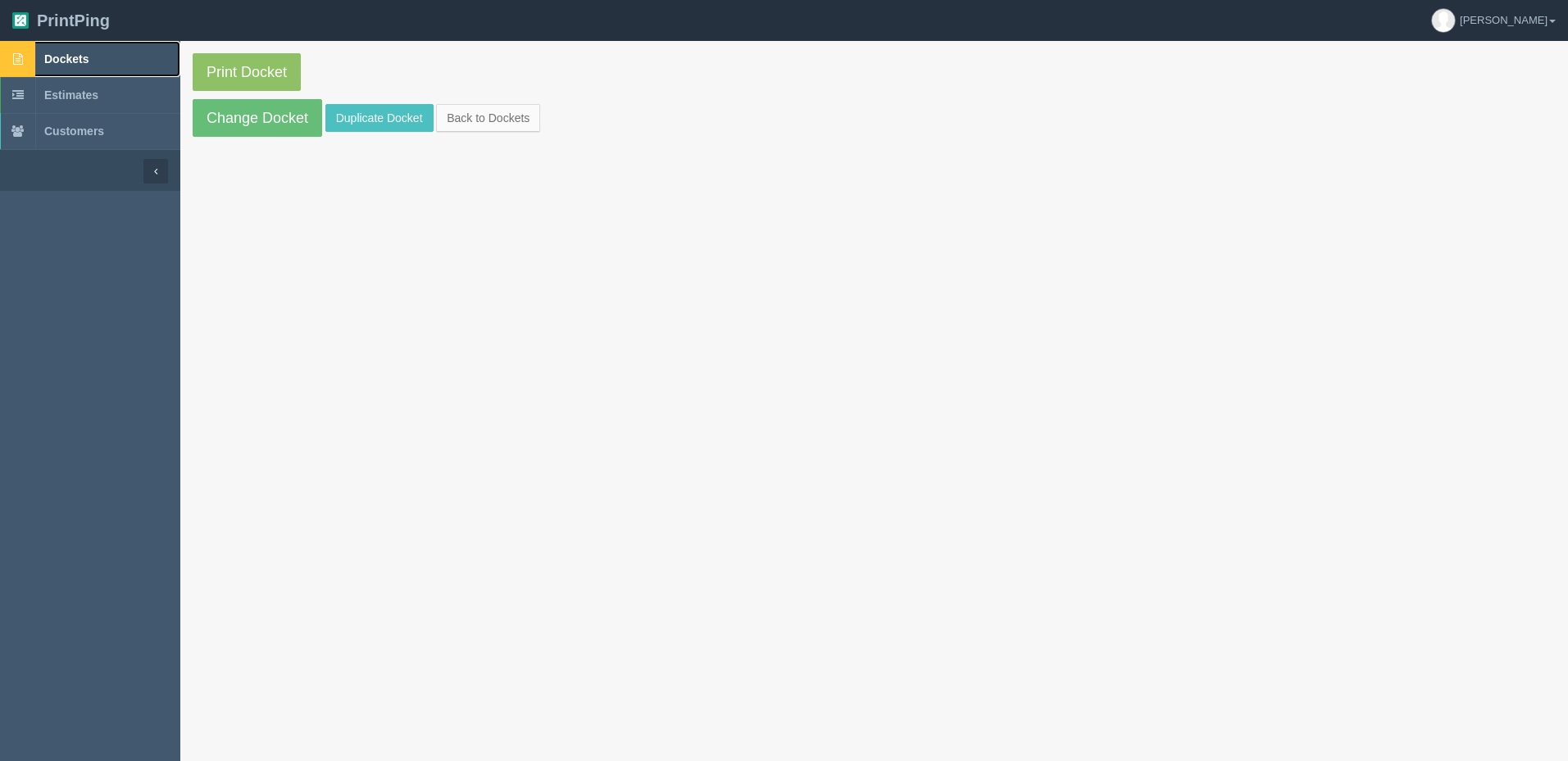
drag, startPoint x: 98, startPoint y: 61, endPoint x: 180, endPoint y: 92, distance: 87.7
click at [97, 61] on link "Dockets" at bounding box center [90, 59] width 180 height 36
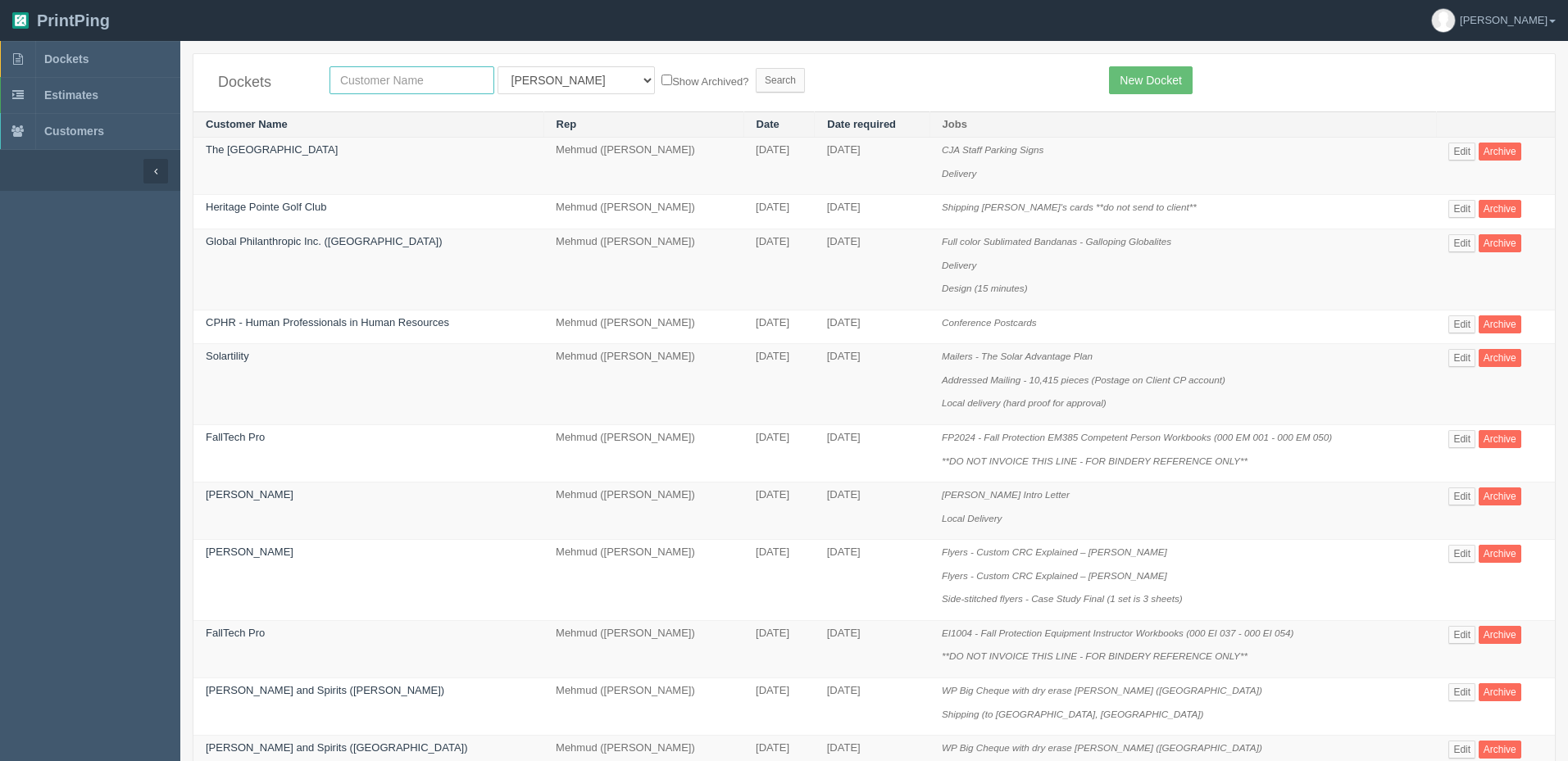
click at [437, 78] on input "text" at bounding box center [412, 80] width 165 height 28
